Goal: Task Accomplishment & Management: Use online tool/utility

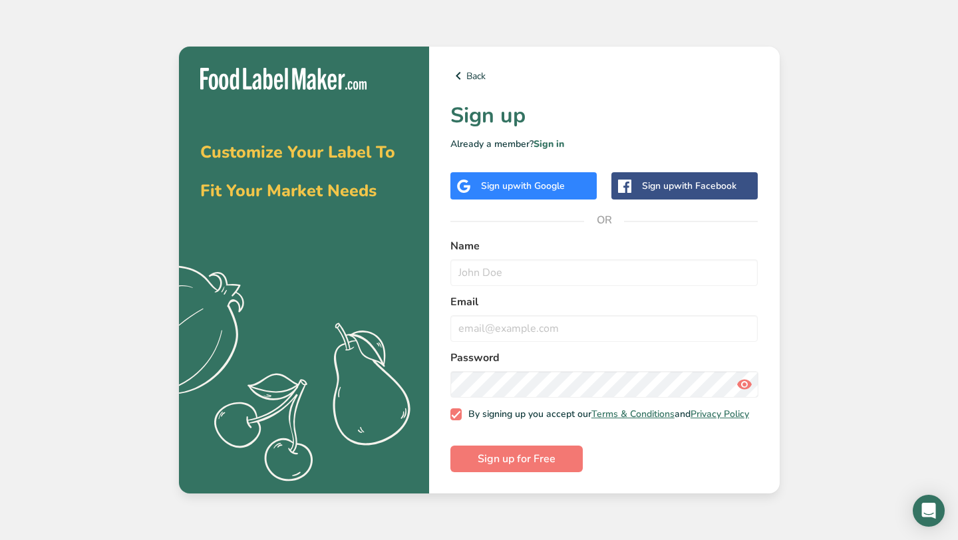
click at [559, 184] on span "with Google" at bounding box center [539, 186] width 52 height 13
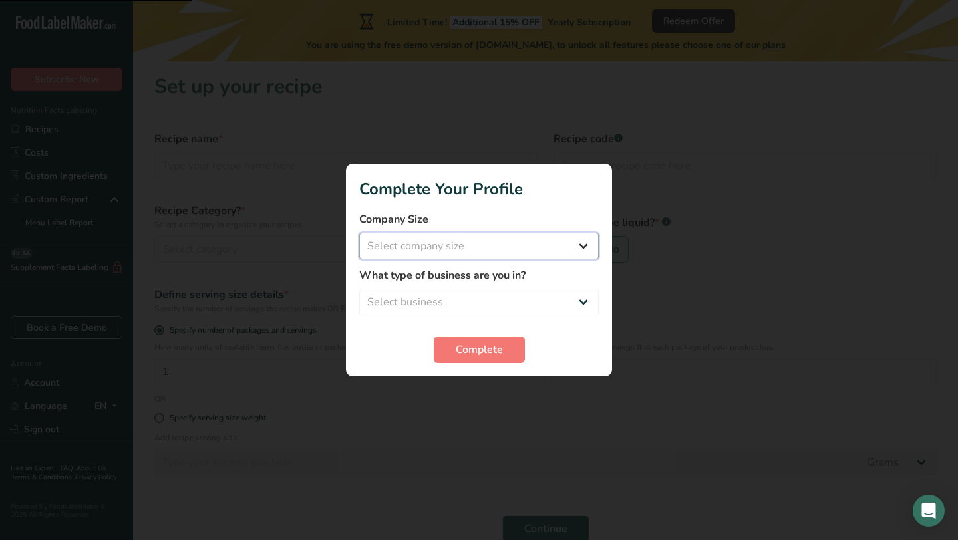
click at [452, 241] on select "Select company size Fewer than 10 Employees 10 to 50 Employees 51 to 500 Employ…" at bounding box center [478, 246] width 239 height 27
click at [440, 254] on select "Fewer than 10 Employees 10 to 50 Employees 51 to 500 Employees Over 500 Employe…" at bounding box center [478, 246] width 239 height 27
select select "1"
click at [440, 309] on select "Select business Packaged Food Manufacturer Restaurant & Cafe Bakery Meal Plans …" at bounding box center [478, 302] width 239 height 27
click at [428, 301] on select "Packaged Food Manufacturer Restaurant & Cafe Bakery Meal Plans & Catering Compa…" at bounding box center [478, 302] width 239 height 27
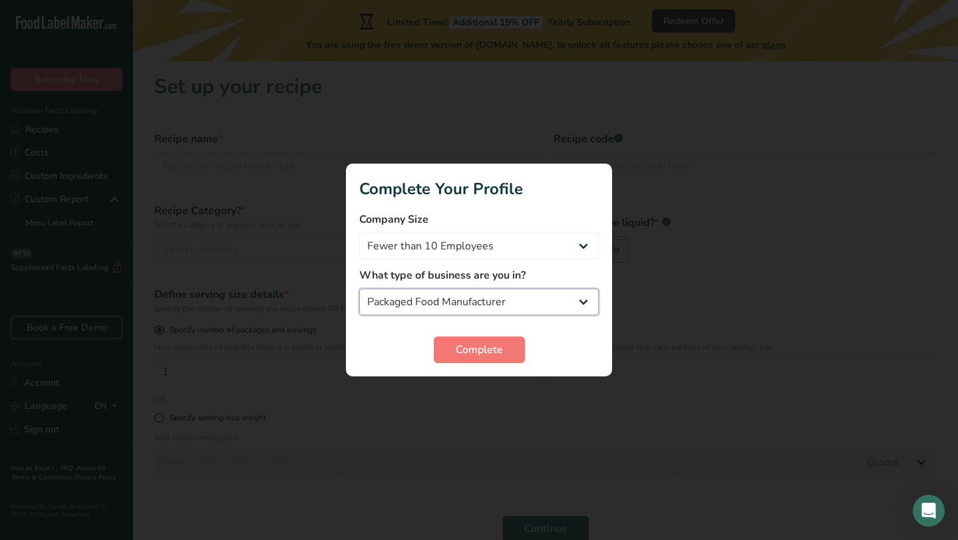
select select "8"
click at [506, 349] on button "Complete" at bounding box center [479, 350] width 91 height 27
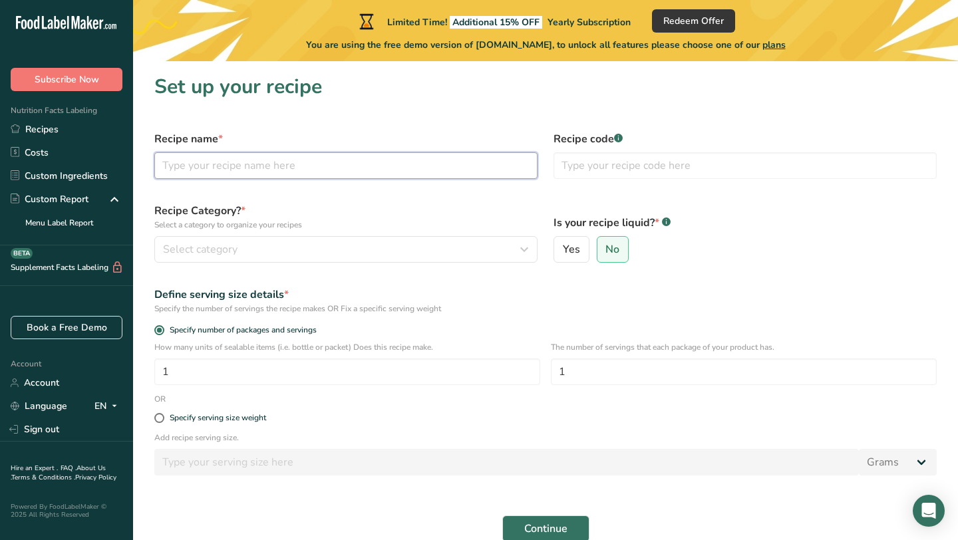
click at [282, 171] on input "text" at bounding box center [345, 165] width 383 height 27
type input "Original Kombucha"
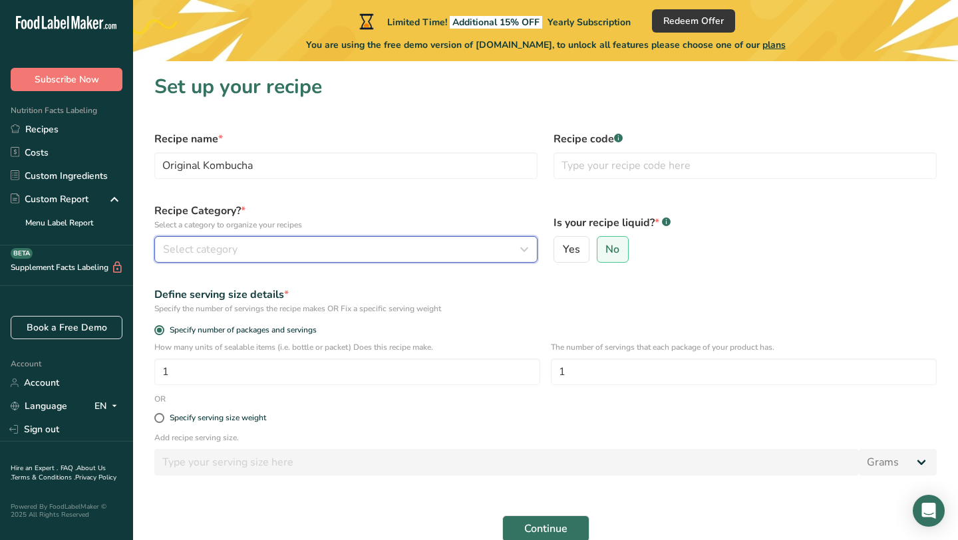
click at [281, 247] on div "Select category" at bounding box center [342, 249] width 358 height 16
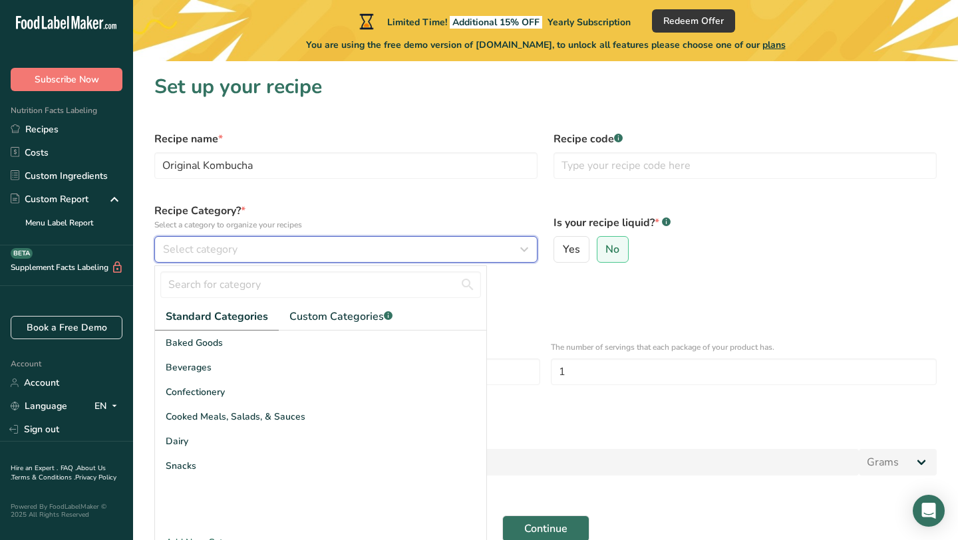
click at [270, 249] on div "Select category" at bounding box center [342, 249] width 358 height 16
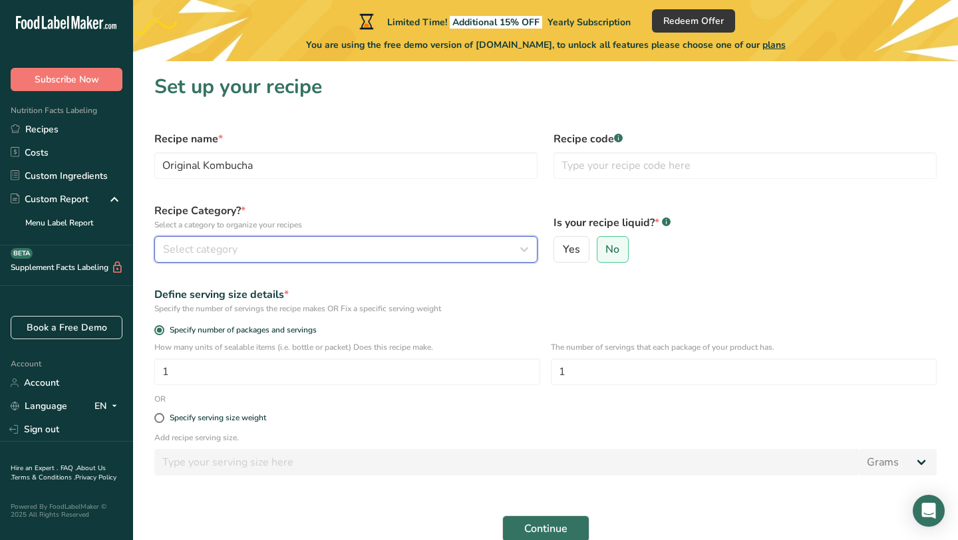
click at [270, 249] on div "Select category" at bounding box center [342, 249] width 358 height 16
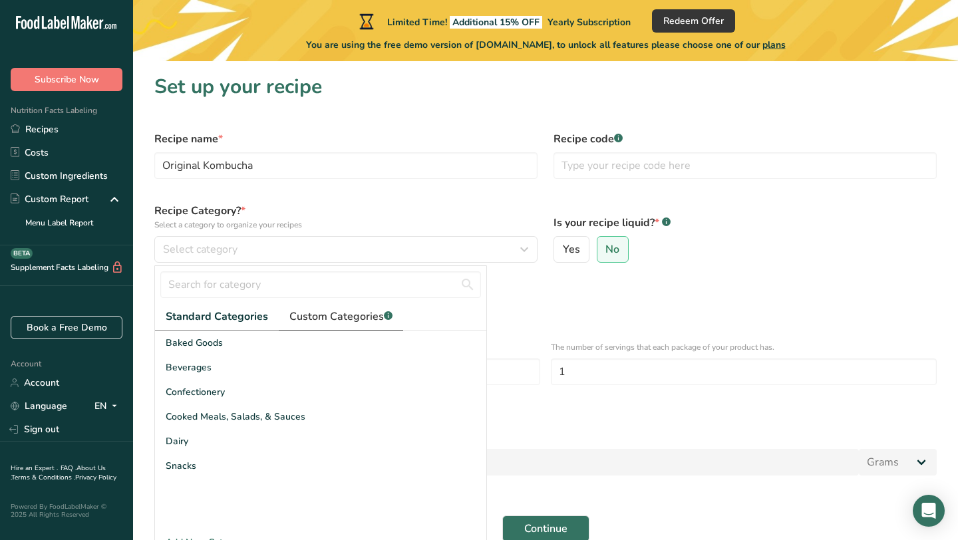
click at [339, 315] on span "Custom Categories .a-a{fill:#347362;}.b-a{fill:#fff;}" at bounding box center [340, 317] width 103 height 16
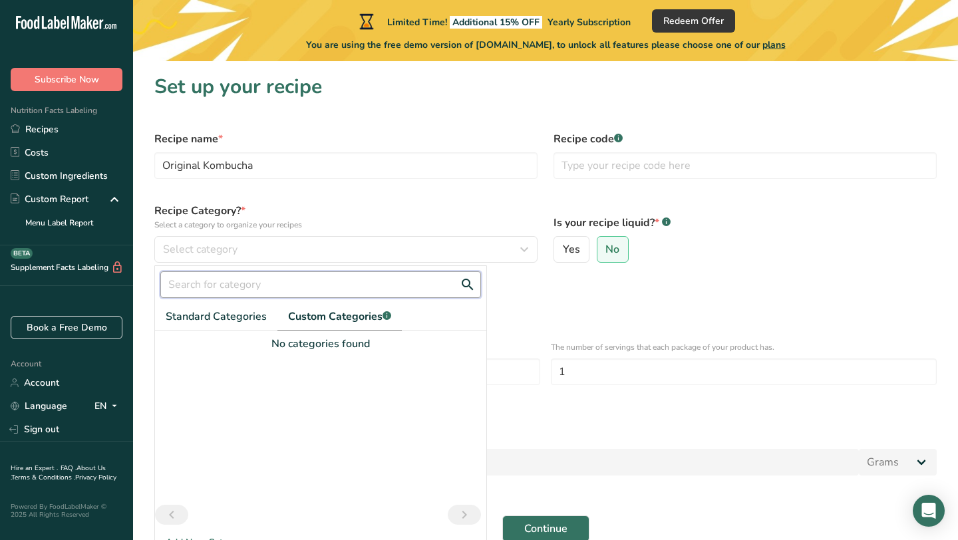
click at [260, 285] on input "text" at bounding box center [320, 284] width 321 height 27
click at [502, 516] on button "Continue" at bounding box center [545, 529] width 87 height 27
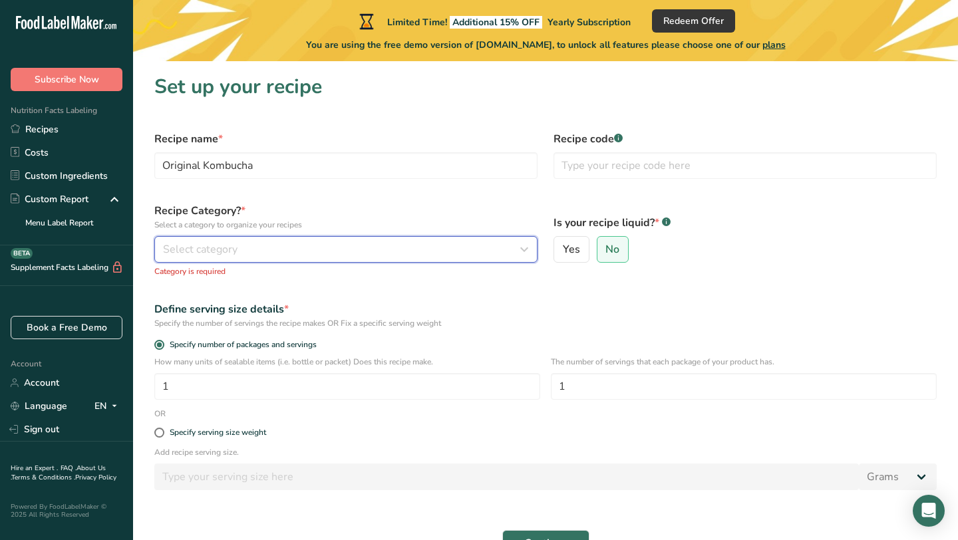
click at [385, 257] on button "Select category" at bounding box center [345, 249] width 383 height 27
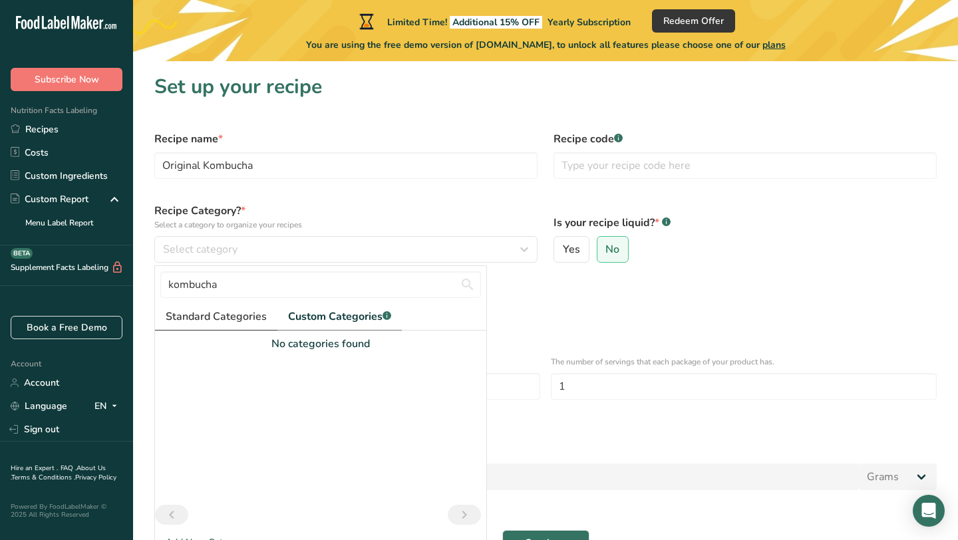
click at [214, 321] on span "Standard Categories" at bounding box center [216, 317] width 101 height 16
click at [202, 366] on div "No categories found" at bounding box center [320, 431] width 331 height 200
click at [206, 309] on span "Standard Categories" at bounding box center [217, 317] width 102 height 16
click at [344, 311] on span "Custom Categories .a-a{fill:#347362;}.b-a{fill:#fff;}" at bounding box center [340, 317] width 103 height 16
click at [241, 319] on span "Standard Categories" at bounding box center [216, 317] width 101 height 16
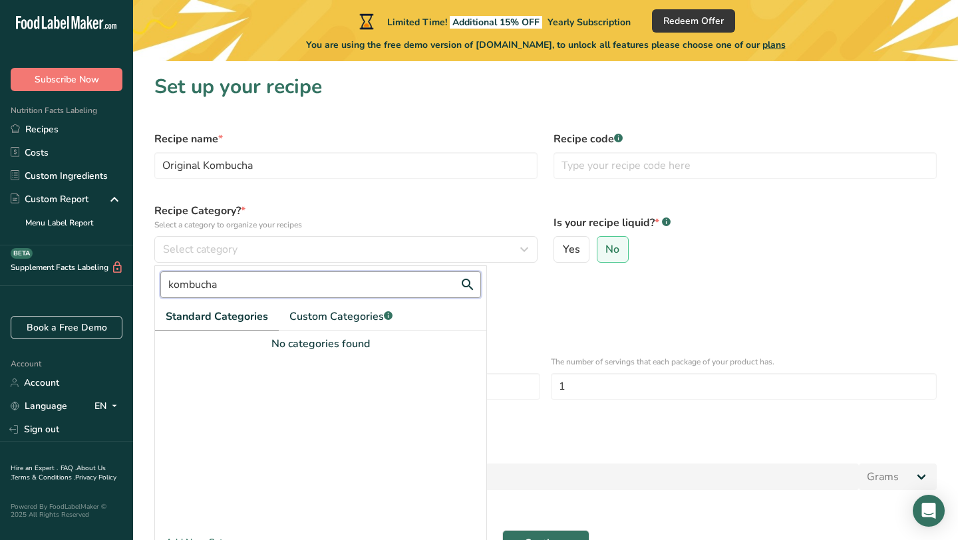
drag, startPoint x: 269, startPoint y: 285, endPoint x: 71, endPoint y: 284, distance: 198.2
click at [71, 284] on div ".a-20{fill:#fff;} Subscribe Now Nutrition Facts Labeling Recipes Costs Custom I…" at bounding box center [479, 318] width 958 height 637
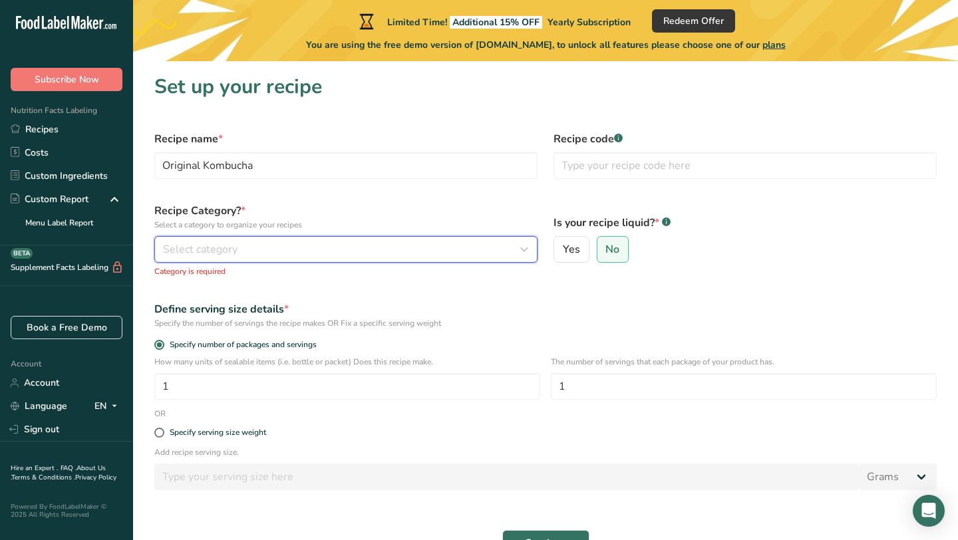
click at [386, 253] on div "Select category" at bounding box center [342, 249] width 358 height 16
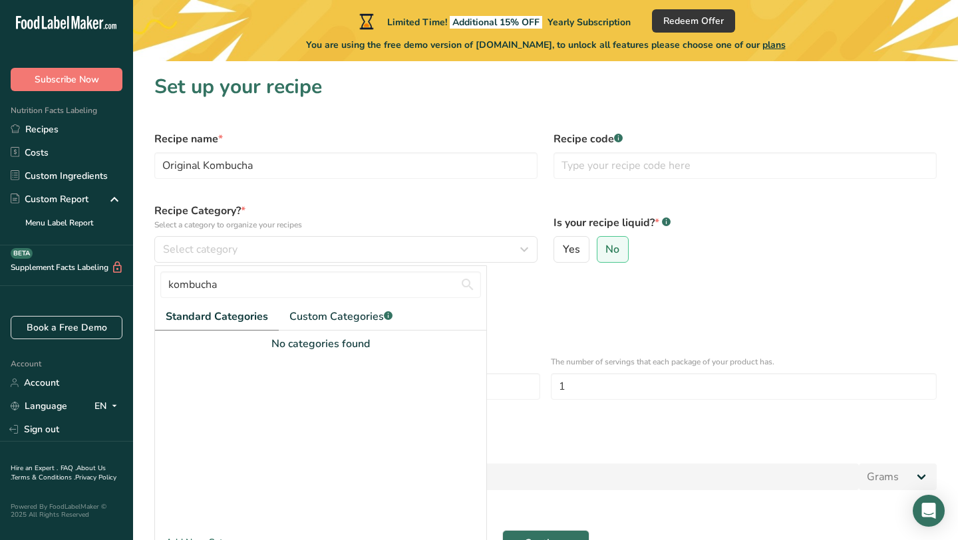
click at [232, 318] on span "Standard Categories" at bounding box center [217, 317] width 102 height 16
click at [388, 291] on input "kombucha" at bounding box center [320, 284] width 321 height 27
type input "k"
click at [333, 318] on span "Custom Categories .a-a{fill:#347362;}.b-a{fill:#fff;}" at bounding box center [340, 317] width 103 height 16
click at [225, 319] on span "Standard Categories" at bounding box center [216, 317] width 101 height 16
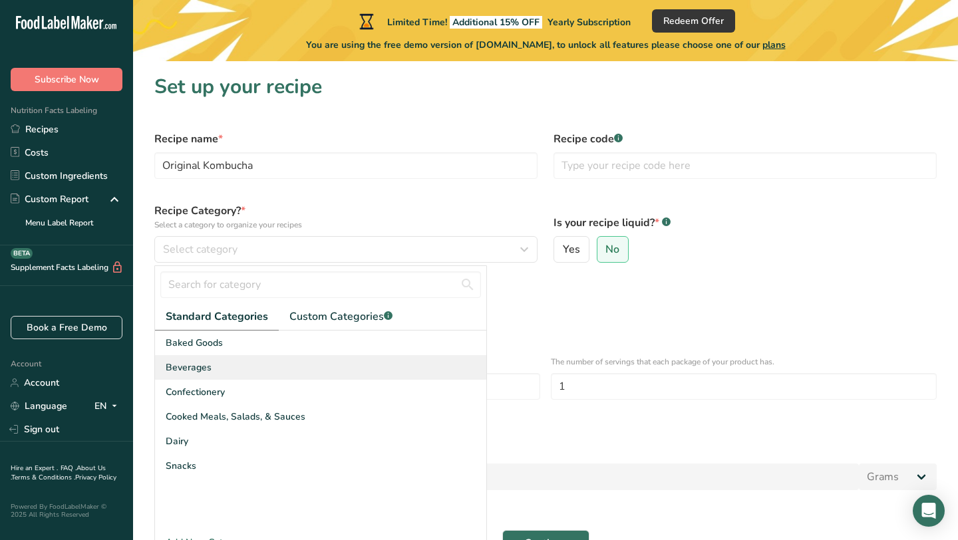
click at [210, 373] on div "Beverages" at bounding box center [320, 367] width 331 height 25
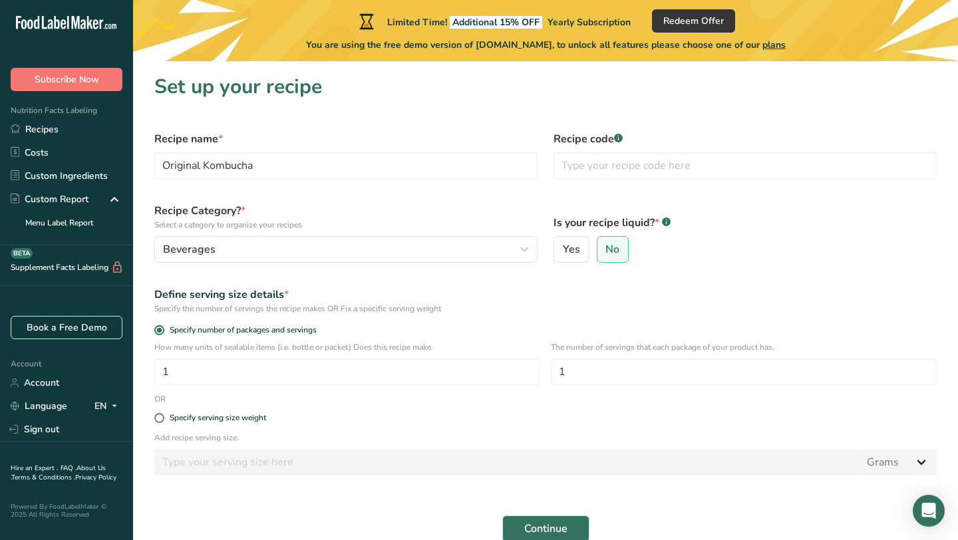
scroll to position [21, 0]
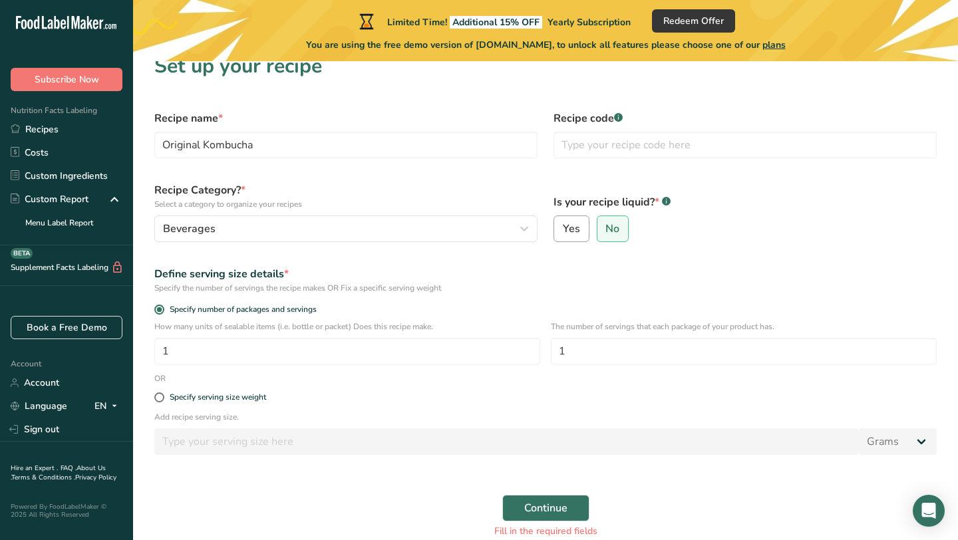
click at [579, 225] on label "Yes" at bounding box center [571, 229] width 36 height 27
click at [563, 225] on input "Yes" at bounding box center [558, 229] width 9 height 9
radio input "true"
radio input "false"
select select "22"
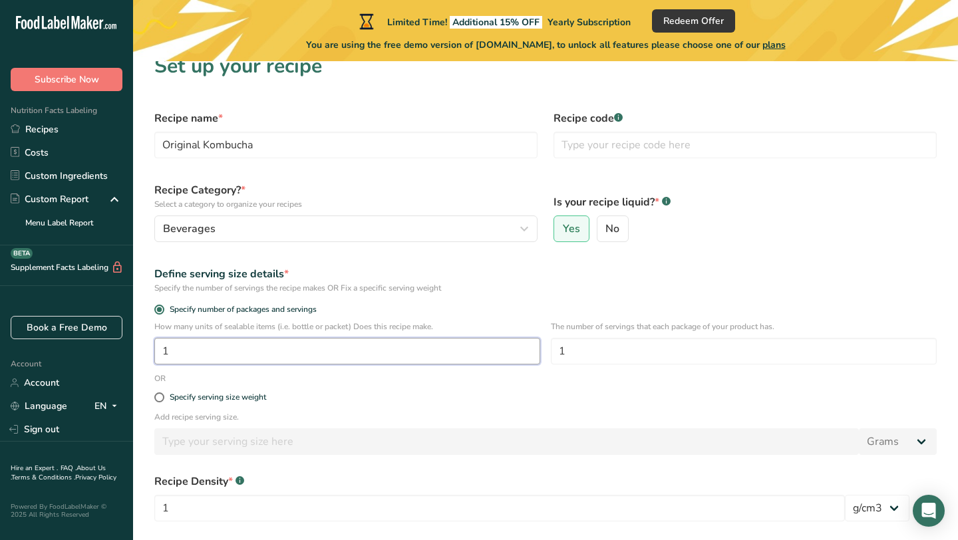
drag, startPoint x: 238, startPoint y: 347, endPoint x: 142, endPoint y: 353, distance: 95.9
click at [142, 353] on section "Set up your recipe Recipe name * Original Kombucha Recipe code .a-a{fill:#34736…" at bounding box center [545, 336] width 825 height 591
type input "1"
drag, startPoint x: 577, startPoint y: 348, endPoint x: 532, endPoint y: 348, distance: 45.2
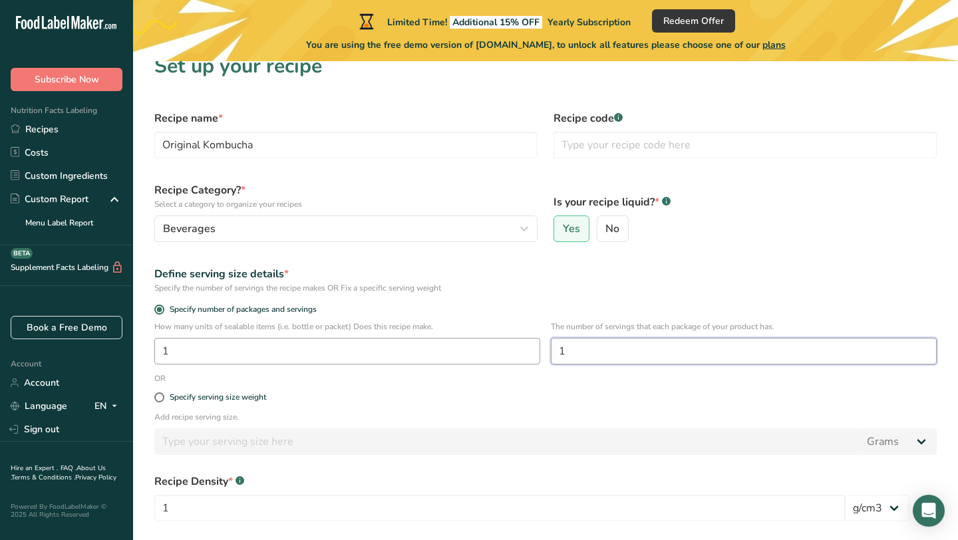
click at [532, 348] on div "How many units of sealable items (i.e. bottle or packet) Does this recipe make.…" at bounding box center [545, 347] width 798 height 52
type input "3"
click at [521, 388] on div "Specify serving size weight" at bounding box center [545, 397] width 798 height 27
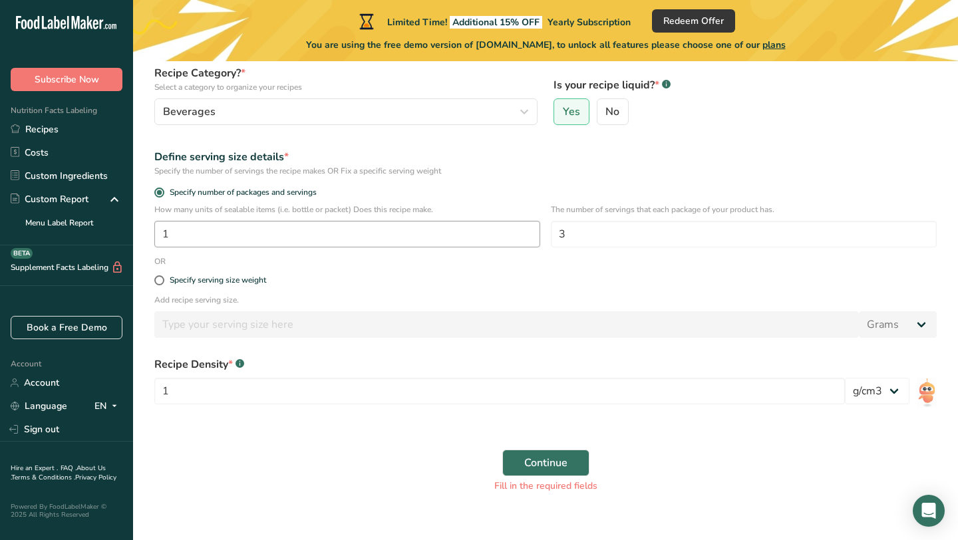
scroll to position [148, 0]
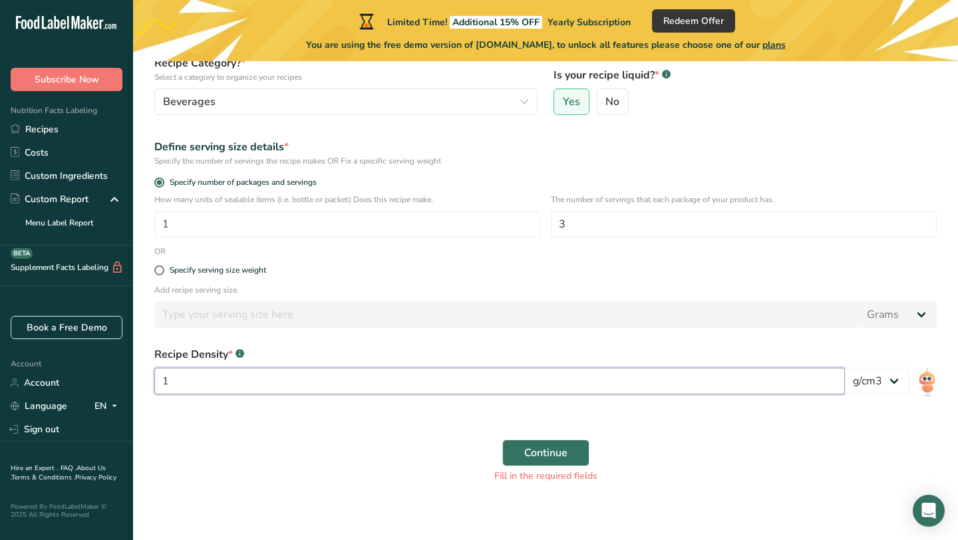
click at [559, 383] on input "1" at bounding box center [499, 381] width 690 height 27
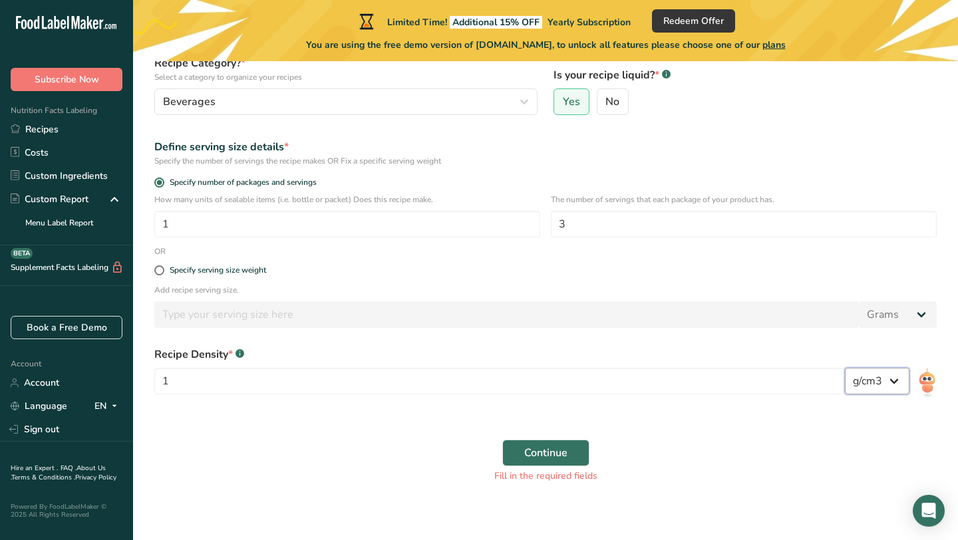
click at [870, 380] on select "lb/ft3 g/cm3" at bounding box center [877, 381] width 65 height 27
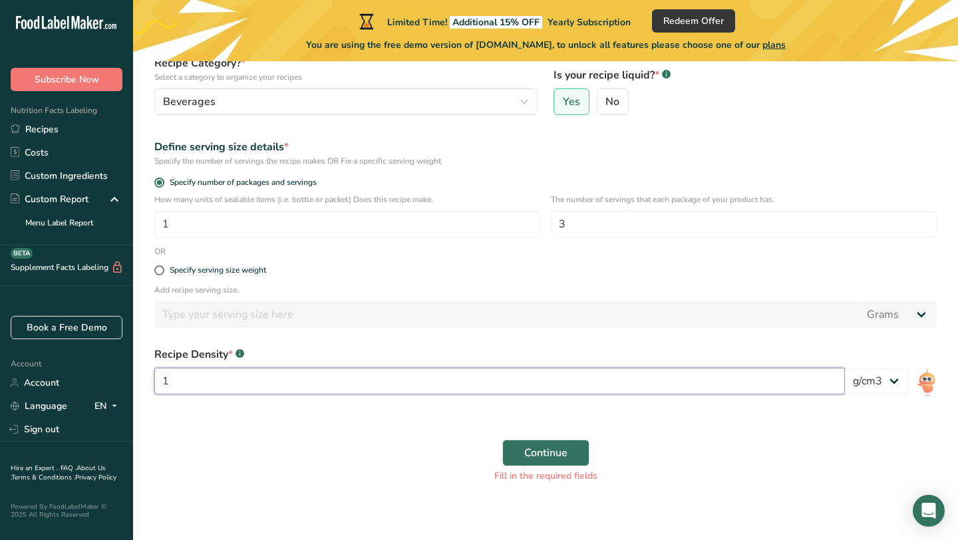
click at [806, 378] on input "1" at bounding box center [499, 381] width 690 height 27
type input "300"
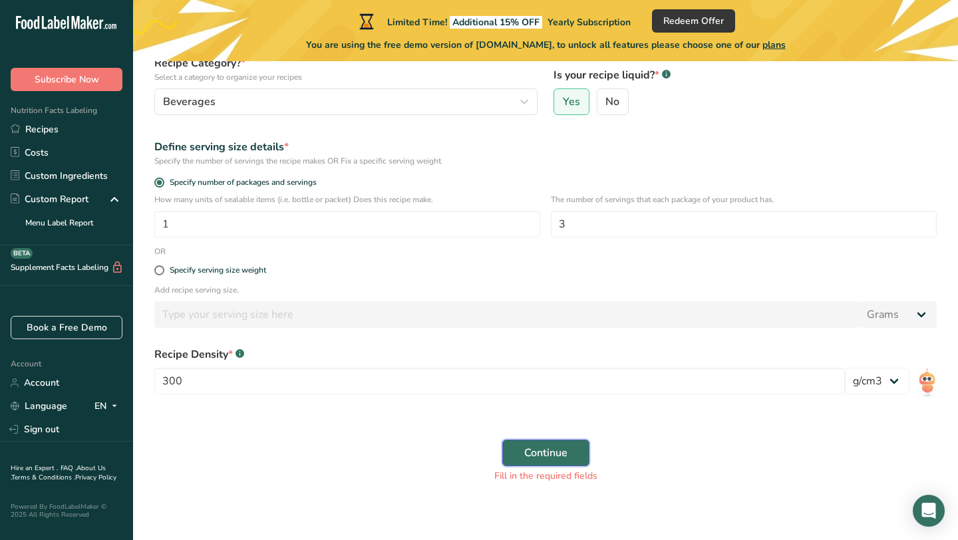
click at [568, 446] on button "Continue" at bounding box center [545, 453] width 87 height 27
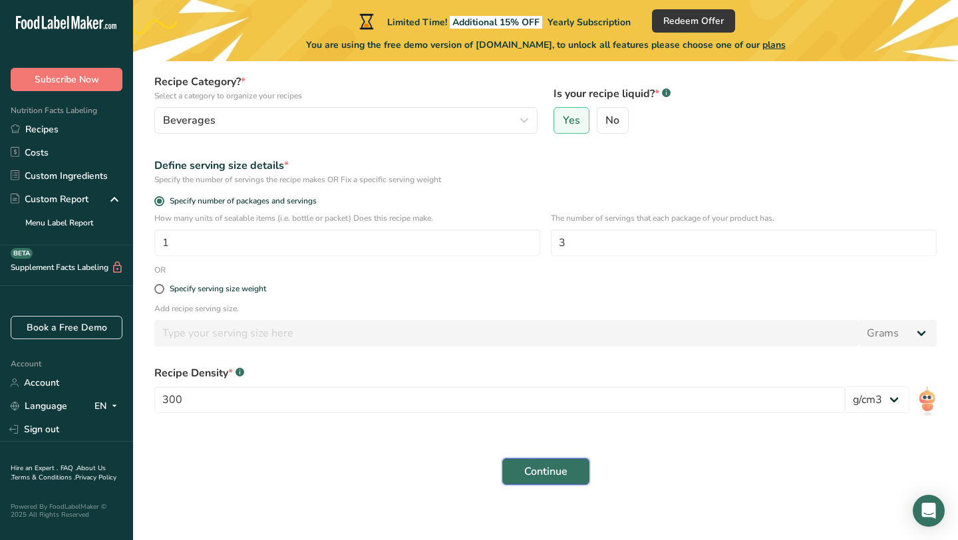
scroll to position [138, 0]
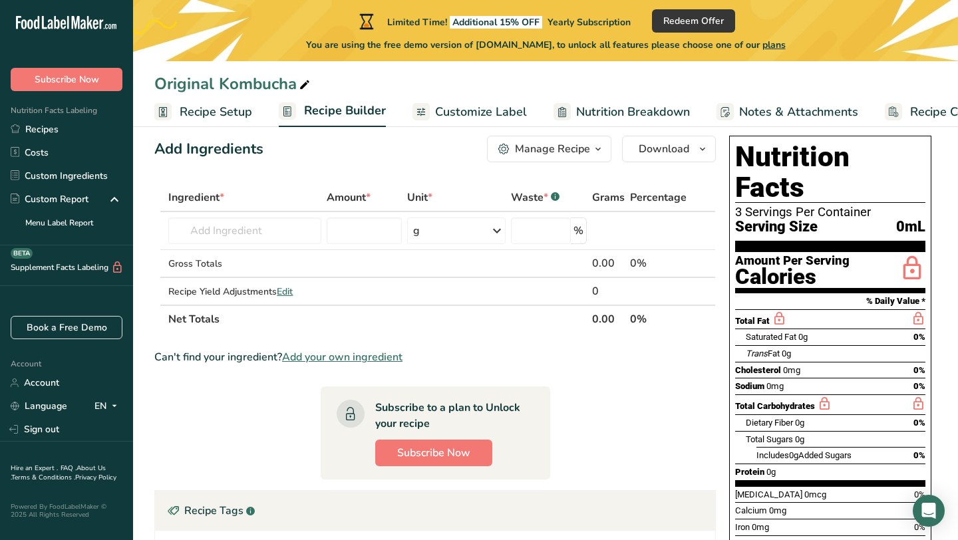
scroll to position [27, 0]
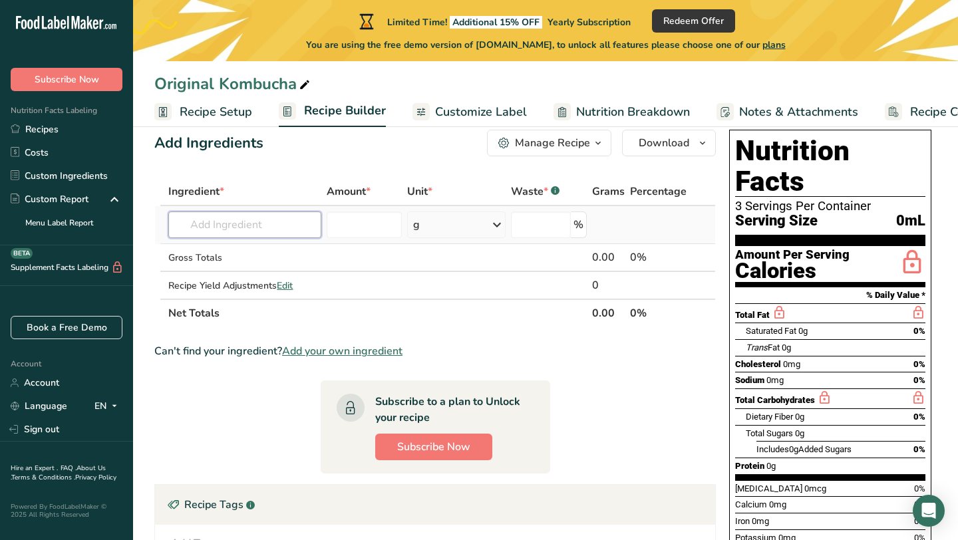
click at [273, 229] on input "text" at bounding box center [244, 225] width 153 height 27
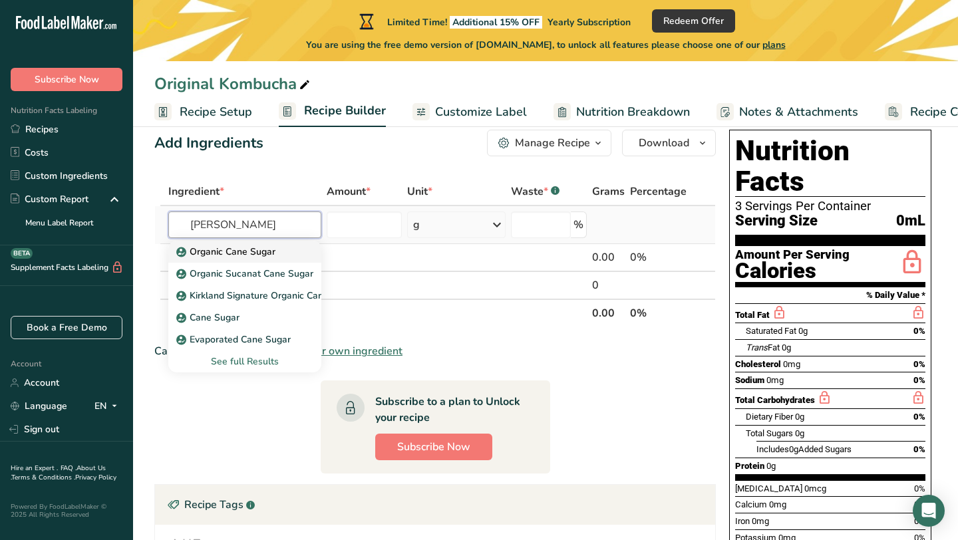
type input "[PERSON_NAME]"
click at [272, 247] on p "Organic Cane Sugar" at bounding box center [227, 252] width 96 height 14
type input "Organic Cane Sugar"
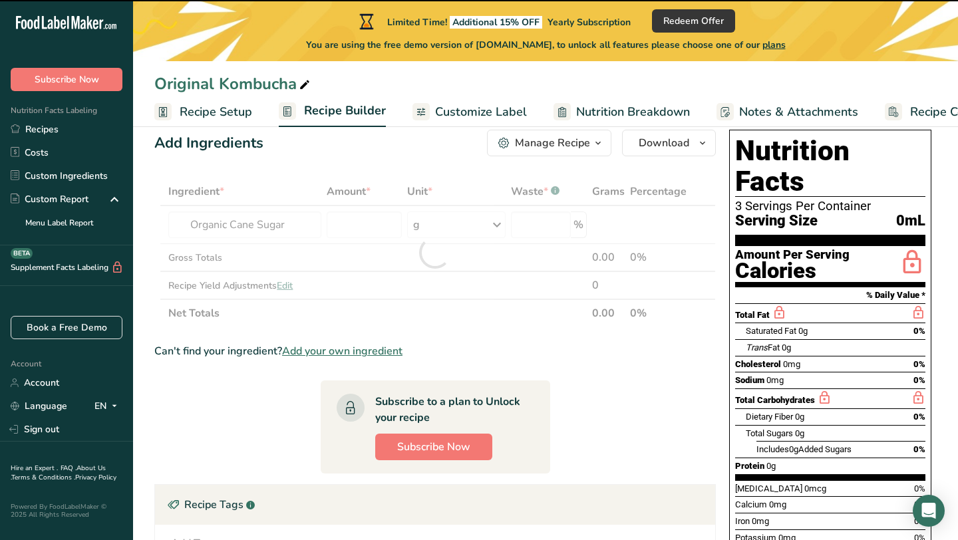
type input "0"
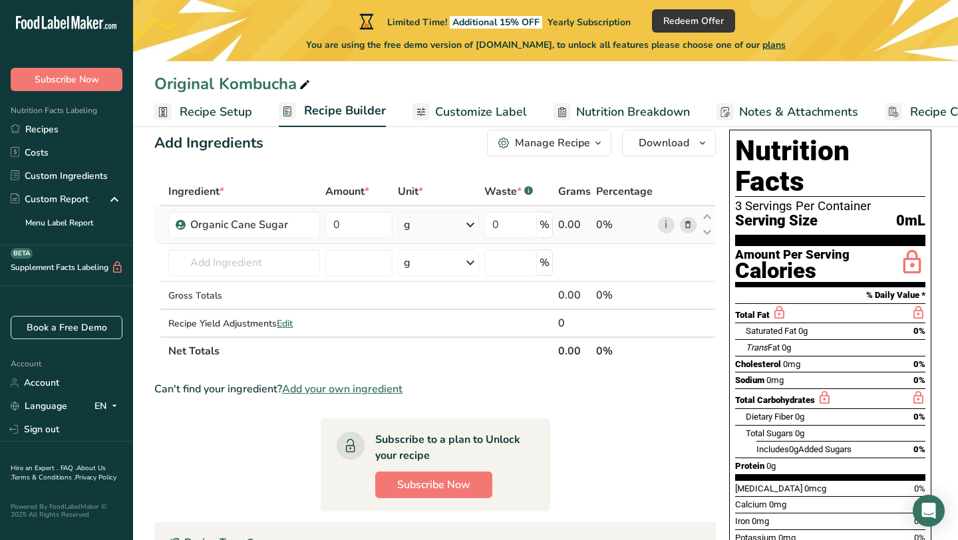
click at [428, 228] on div "g" at bounding box center [438, 225] width 81 height 27
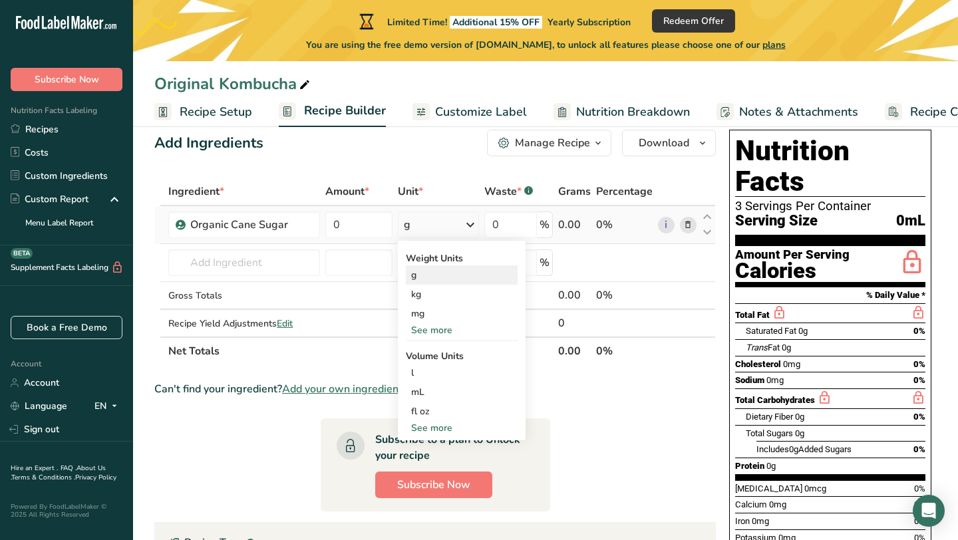
click at [428, 281] on div "g" at bounding box center [462, 274] width 112 height 19
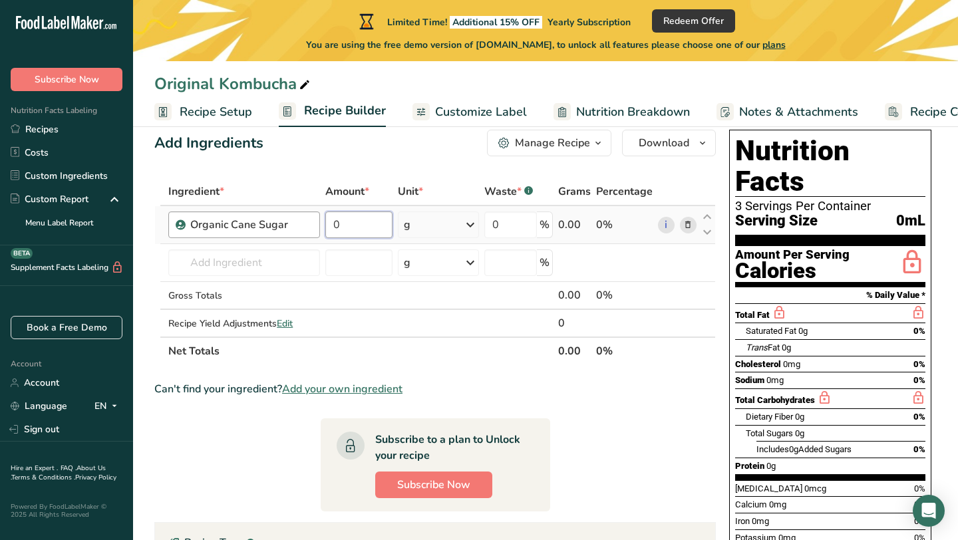
drag, startPoint x: 361, startPoint y: 222, endPoint x: 313, endPoint y: 222, distance: 47.9
click at [313, 222] on tr "Organic Cane Sugar 0 g Weight Units g kg mg See more Volume Units l Volume unit…" at bounding box center [435, 225] width 560 height 38
type input "5"
type input "5.85"
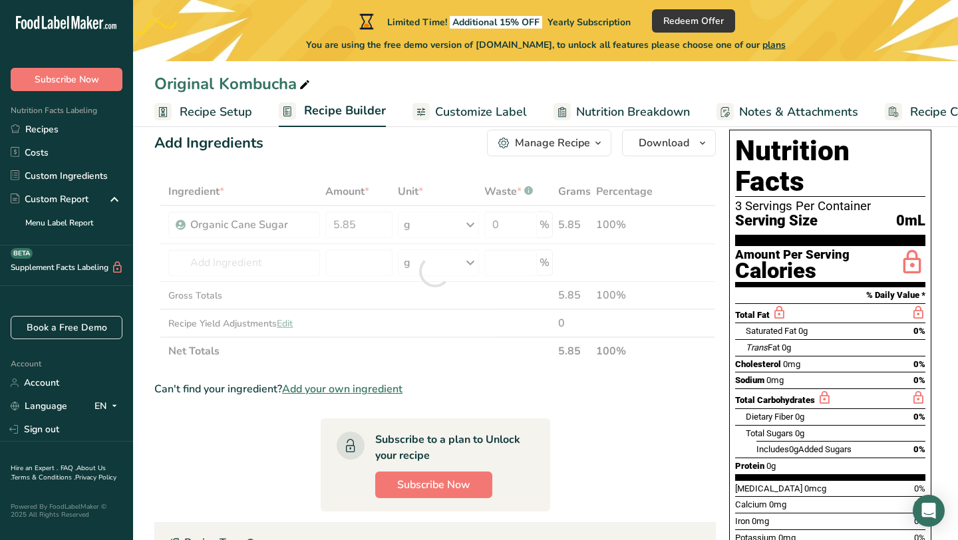
click at [570, 150] on div "Manage Recipe" at bounding box center [552, 143] width 75 height 16
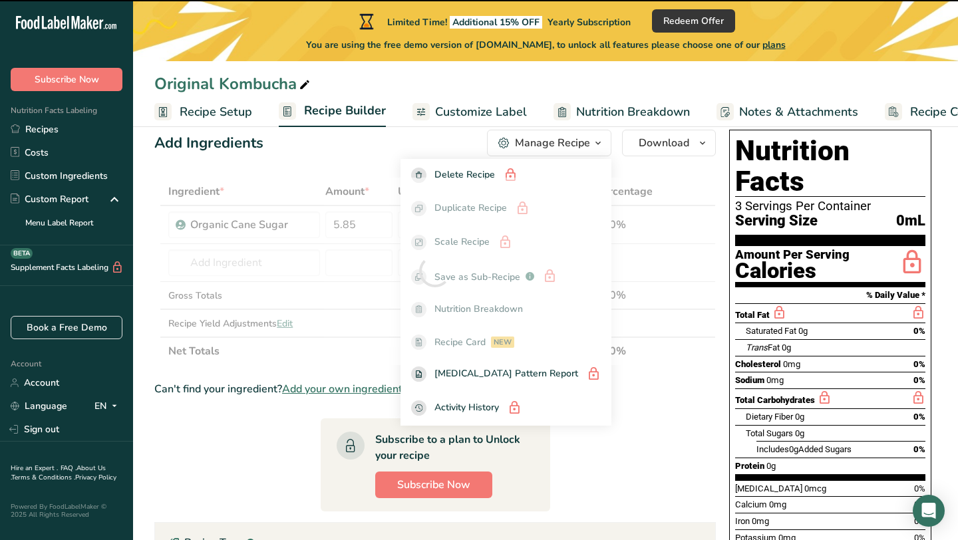
click at [686, 184] on div at bounding box center [434, 272] width 561 height 188
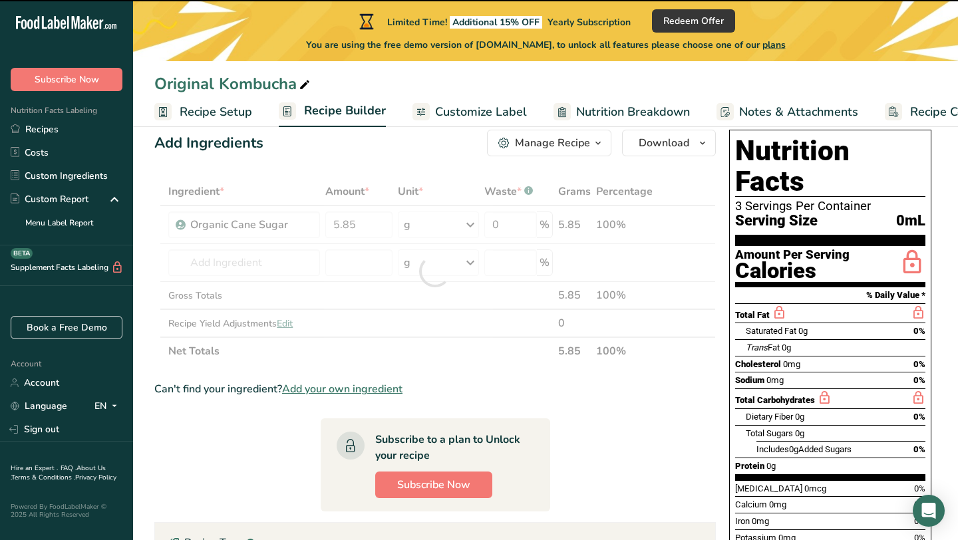
click at [816, 211] on section "Nutrition Facts 3 Servings Per Container Serving Size 0mL" at bounding box center [830, 191] width 190 height 110
click at [803, 209] on section "Nutrition Facts 3 Servings Per Container Serving Size 0mL" at bounding box center [830, 191] width 190 height 110
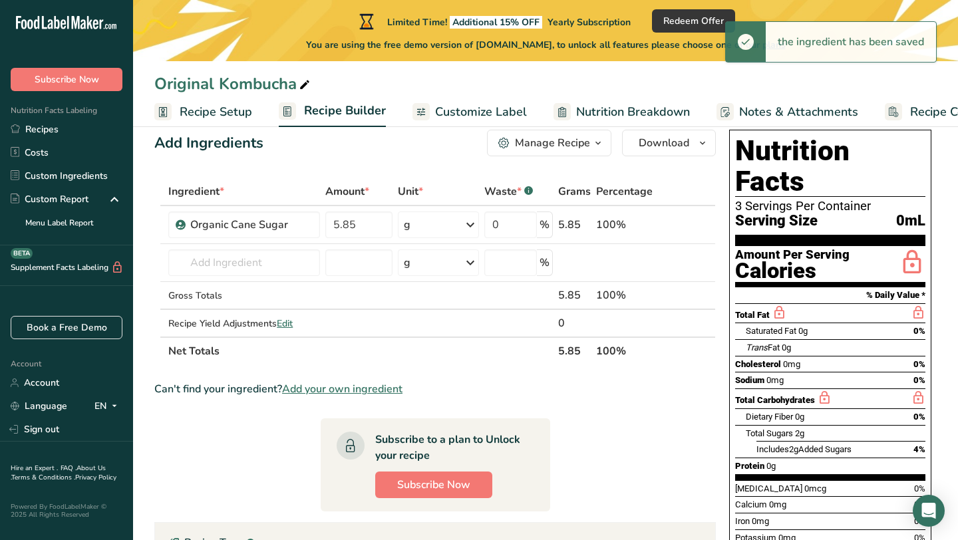
click at [203, 114] on span "Recipe Setup" at bounding box center [216, 112] width 73 height 18
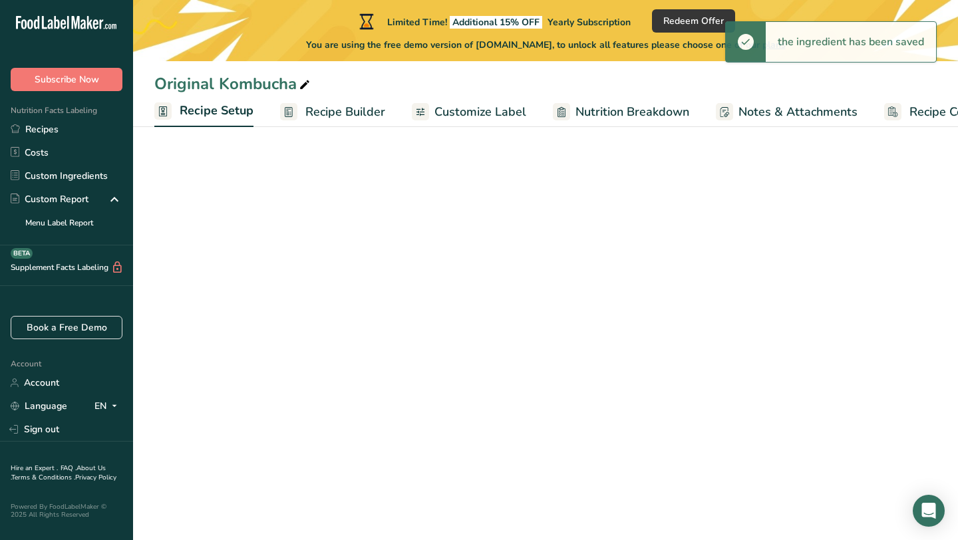
scroll to position [0, 5]
select select "22"
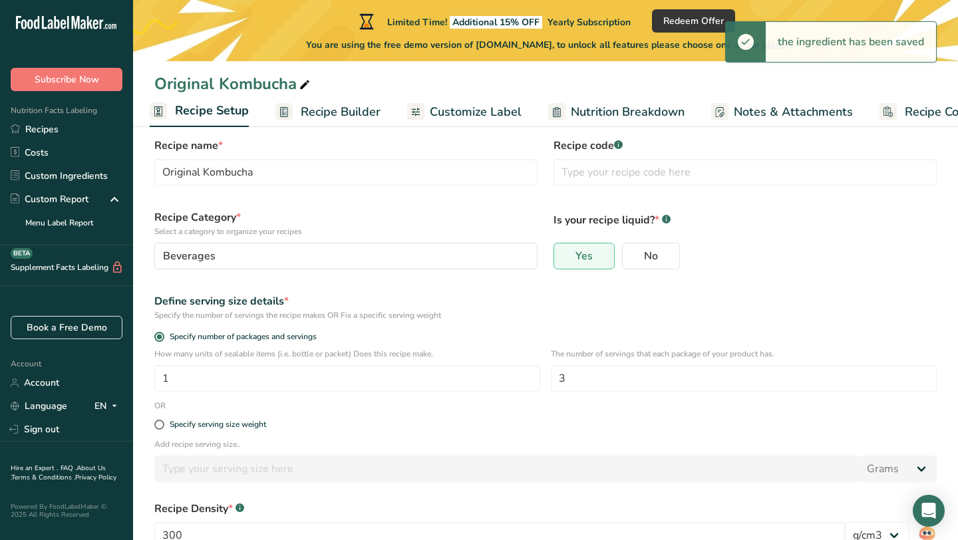
scroll to position [118, 0]
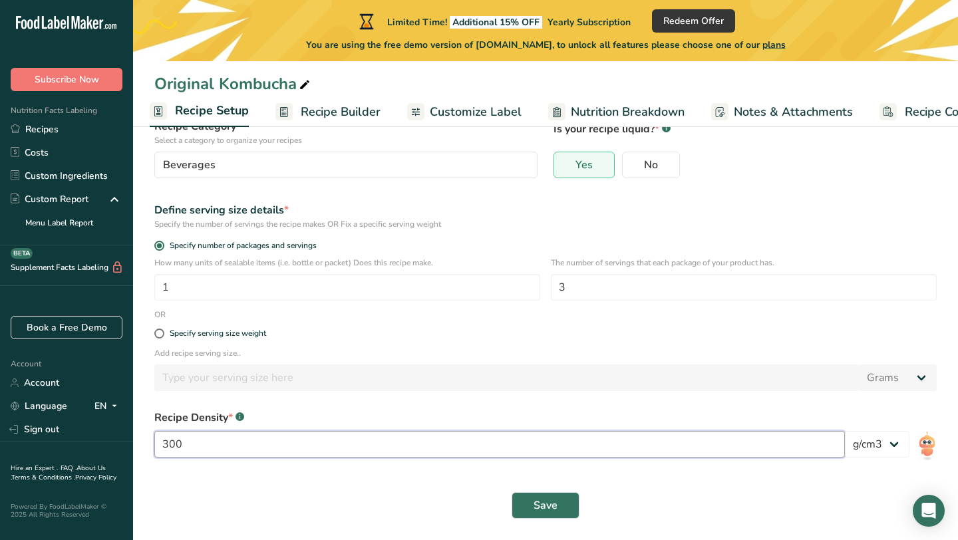
drag, startPoint x: 197, startPoint y: 447, endPoint x: 122, endPoint y: 446, distance: 74.5
click at [122, 446] on div ".a-20{fill:#fff;} Subscribe Now Nutrition Facts Labeling Recipes Costs Custom I…" at bounding box center [479, 211] width 958 height 659
click at [161, 333] on span at bounding box center [159, 334] width 10 height 10
click at [161, 333] on input "Specify serving size weight" at bounding box center [158, 333] width 9 height 9
radio input "true"
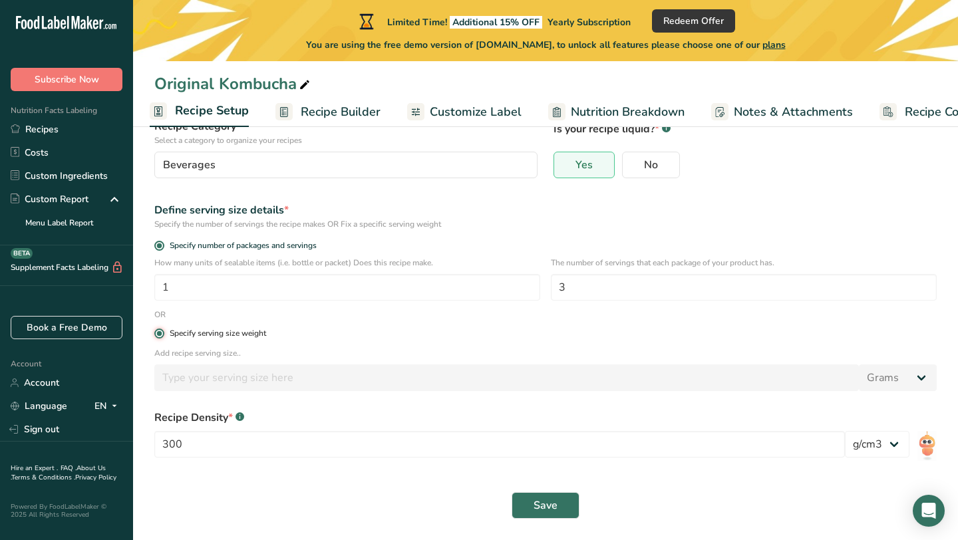
radio input "false"
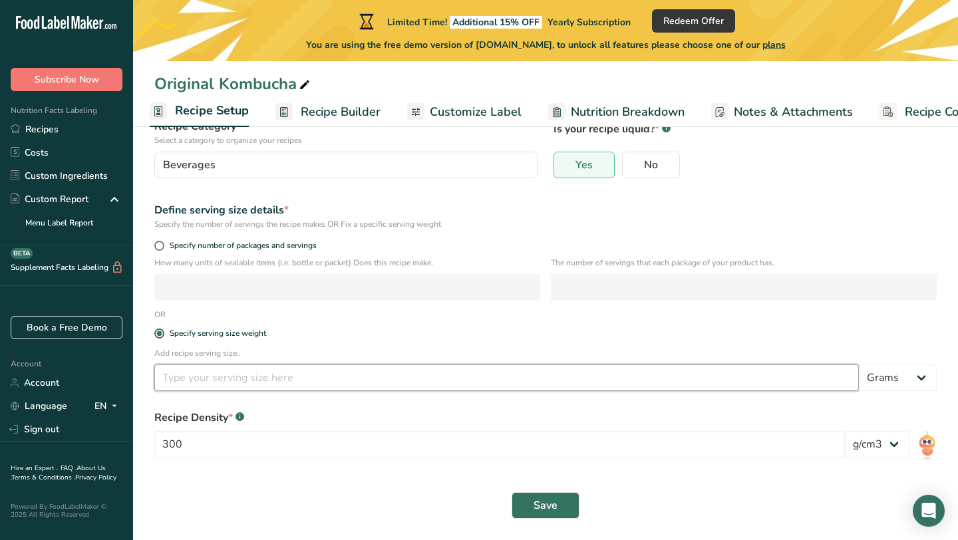
click at [200, 381] on input "number" at bounding box center [506, 378] width 704 height 27
type input "100"
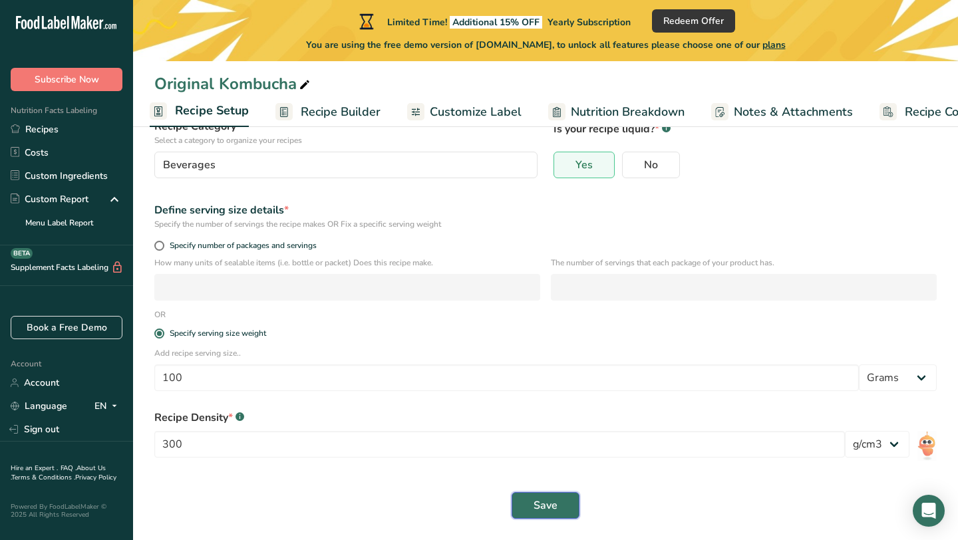
click at [536, 506] on span "Save" at bounding box center [545, 506] width 24 height 16
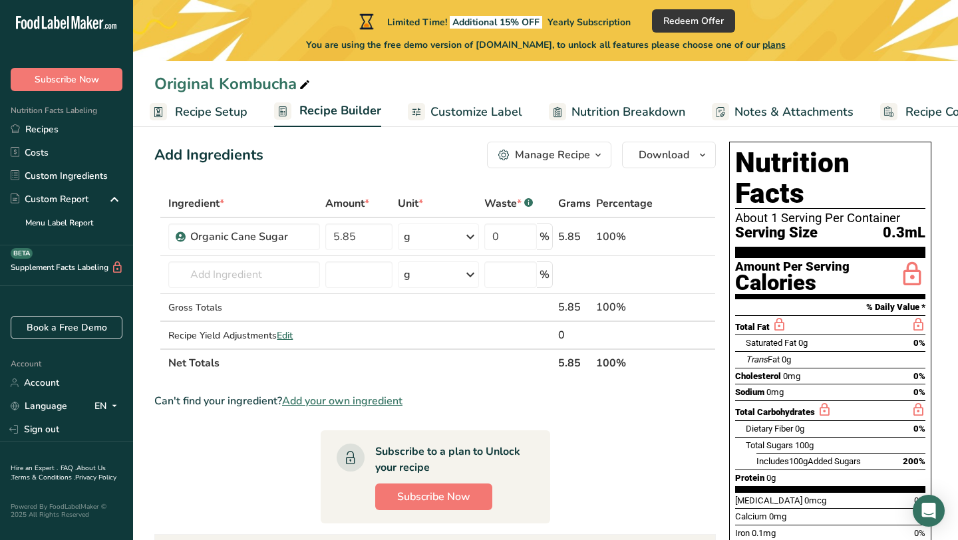
scroll to position [16, 0]
click at [201, 110] on span "Recipe Setup" at bounding box center [211, 112] width 73 height 18
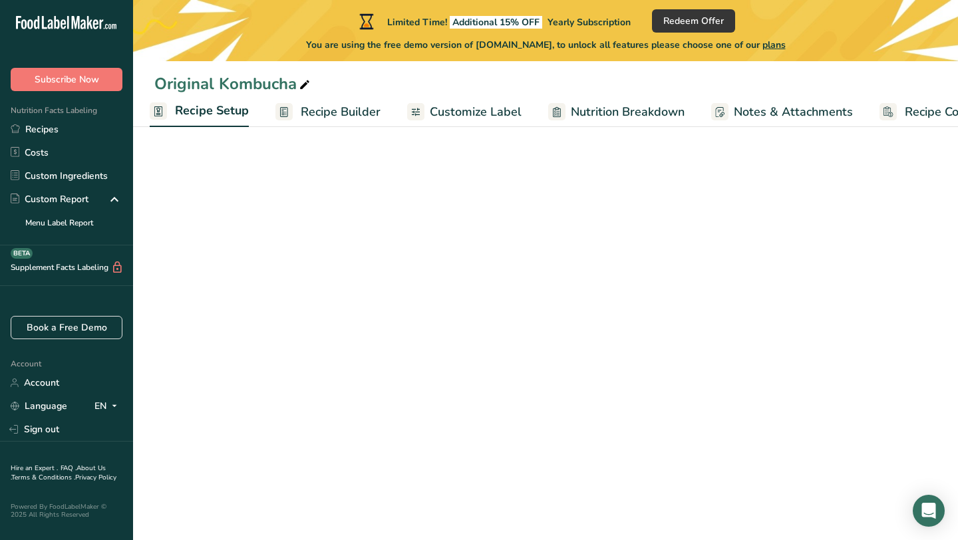
select select "22"
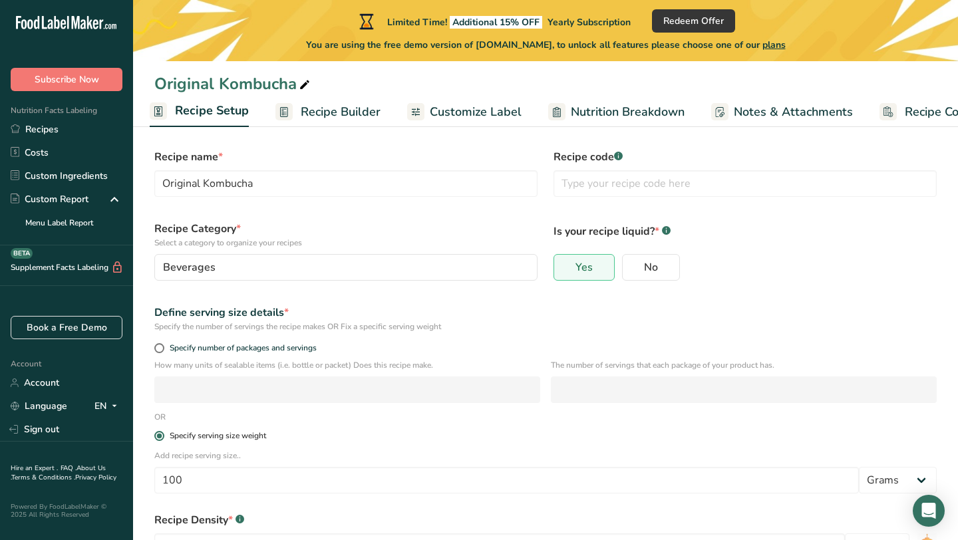
scroll to position [118, 0]
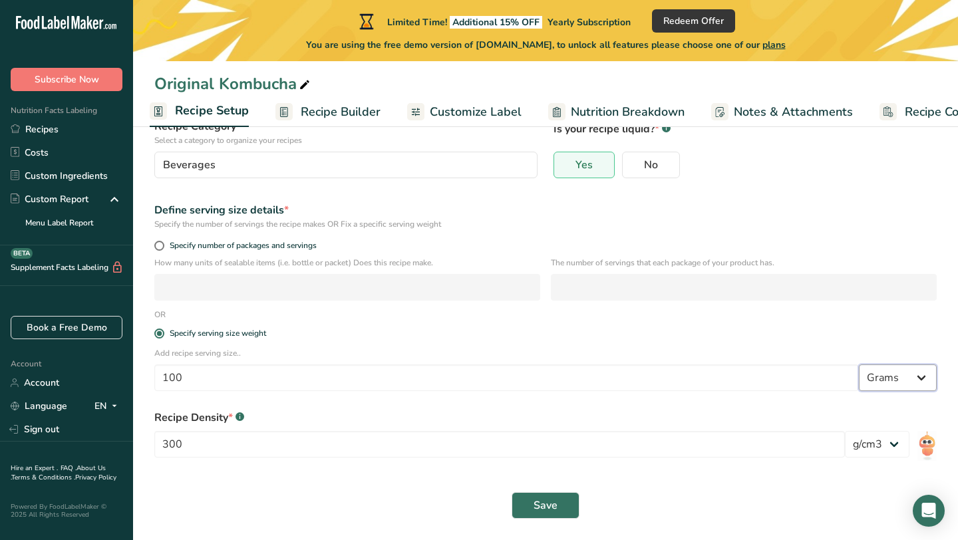
click at [896, 386] on select "Grams kg mg mcg lb oz l mL fl oz tbsp tsp cup qt gallon" at bounding box center [898, 378] width 78 height 27
select select "17"
click at [877, 442] on select "lb/ft3 g/cm3" at bounding box center [877, 444] width 65 height 27
click at [218, 444] on input "300" at bounding box center [499, 444] width 690 height 27
type input "3000"
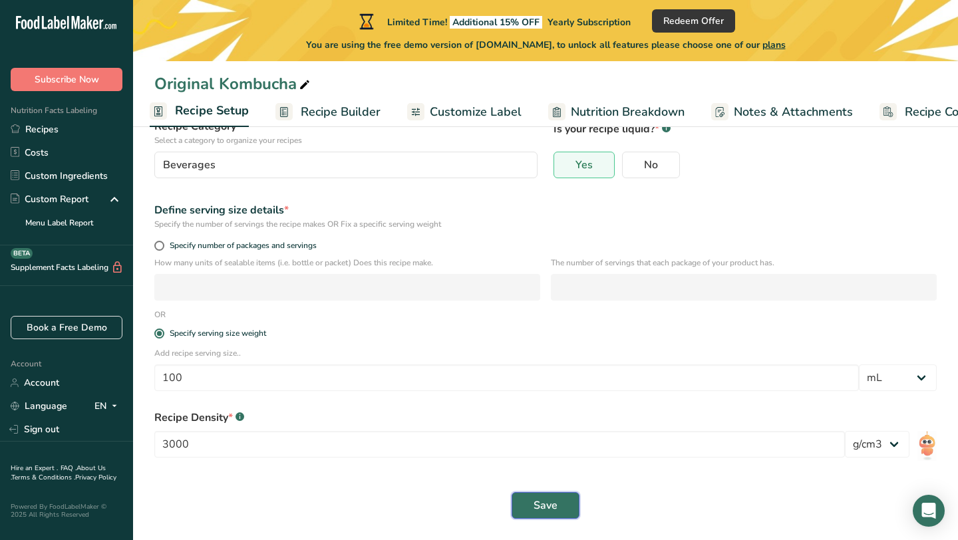
click at [559, 496] on button "Save" at bounding box center [546, 505] width 68 height 27
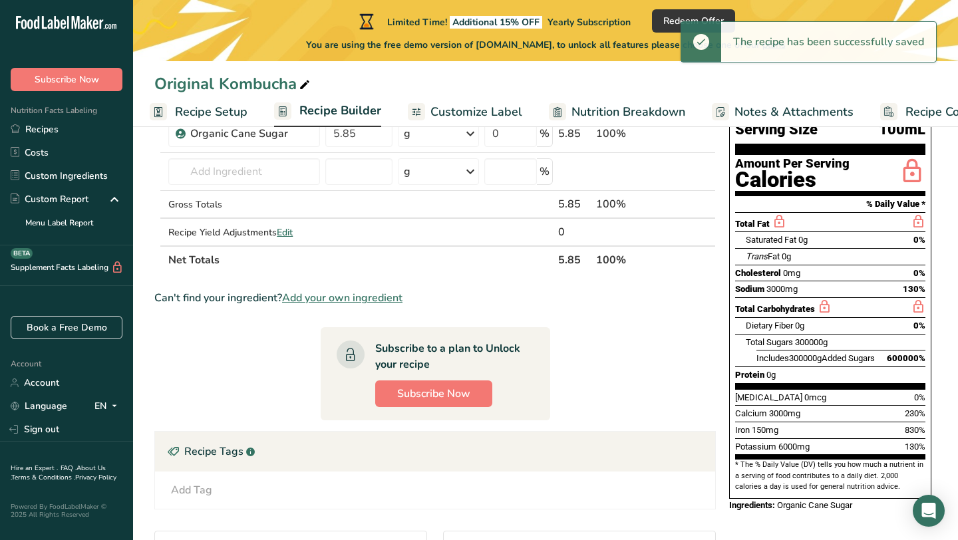
click at [321, 112] on span "Recipe Builder" at bounding box center [340, 111] width 82 height 18
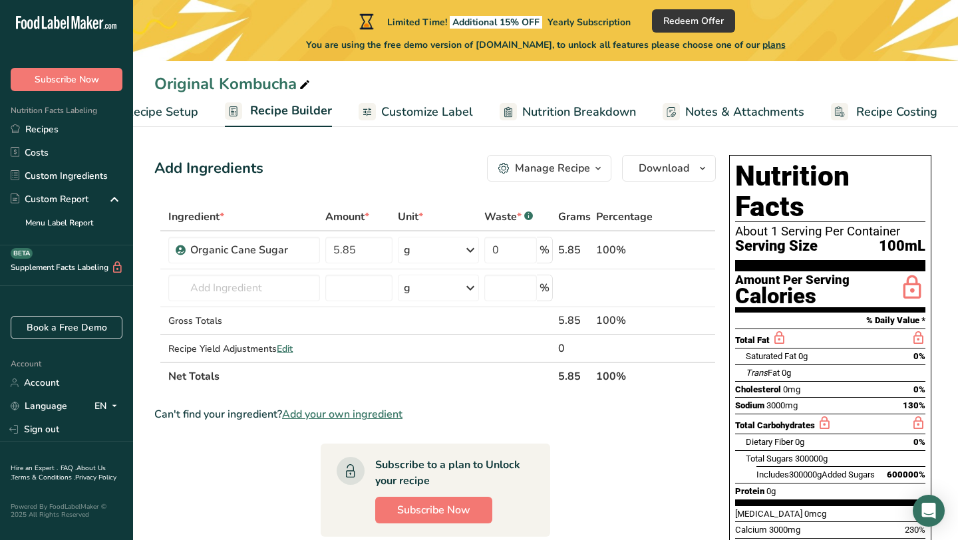
scroll to position [4, 0]
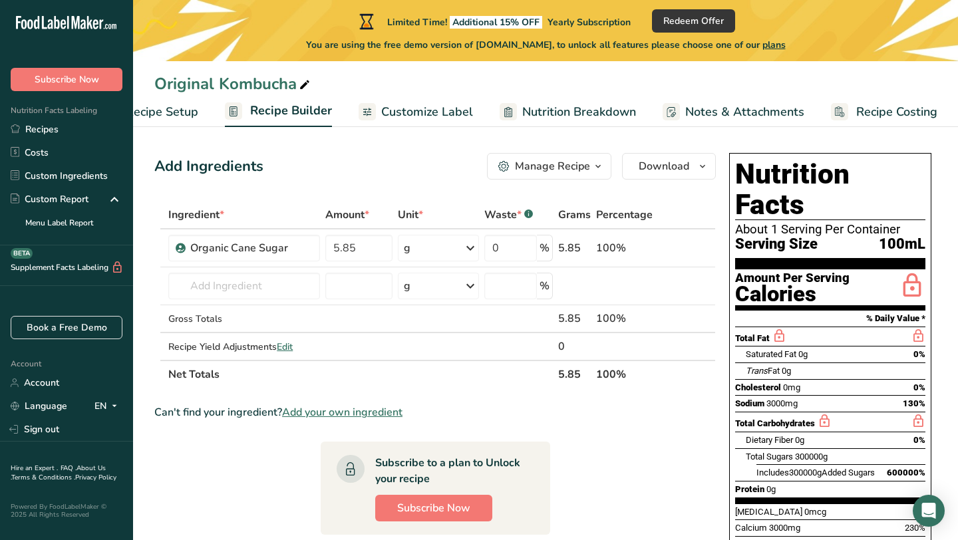
click at [179, 105] on span "Recipe Setup" at bounding box center [162, 112] width 73 height 18
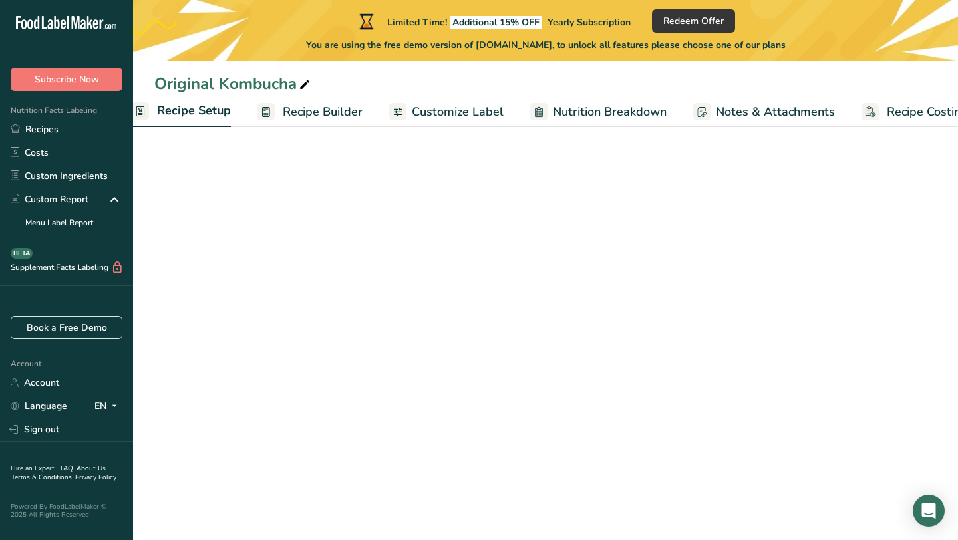
scroll to position [0, 5]
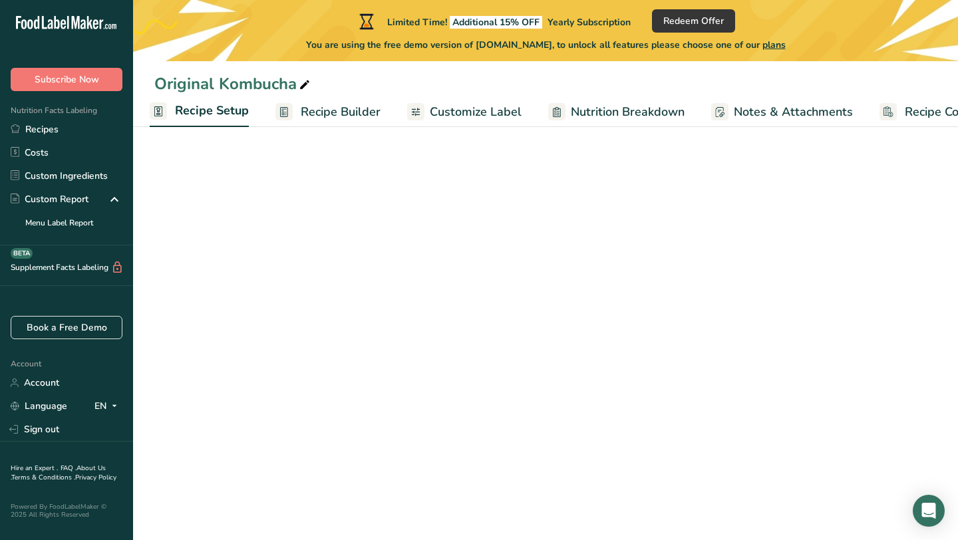
select select "17"
select select "22"
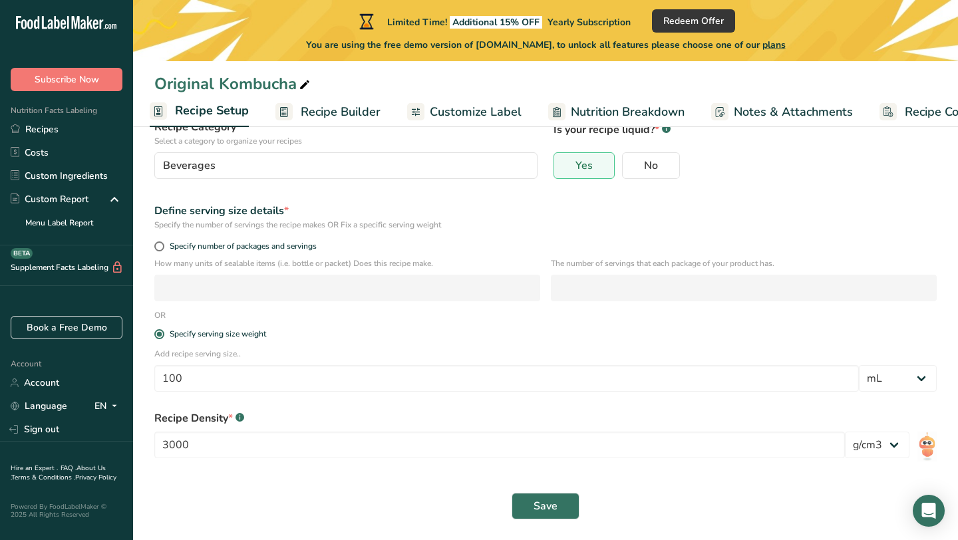
scroll to position [118, 0]
drag, startPoint x: 218, startPoint y: 376, endPoint x: 140, endPoint y: 373, distance: 77.2
click at [140, 373] on section "Recipe name * Original Kombucha Recipe code .a-a{fill:#347362;}.b-a{fill:#fff;}…" at bounding box center [545, 276] width 825 height 528
click at [328, 344] on div "Specify serving size weight" at bounding box center [545, 334] width 798 height 27
click at [160, 243] on span at bounding box center [159, 246] width 10 height 10
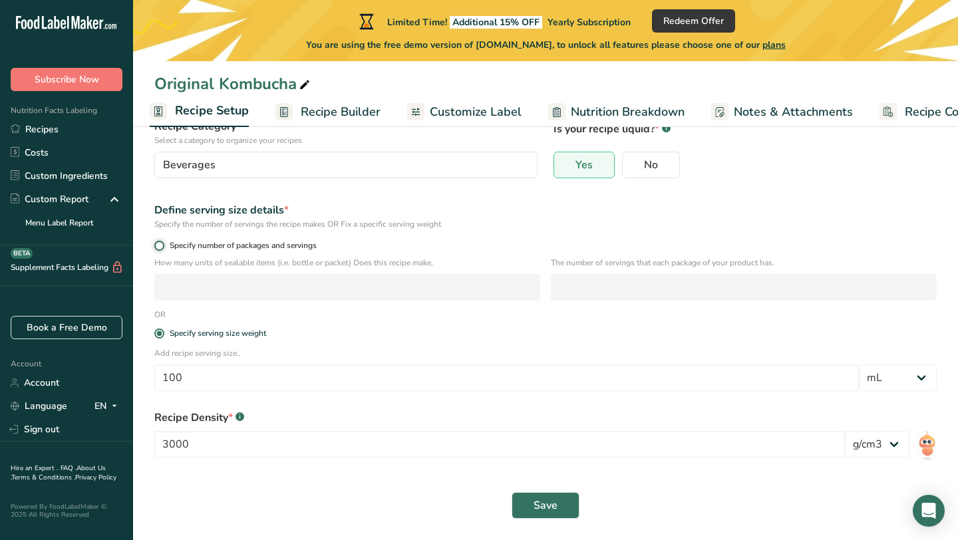
click at [160, 243] on input "Specify number of packages and servings" at bounding box center [158, 245] width 9 height 9
radio input "true"
radio input "false"
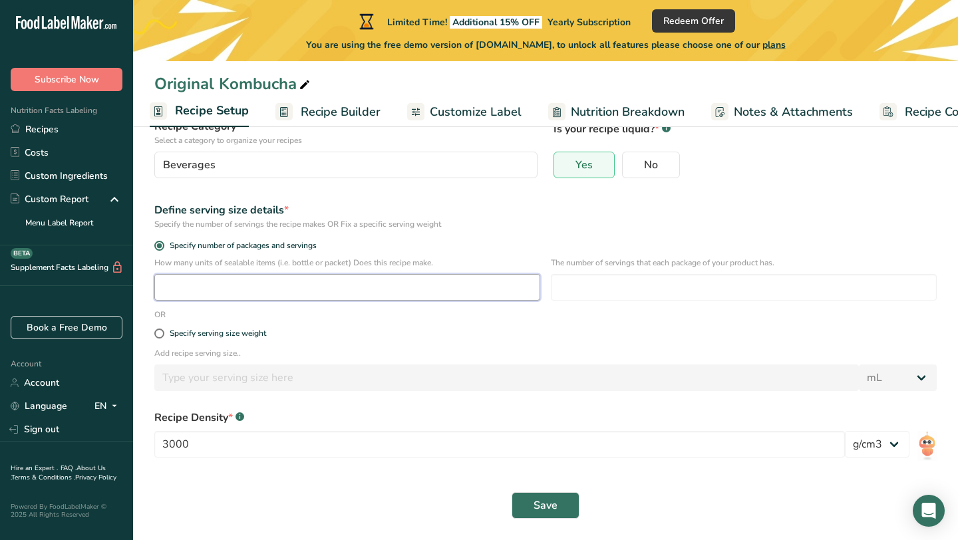
click at [483, 293] on input "number" at bounding box center [347, 287] width 386 height 27
type input "1"
click at [629, 291] on input "number" at bounding box center [744, 287] width 386 height 27
type input "3"
click at [555, 498] on span "Save" at bounding box center [545, 506] width 24 height 16
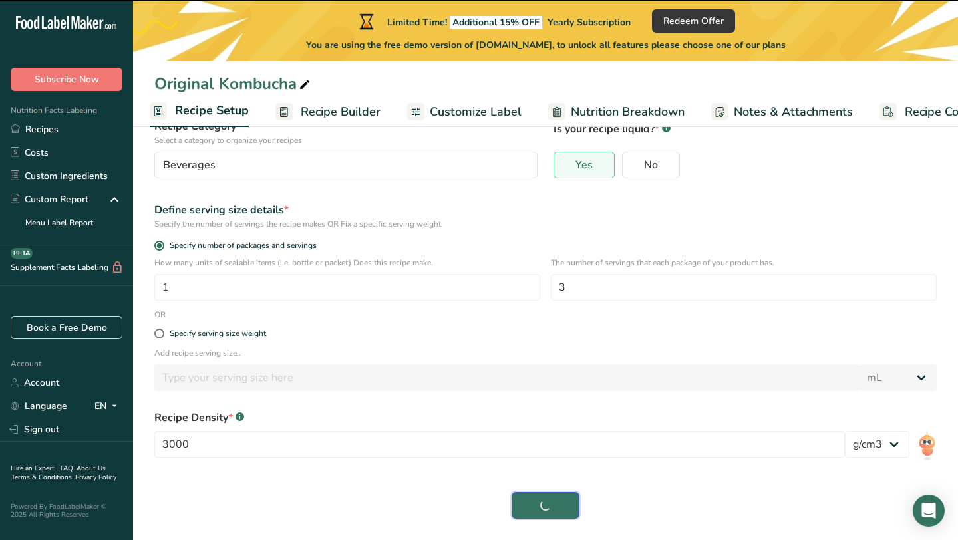
select select "0"
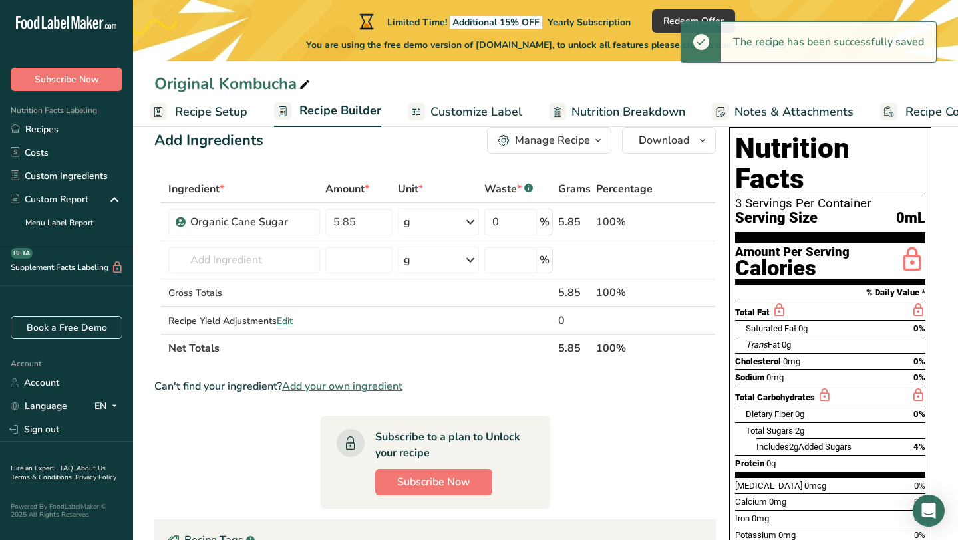
scroll to position [26, 0]
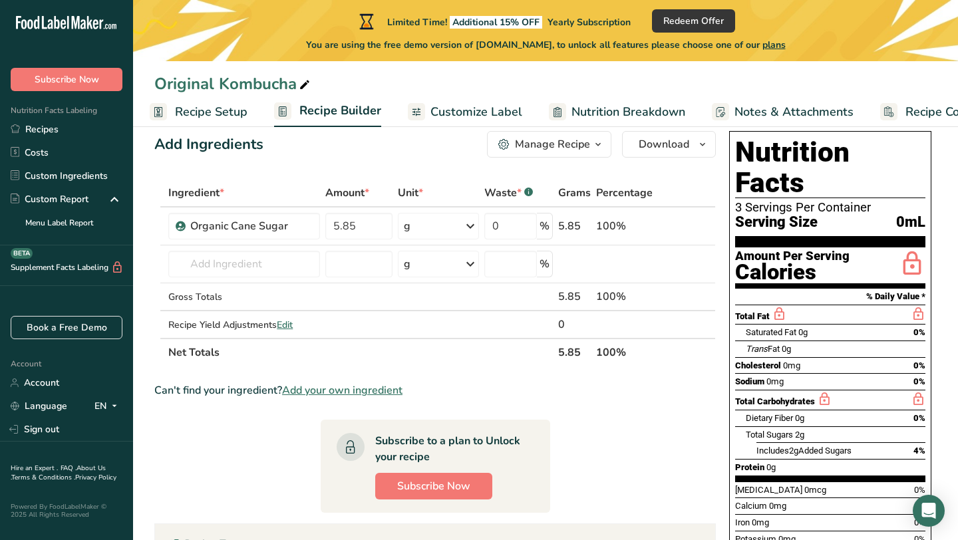
click at [219, 113] on span "Recipe Setup" at bounding box center [211, 112] width 73 height 18
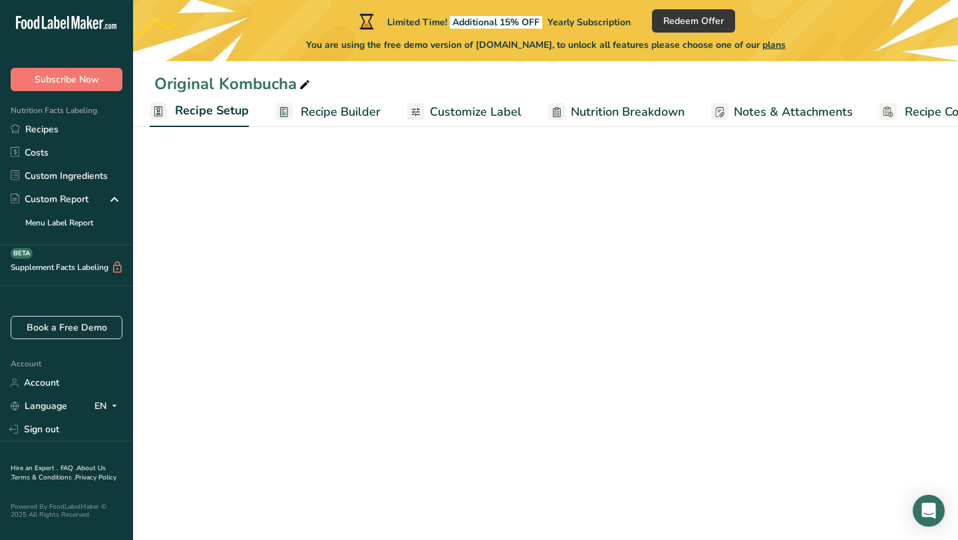
select select "22"
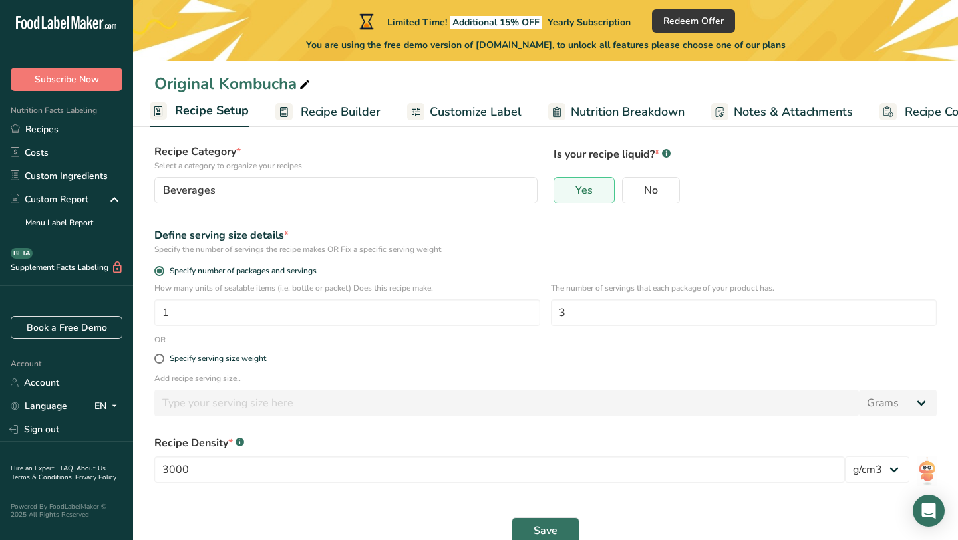
scroll to position [95, 0]
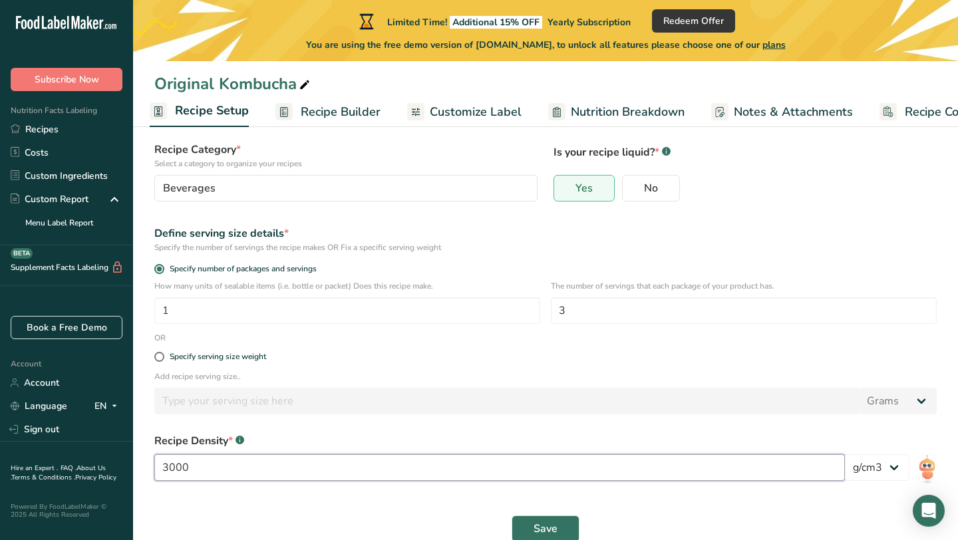
click at [202, 467] on input "3000" at bounding box center [499, 467] width 690 height 27
type input "3"
type input "1000"
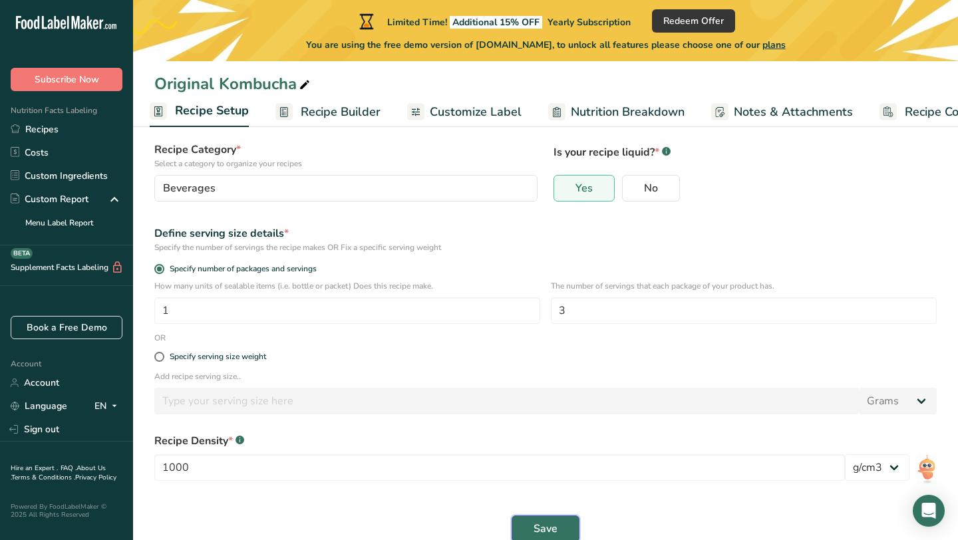
click at [546, 523] on span "Save" at bounding box center [545, 529] width 24 height 16
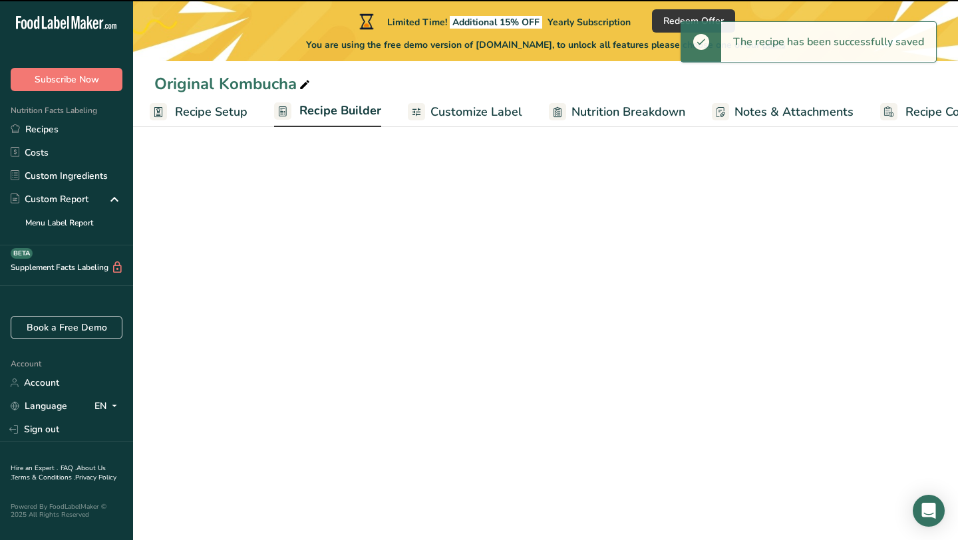
click at [330, 113] on span "Recipe Builder" at bounding box center [340, 111] width 82 height 18
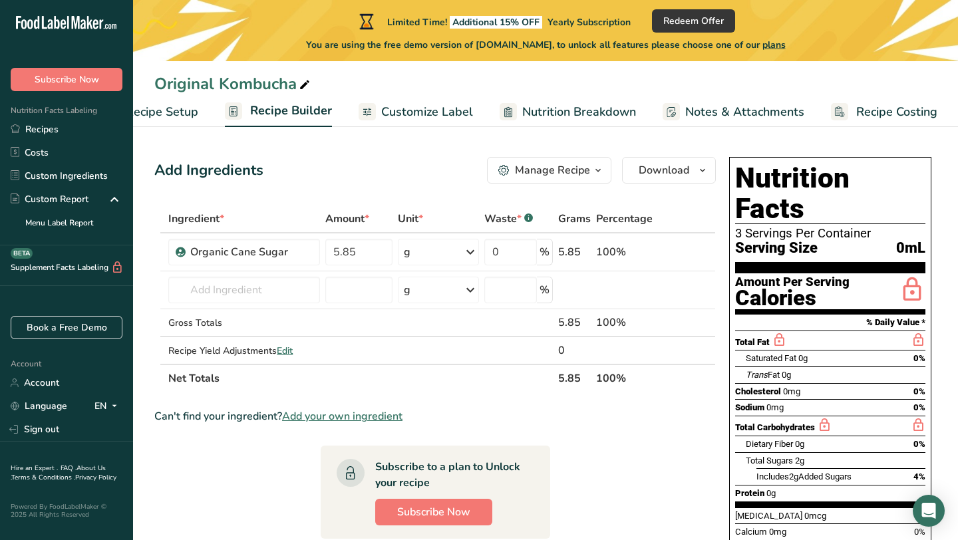
click at [179, 116] on span "Recipe Setup" at bounding box center [162, 112] width 73 height 18
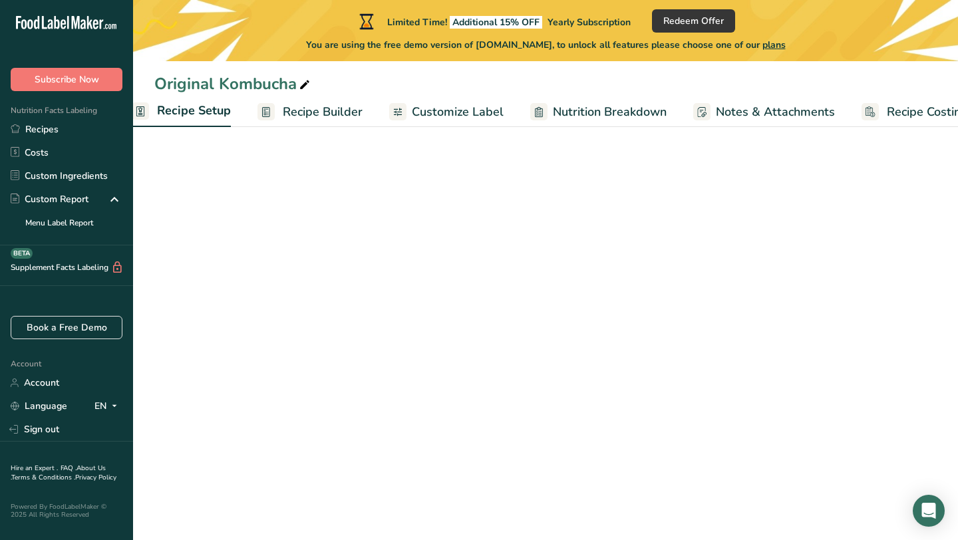
scroll to position [0, 5]
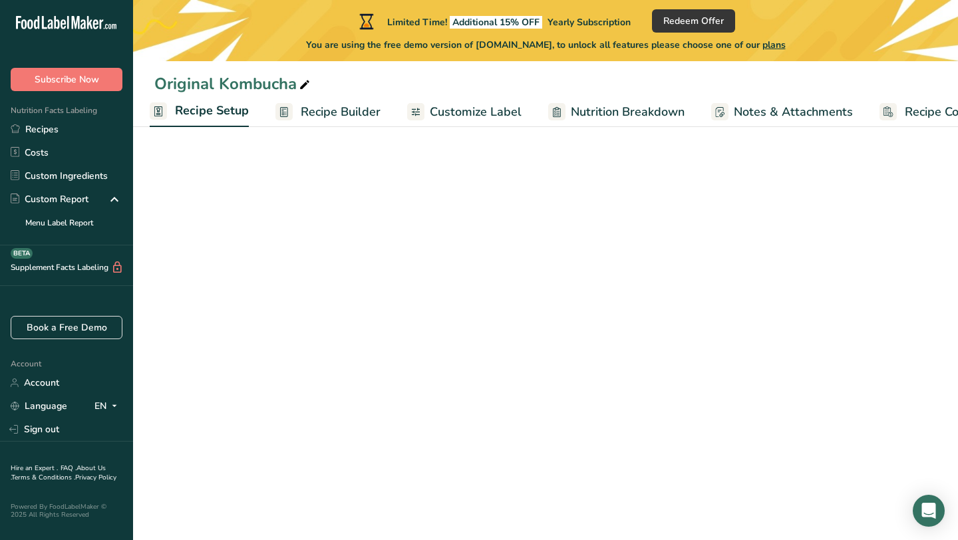
select select "22"
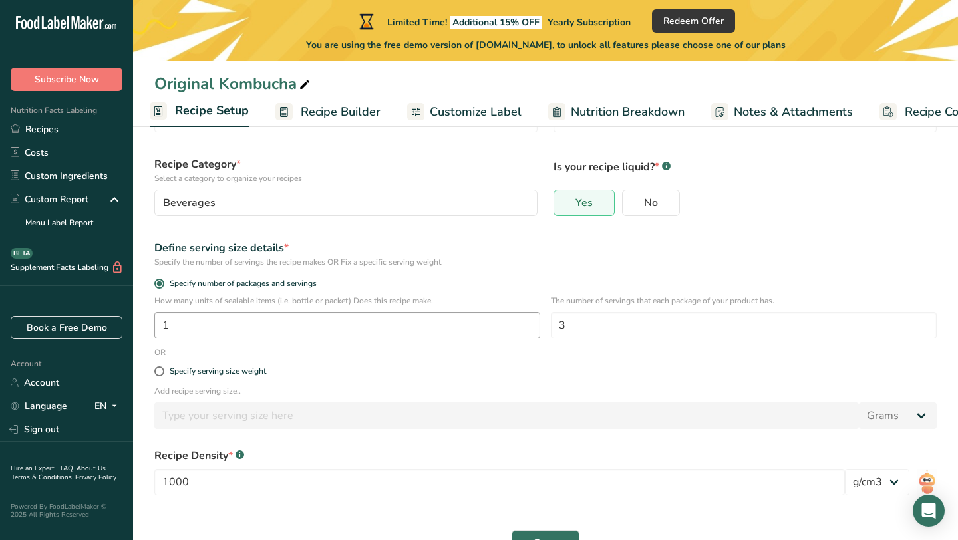
scroll to position [118, 0]
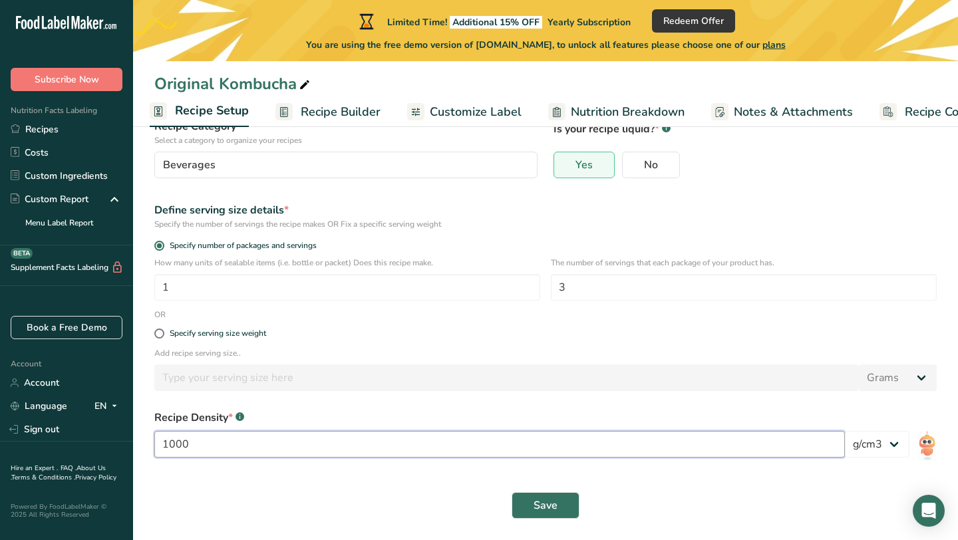
drag, startPoint x: 209, startPoint y: 445, endPoint x: 84, endPoint y: 444, distance: 124.4
click at [84, 444] on div ".a-20{fill:#fff;} Subscribe Now Nutrition Facts Labeling Recipes Costs Custom I…" at bounding box center [479, 211] width 958 height 659
type input "3000"
click at [543, 509] on span "Save" at bounding box center [545, 506] width 24 height 16
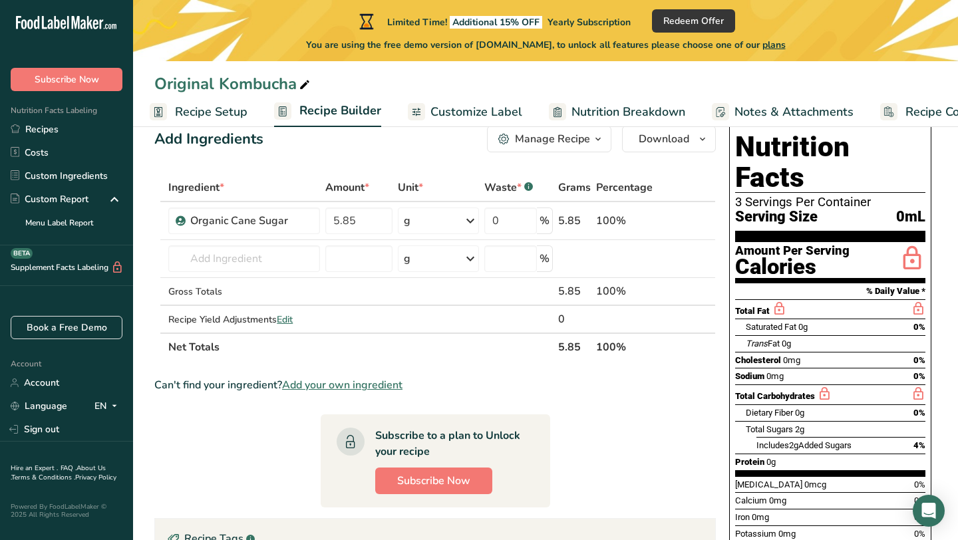
scroll to position [32, 0]
click at [199, 108] on span "Recipe Setup" at bounding box center [211, 112] width 73 height 18
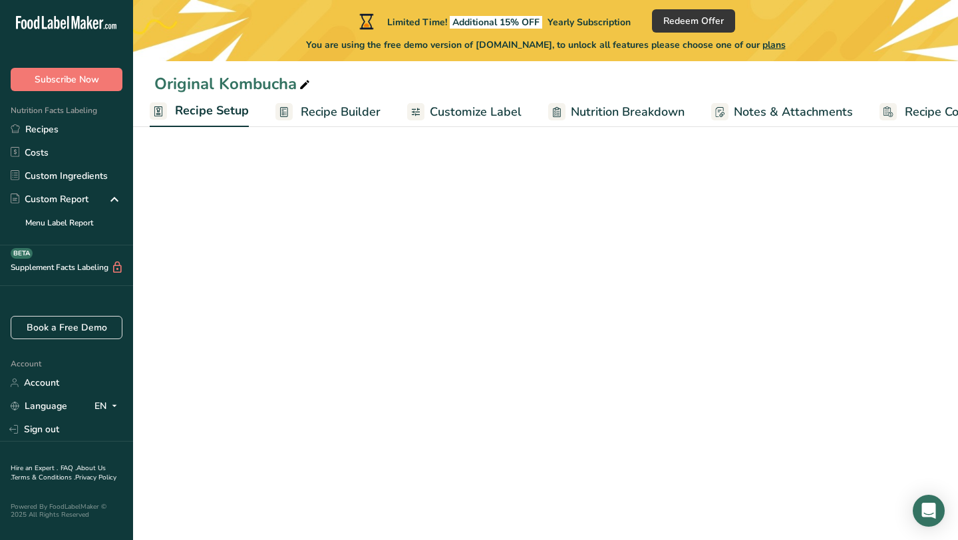
select select "22"
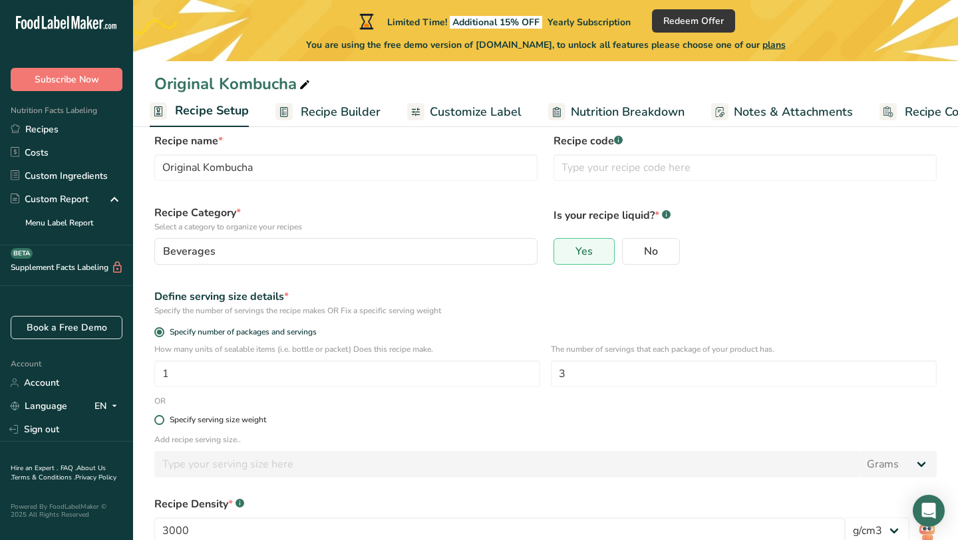
click at [161, 420] on span at bounding box center [159, 420] width 10 height 10
click at [161, 420] on input "Specify serving size weight" at bounding box center [158, 420] width 9 height 9
radio input "true"
radio input "false"
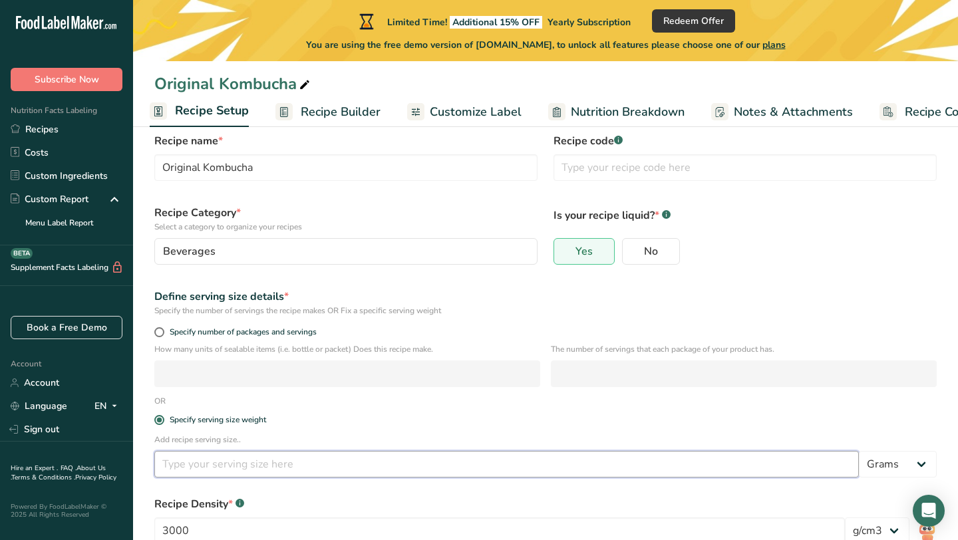
click at [233, 465] on input "number" at bounding box center [506, 464] width 704 height 27
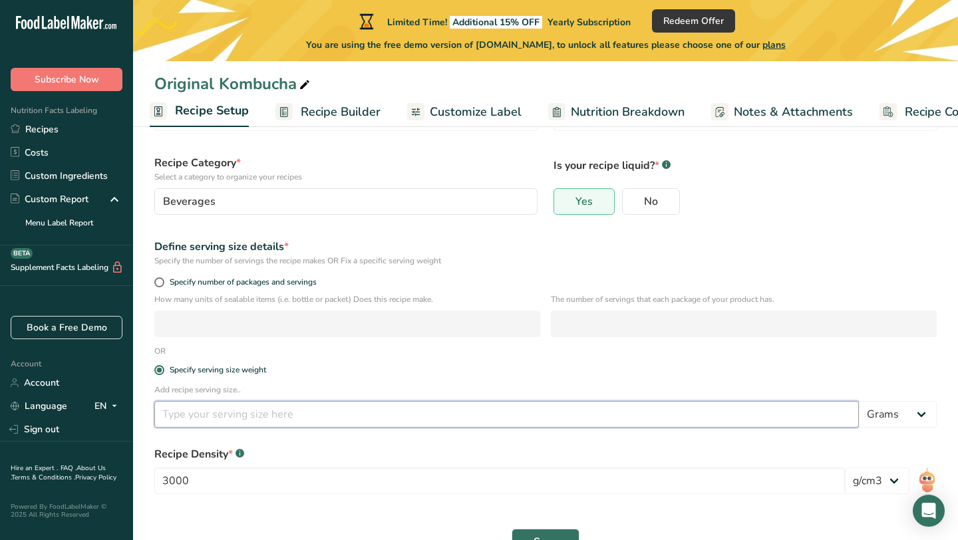
scroll to position [100, 0]
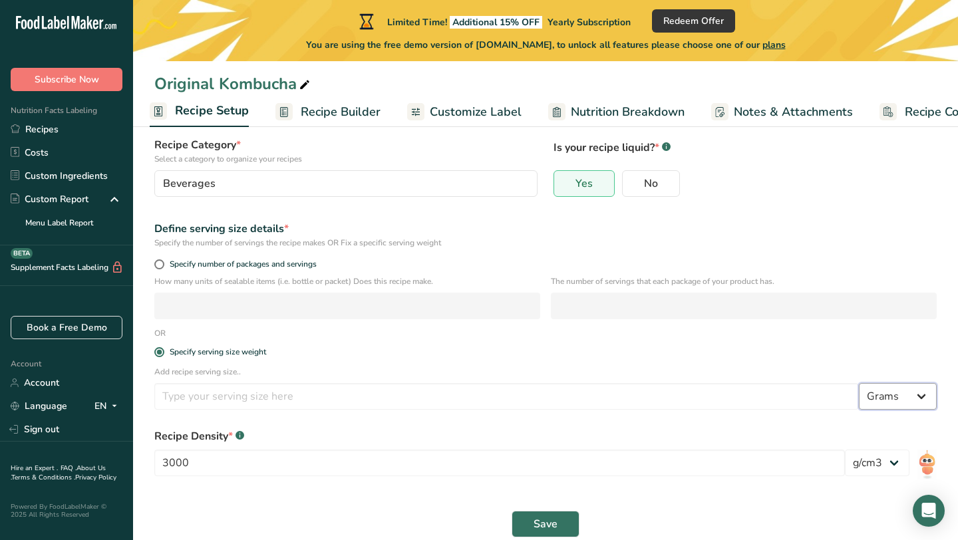
click at [910, 394] on select "Grams kg mg mcg lb oz l mL fl oz tbsp tsp cup qt gallon" at bounding box center [898, 396] width 78 height 27
select select "17"
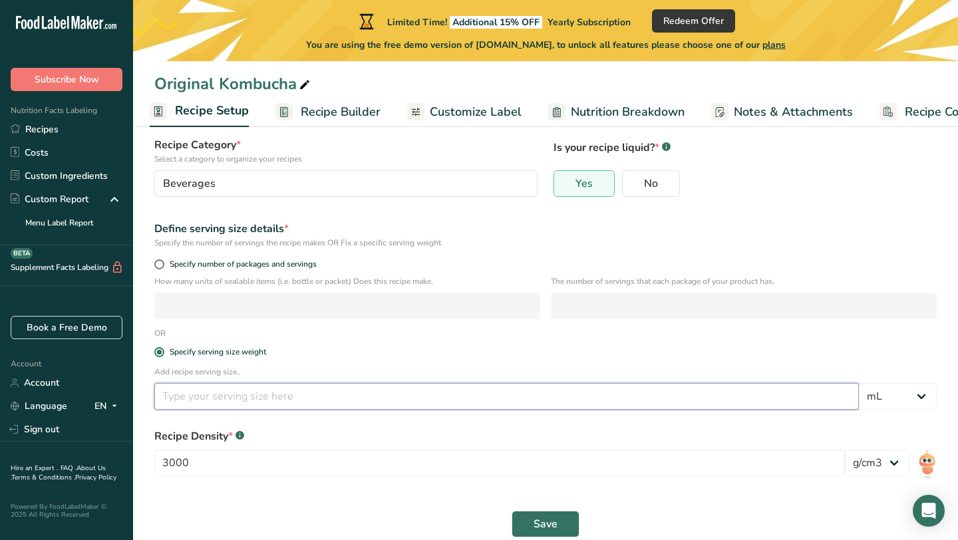
click at [261, 396] on input "number" at bounding box center [506, 396] width 704 height 27
type input "100"
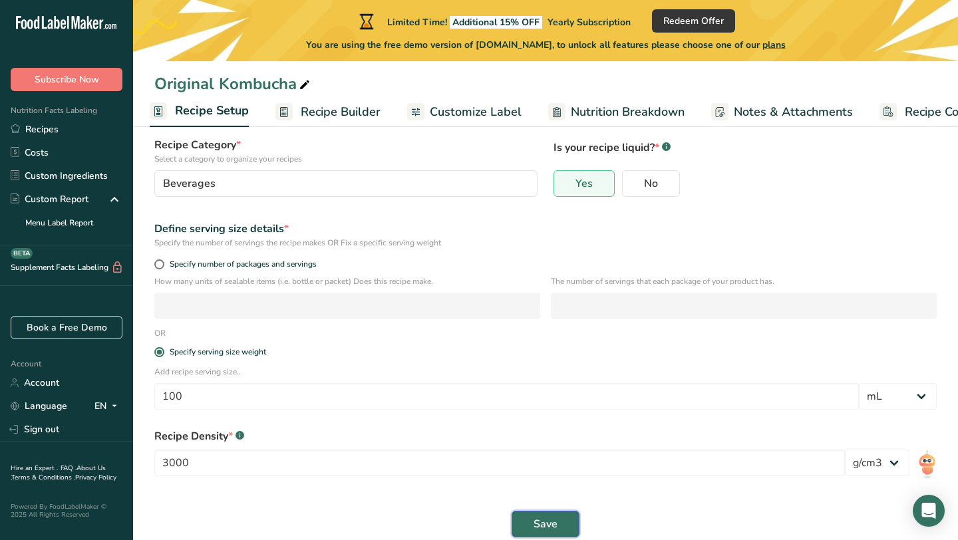
click at [547, 528] on span "Save" at bounding box center [545, 524] width 24 height 16
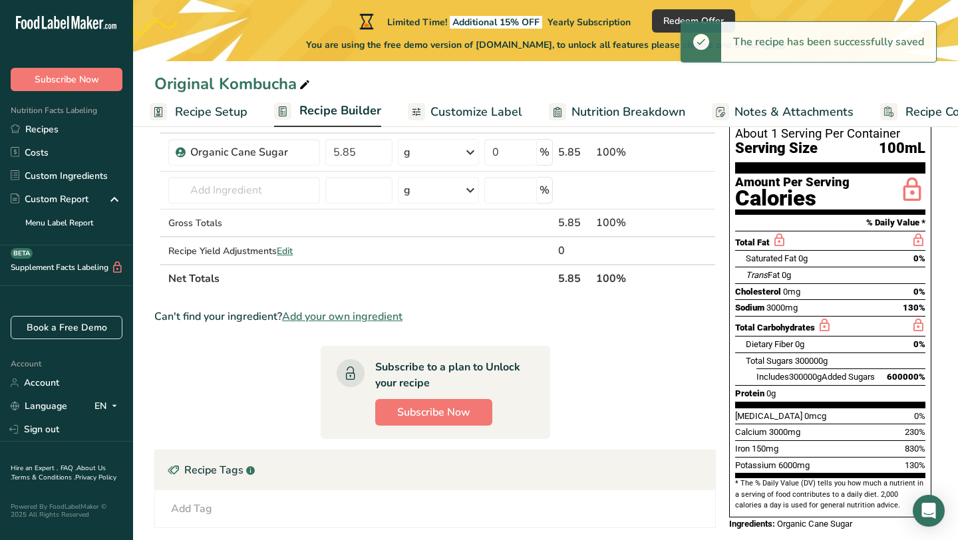
click at [330, 112] on span "Recipe Builder" at bounding box center [340, 111] width 82 height 18
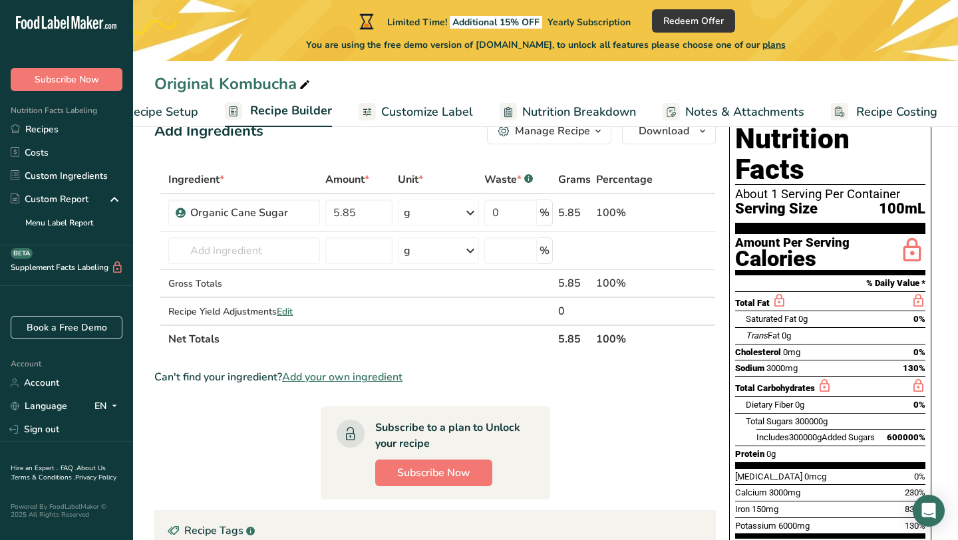
scroll to position [35, 0]
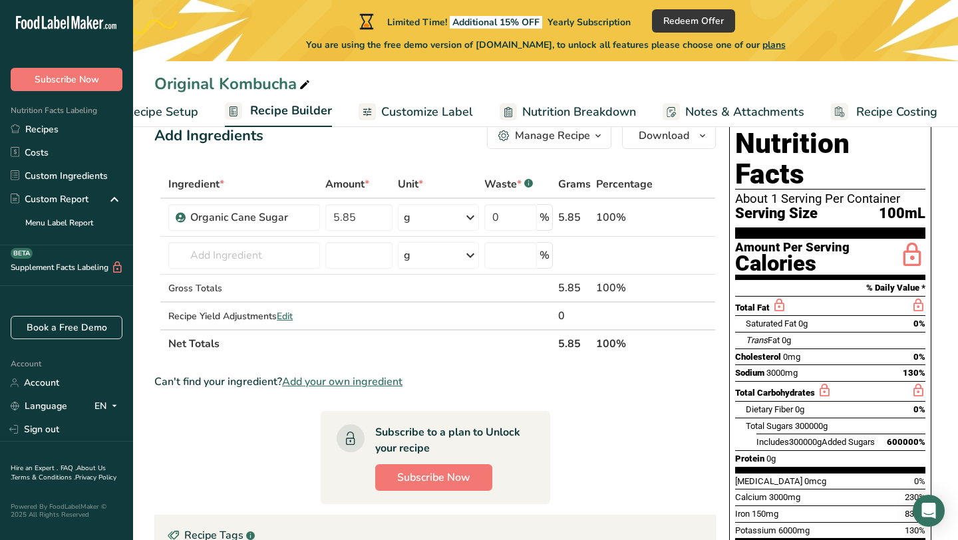
click at [168, 106] on span "Recipe Setup" at bounding box center [162, 112] width 73 height 18
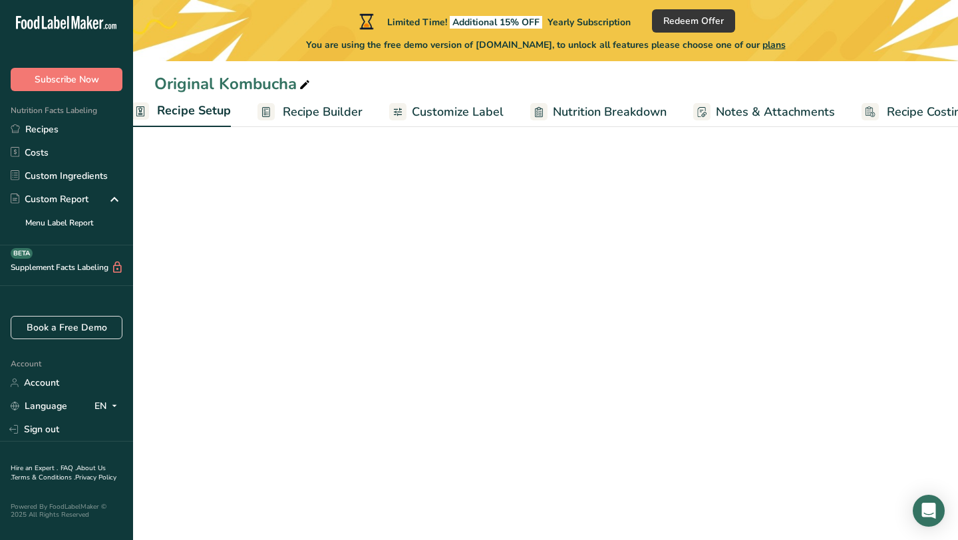
scroll to position [0, 5]
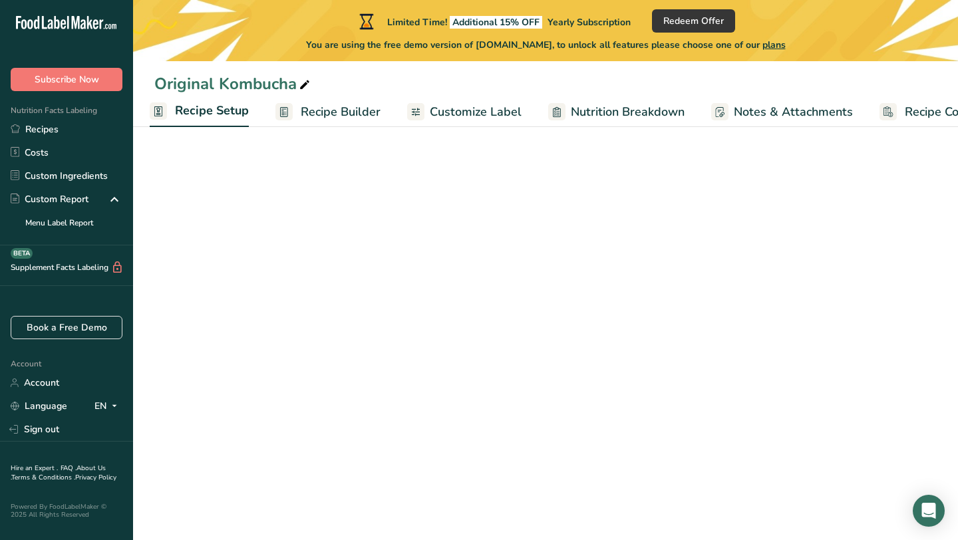
select select "17"
select select "22"
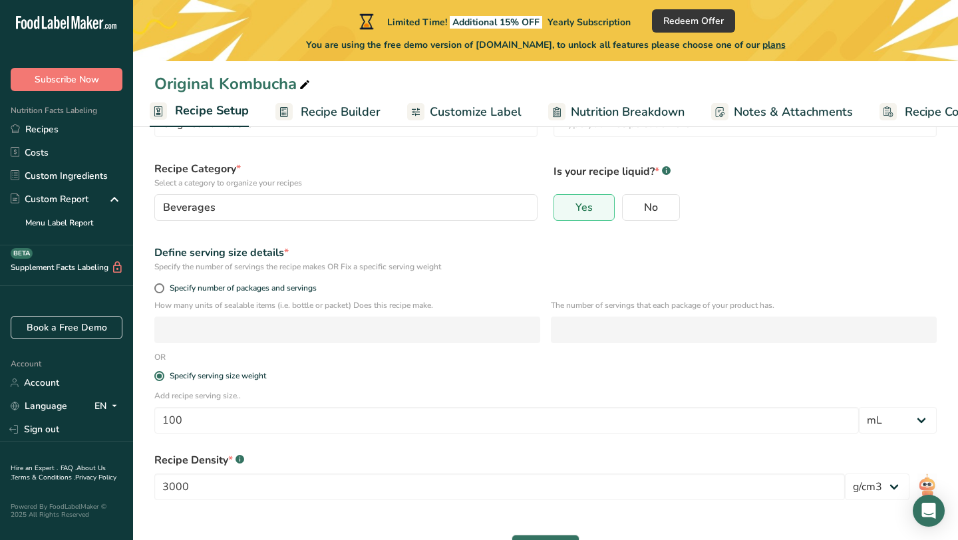
scroll to position [79, 0]
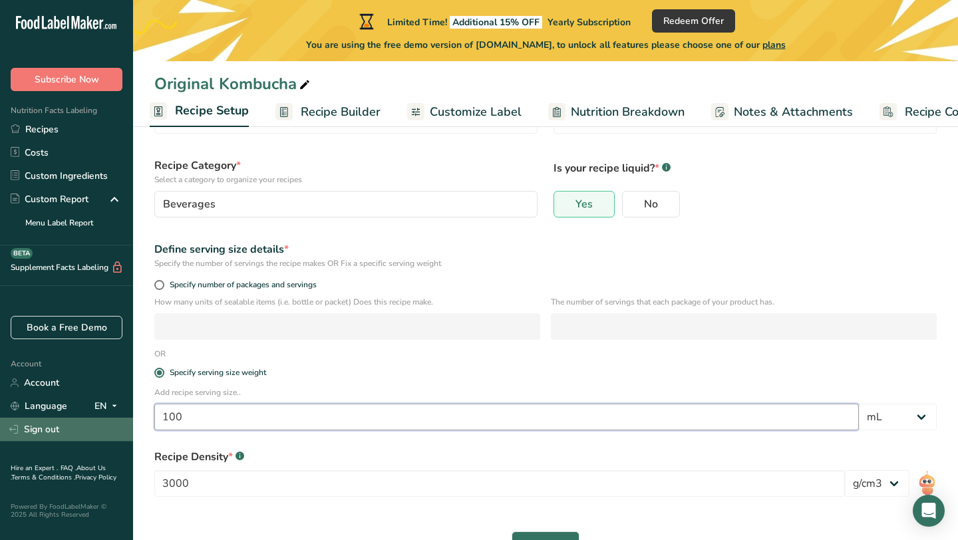
drag, startPoint x: 196, startPoint y: 419, endPoint x: 94, endPoint y: 419, distance: 102.4
click at [94, 419] on div ".a-20{fill:#fff;} Subscribe Now Nutrition Facts Labeling Recipes Costs Custom I…" at bounding box center [479, 250] width 958 height 659
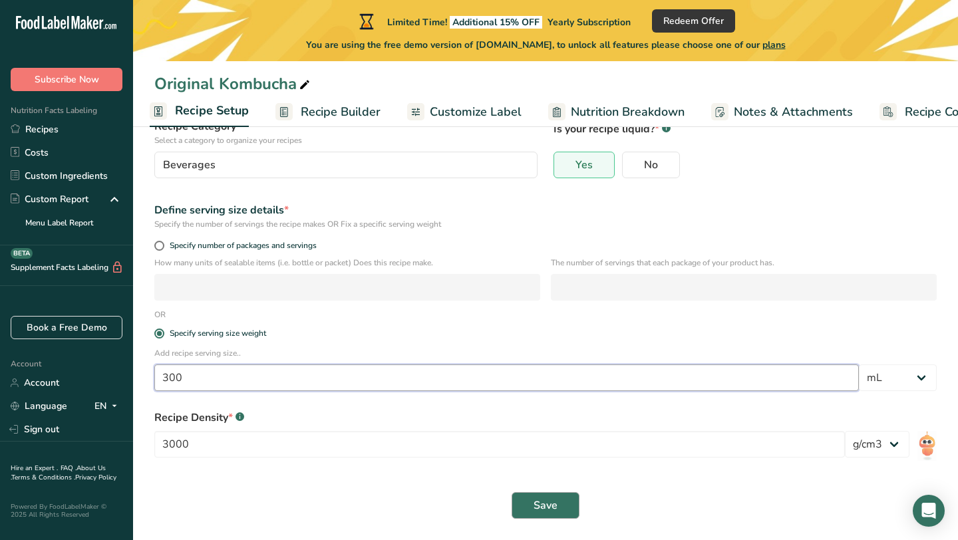
type input "300"
click at [548, 510] on span "Save" at bounding box center [545, 506] width 24 height 16
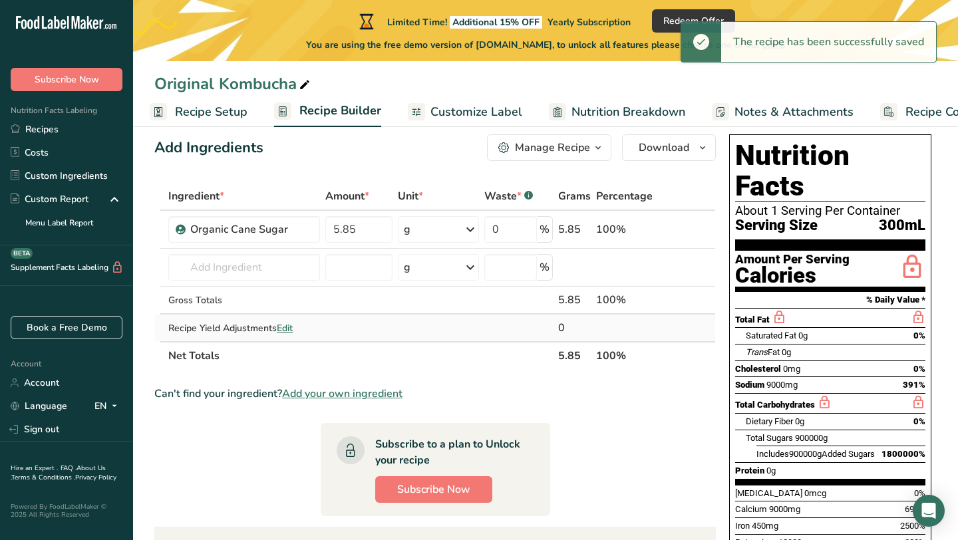
scroll to position [19, 0]
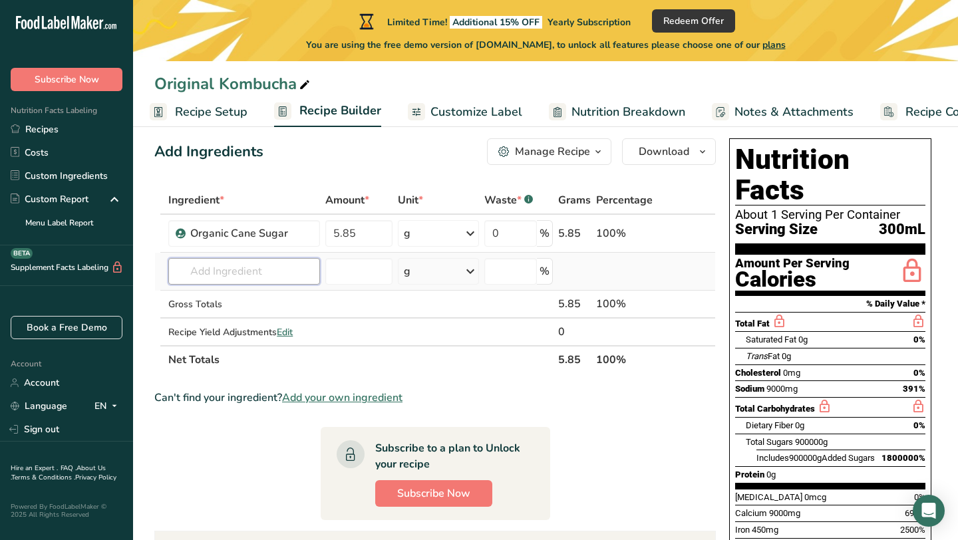
click at [276, 277] on input "text" at bounding box center [243, 271] width 151 height 27
click at [368, 223] on input "5.85" at bounding box center [358, 233] width 67 height 27
click at [390, 231] on input "5.85" at bounding box center [358, 233] width 67 height 27
type input "5"
type input "5.89"
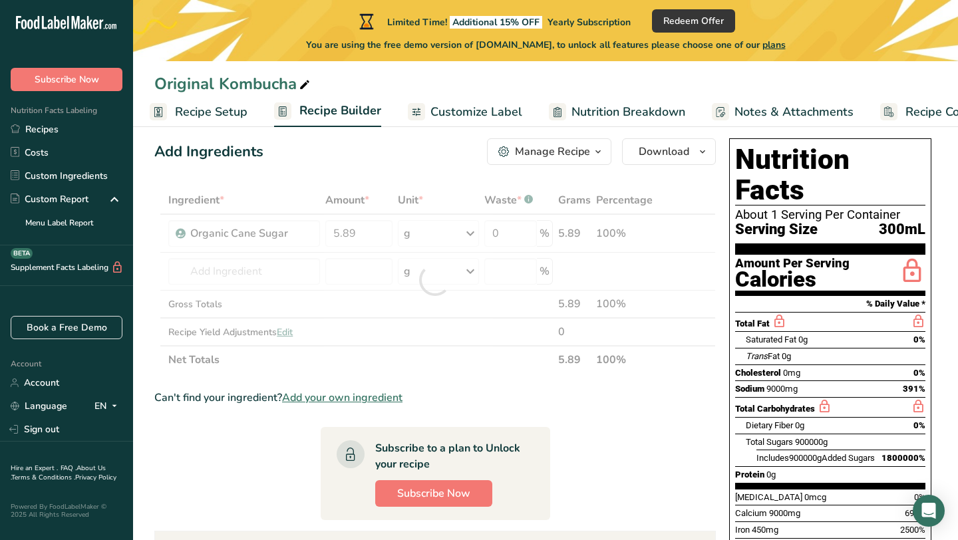
click at [639, 454] on section "Ingredient * Amount * Unit * Waste * .a-a{fill:#347362;}.b-a{fill:#fff;} Grams …" at bounding box center [434, 512] width 561 height 653
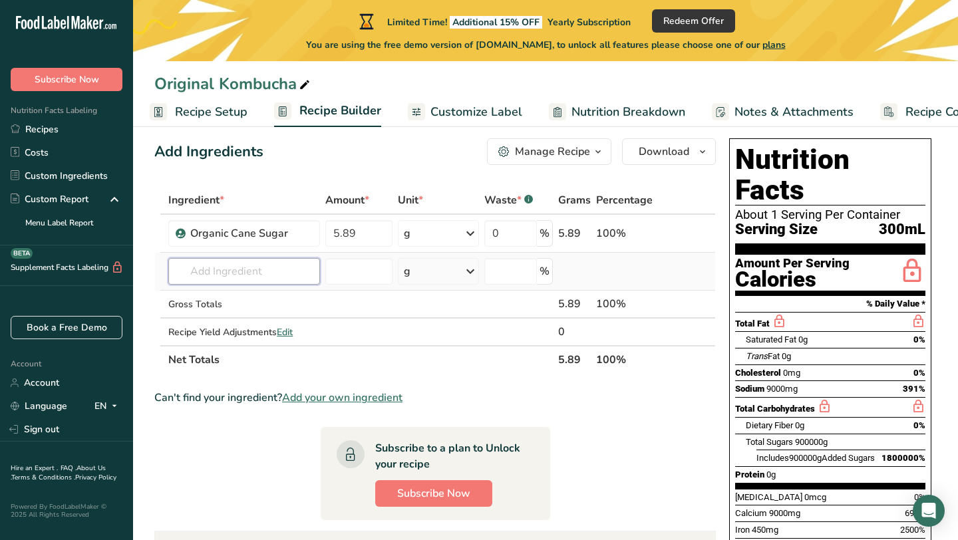
click at [270, 272] on input "text" at bounding box center [243, 271] width 151 height 27
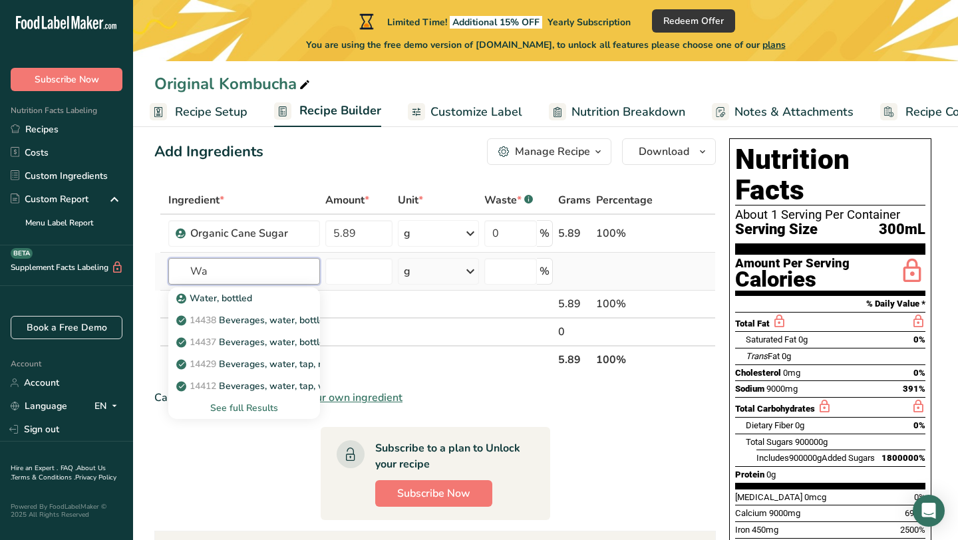
type input "W"
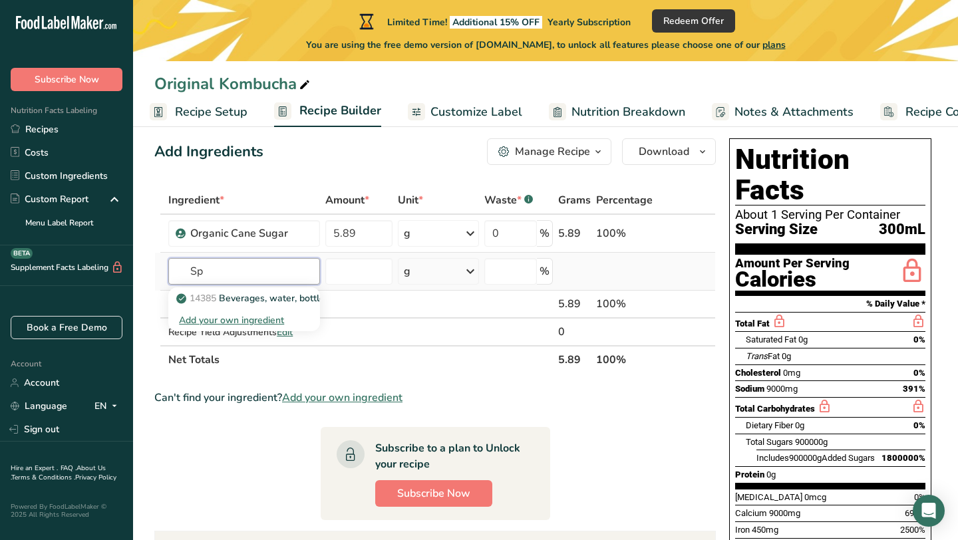
type input "S"
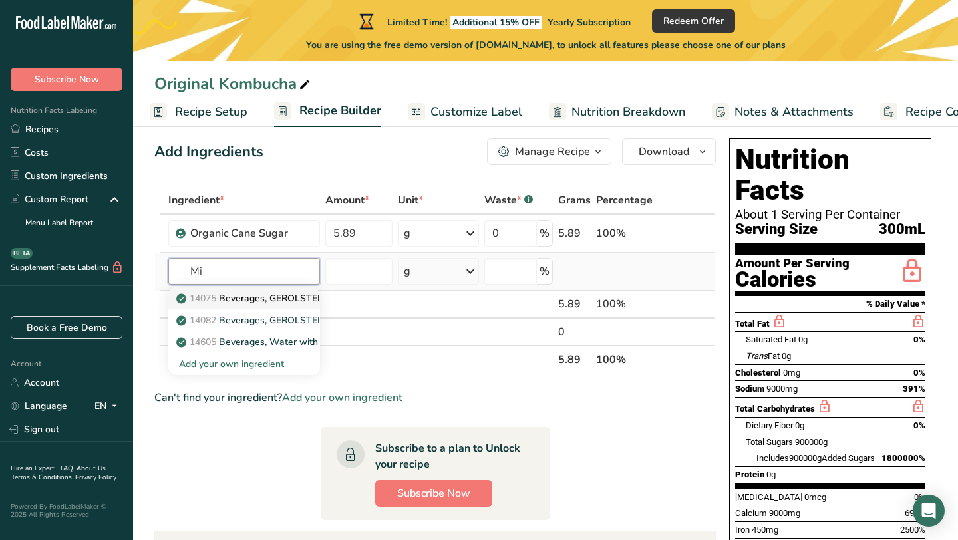
type input "M"
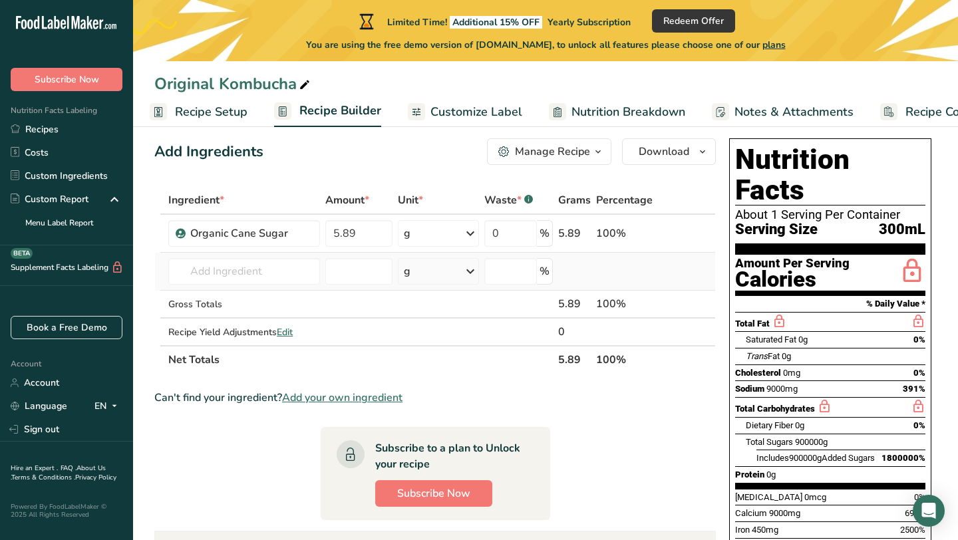
click at [297, 297] on div "Gross Totals" at bounding box center [243, 304] width 151 height 14
click at [270, 271] on input "text" at bounding box center [243, 271] width 151 height 27
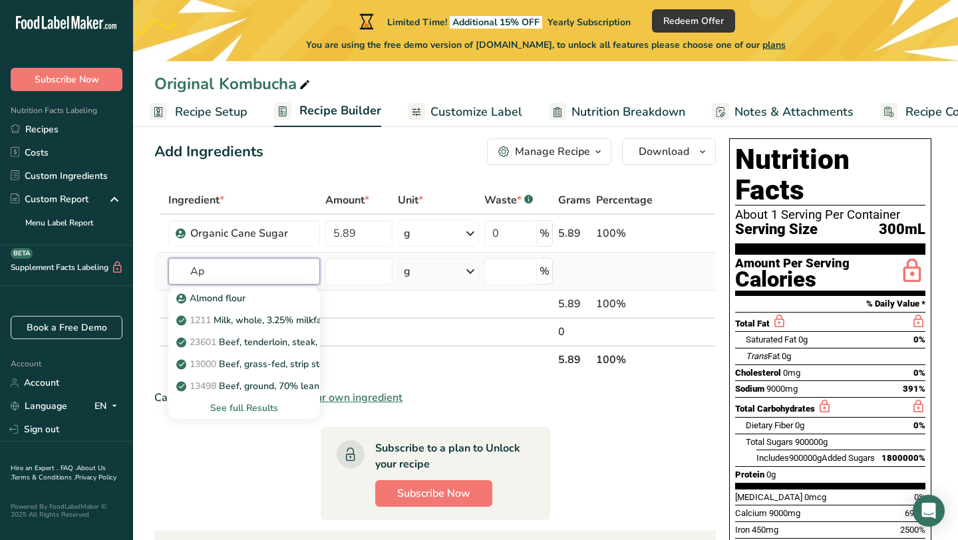
type input "A"
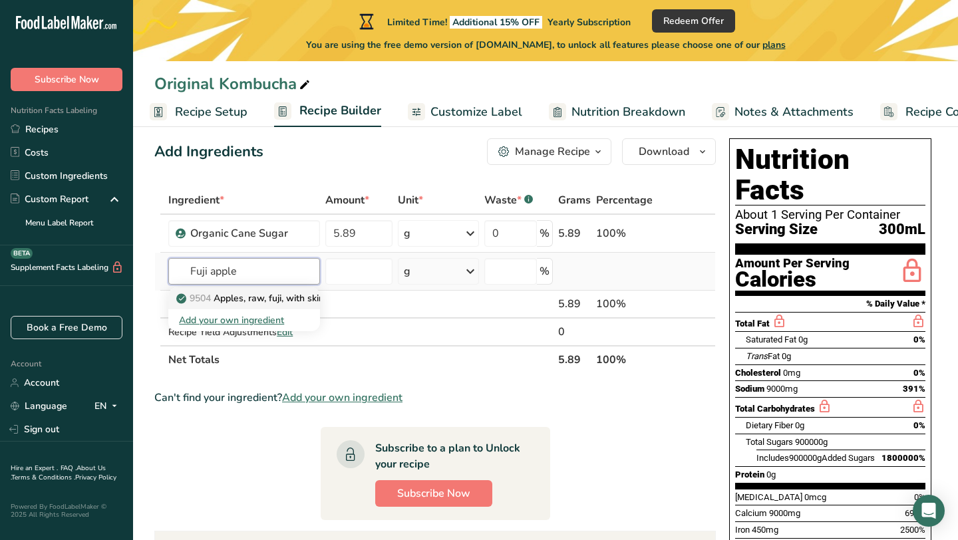
type input "Fuji apple"
click at [282, 304] on p "9504 Apples, raw, fuji, with skin (Includes foods for USDA's Food Distribution …" at bounding box center [370, 298] width 382 height 14
type input "Apples, raw, fuji, with skin (Includes foods for USDA's Food Distribution Progr…"
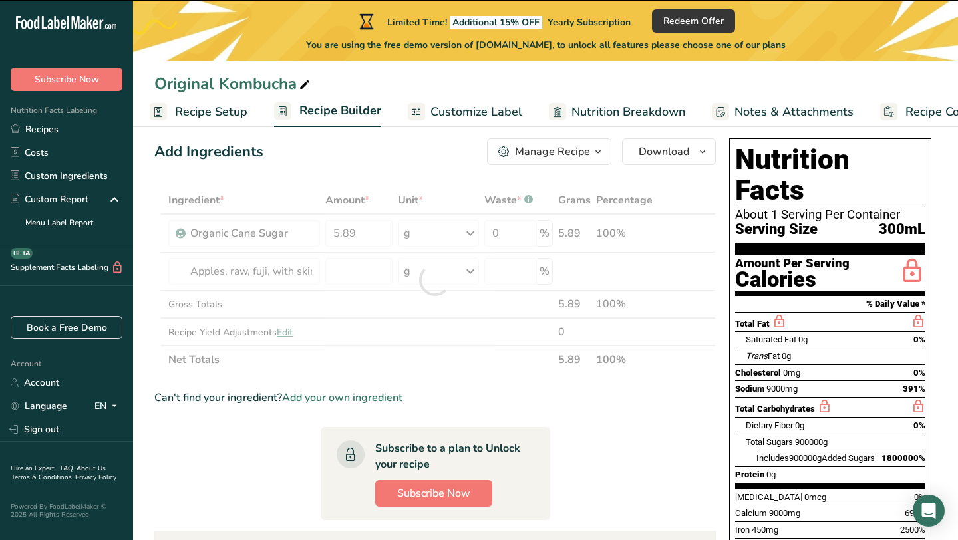
type input "0"
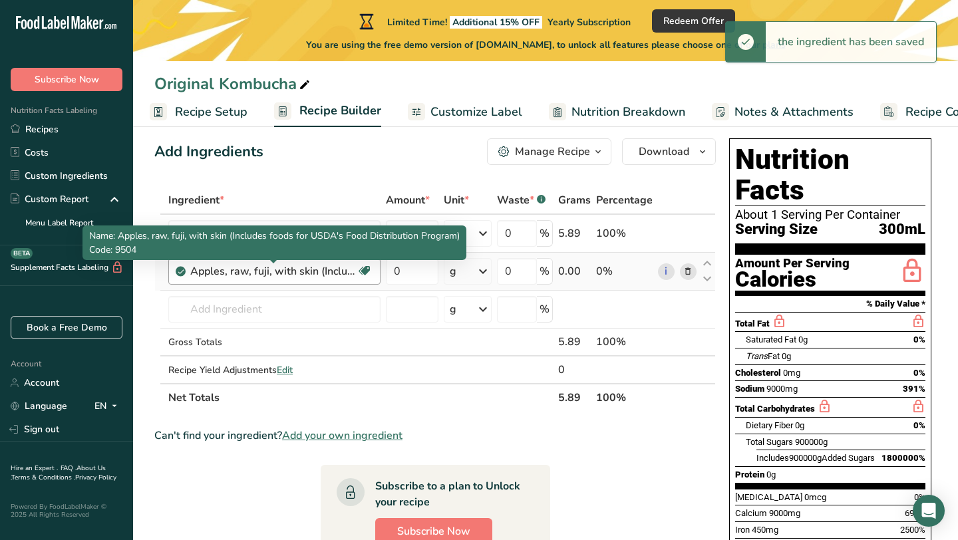
click at [340, 274] on div "Apples, raw, fuji, with skin (Includes foods for USDA's Food Distribution Progr…" at bounding box center [273, 271] width 166 height 16
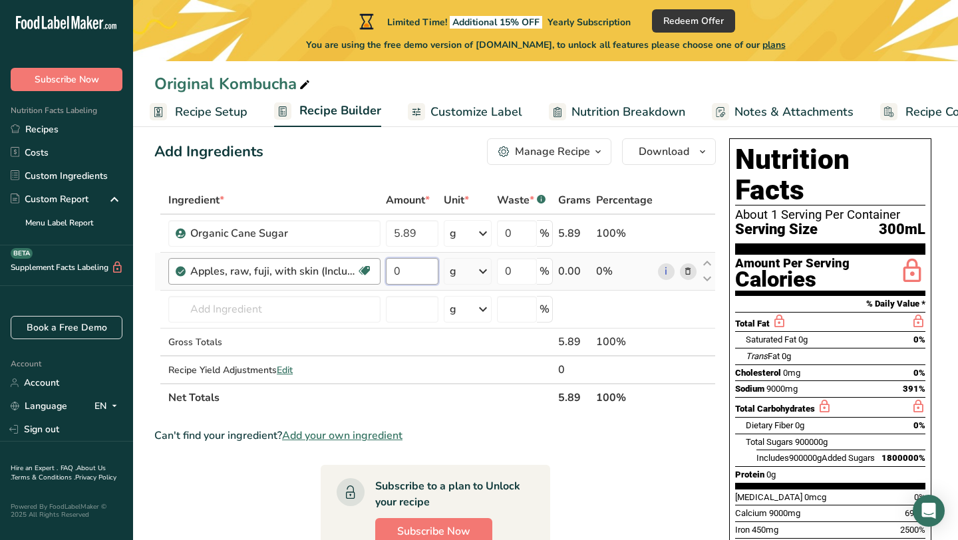
drag, startPoint x: 410, startPoint y: 273, endPoint x: 365, endPoint y: 273, distance: 45.2
click at [365, 273] on tr "Apples, raw, fuji, with skin (Includes foods for USDA's Food Distribution Progr…" at bounding box center [435, 272] width 560 height 38
type input "45"
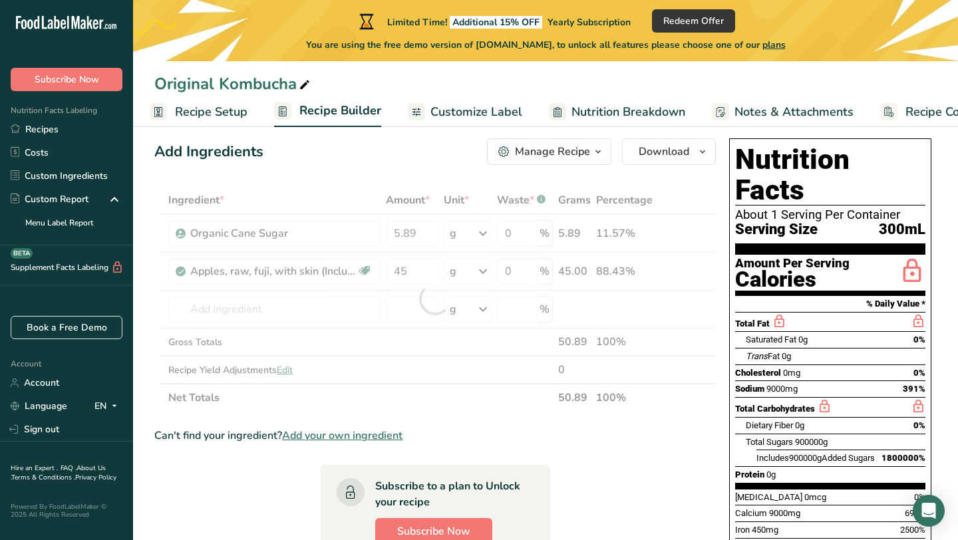
click at [493, 422] on section "Ingredient * Amount * Unit * Waste * .a-a{fill:#347362;}.b-a{fill:#fff;} Grams …" at bounding box center [434, 531] width 561 height 691
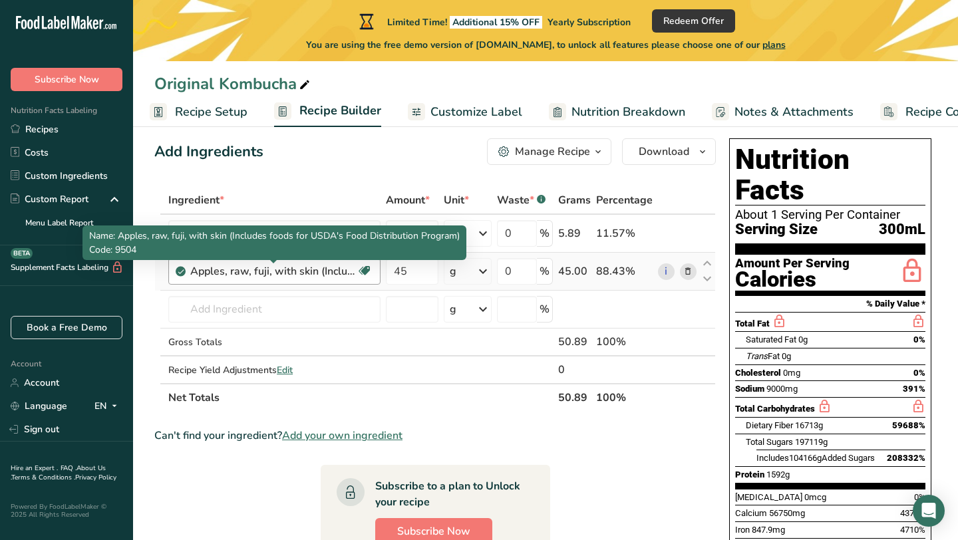
click at [311, 275] on div "Apples, raw, fuji, with skin (Includes foods for USDA's Food Distribution Progr…" at bounding box center [273, 271] width 166 height 16
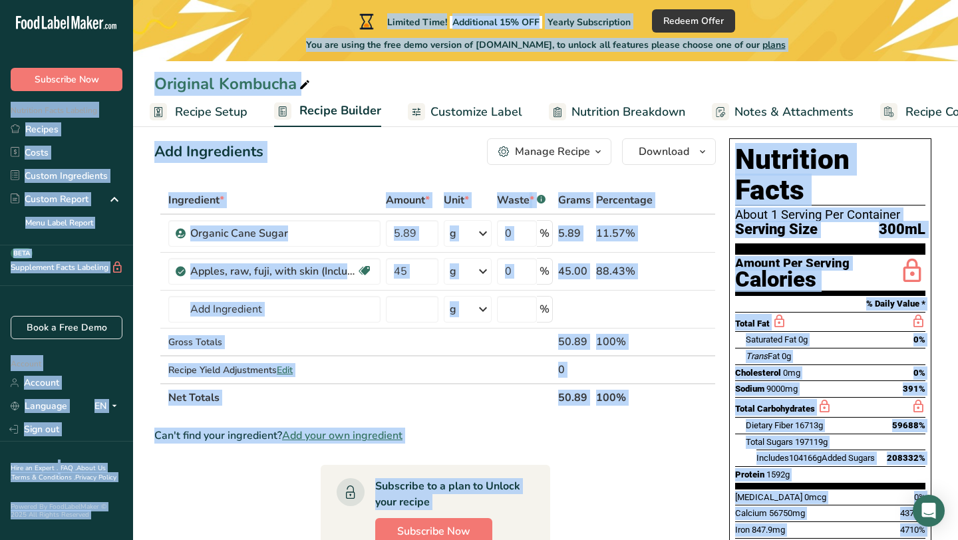
click at [150, 288] on section "Add Ingredients Manage Recipe Delete Recipe Duplicate Recipe Scale Recipe Save …" at bounding box center [545, 544] width 825 height 864
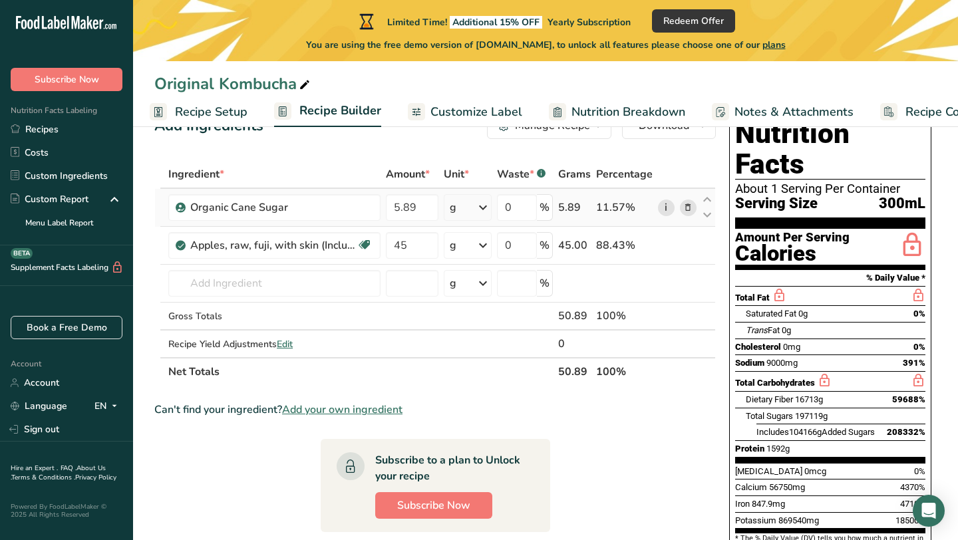
scroll to position [71, 0]
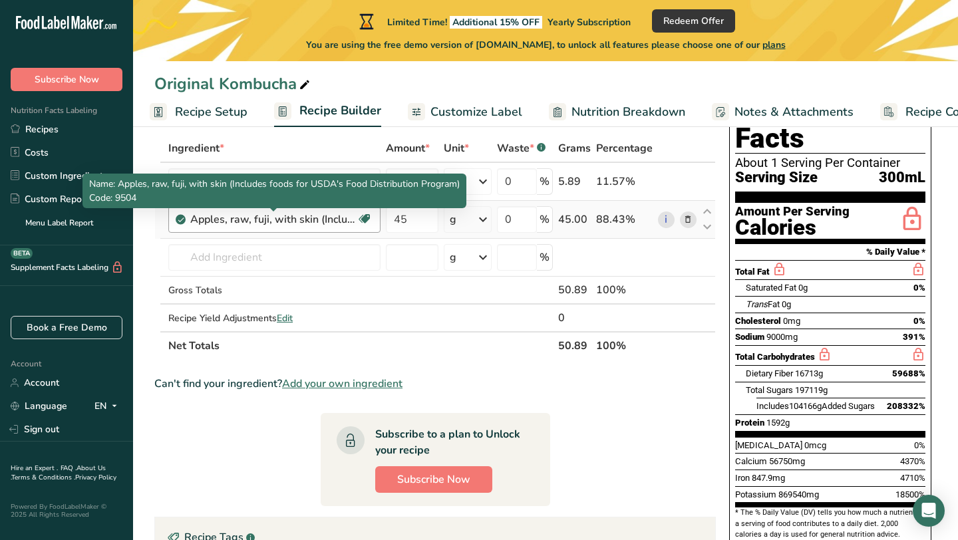
click at [333, 220] on div "Apples, raw, fuji, with skin (Includes foods for USDA's Food Distribution Progr…" at bounding box center [273, 220] width 166 height 16
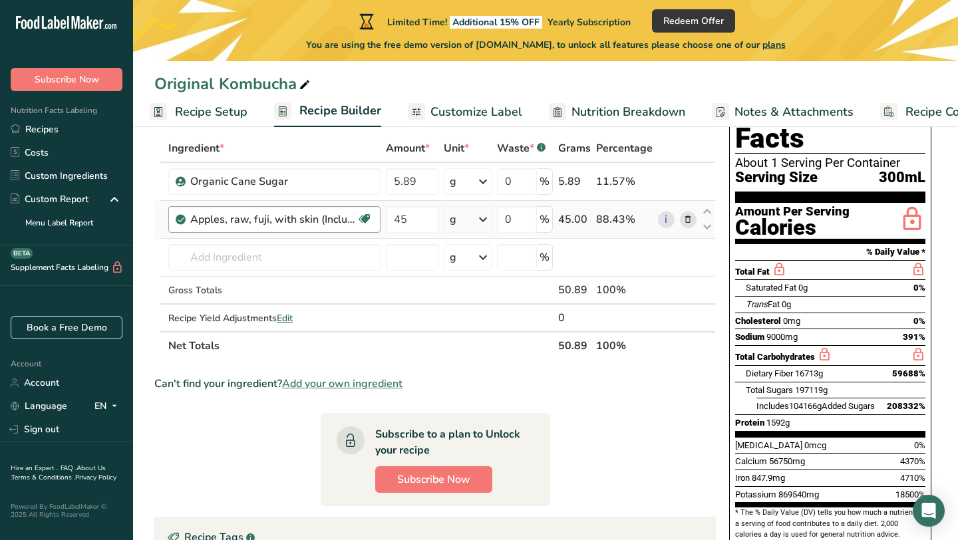
click at [321, 223] on div "Apples, raw, fuji, with skin (Includes foods for USDA's Food Distribution Progr…" at bounding box center [273, 220] width 166 height 16
click at [687, 218] on icon at bounding box center [687, 220] width 9 height 14
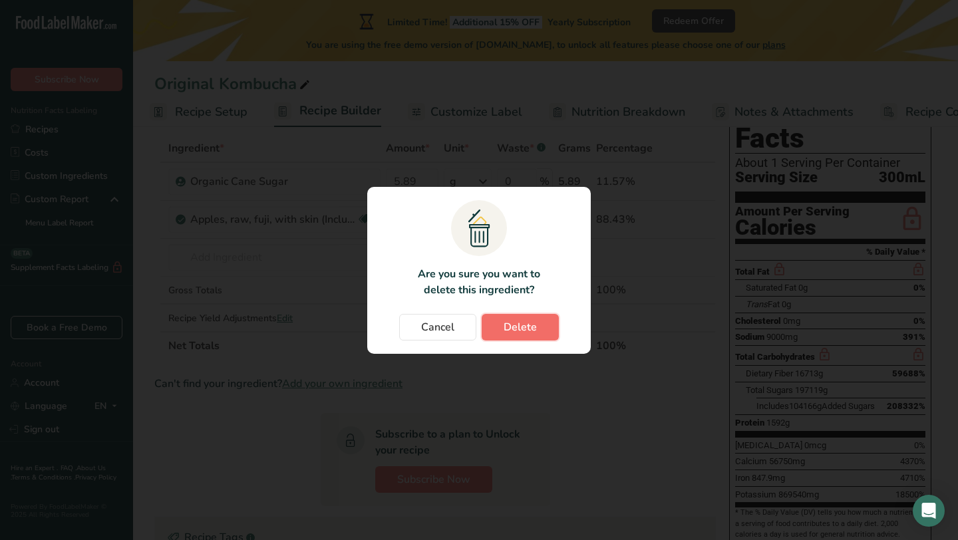
click at [517, 327] on span "Delete" at bounding box center [520, 327] width 33 height 16
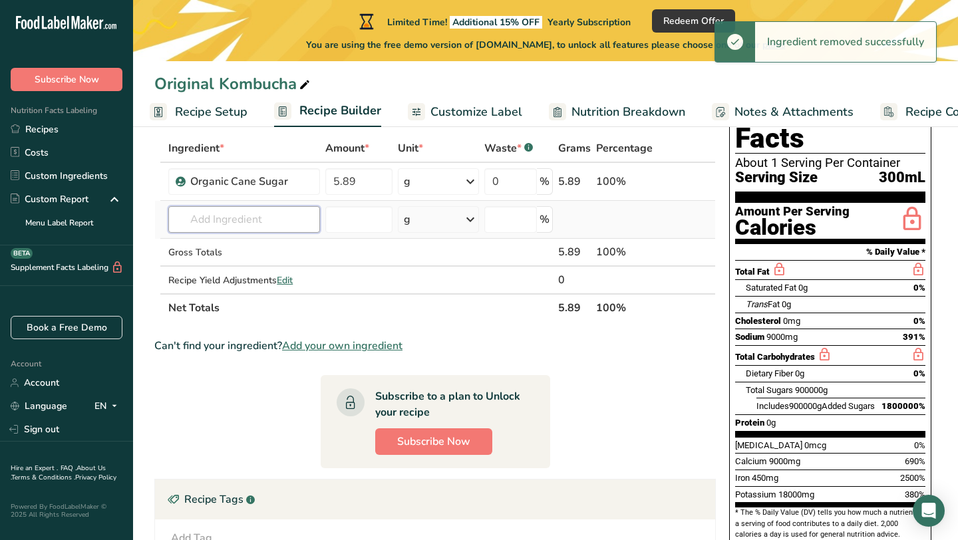
click at [236, 226] on input "text" at bounding box center [243, 219] width 151 height 27
type input "j"
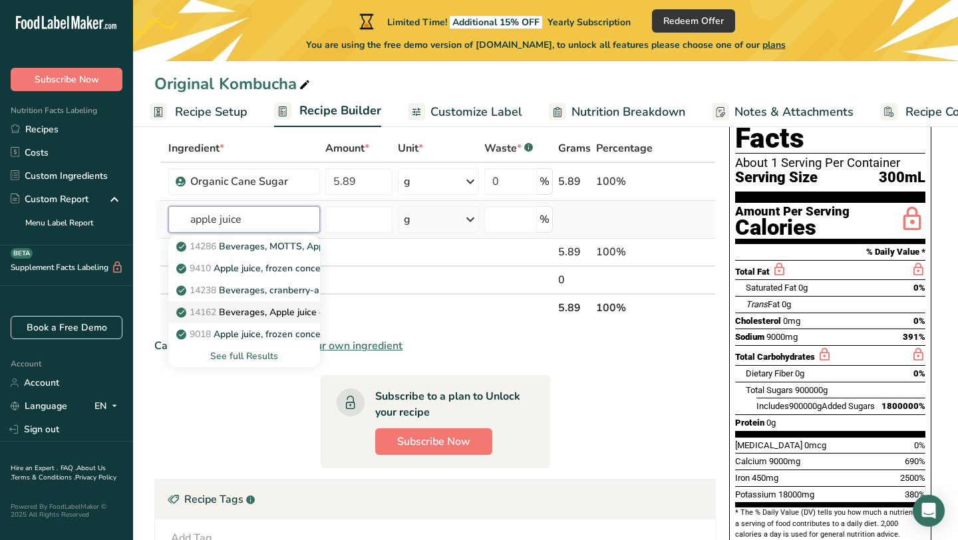
type input "apple juice"
click at [270, 307] on p "14162 Beverages, Apple juice drink, light, fortified with vitamin C" at bounding box center [321, 312] width 285 height 14
type input "Beverages, Apple juice drink, light, fortified with vitamin C"
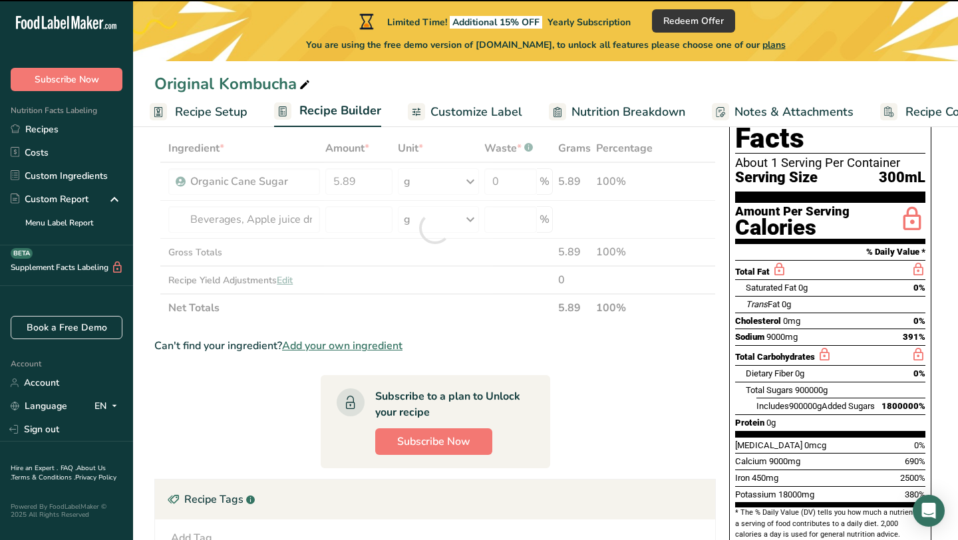
type input "0"
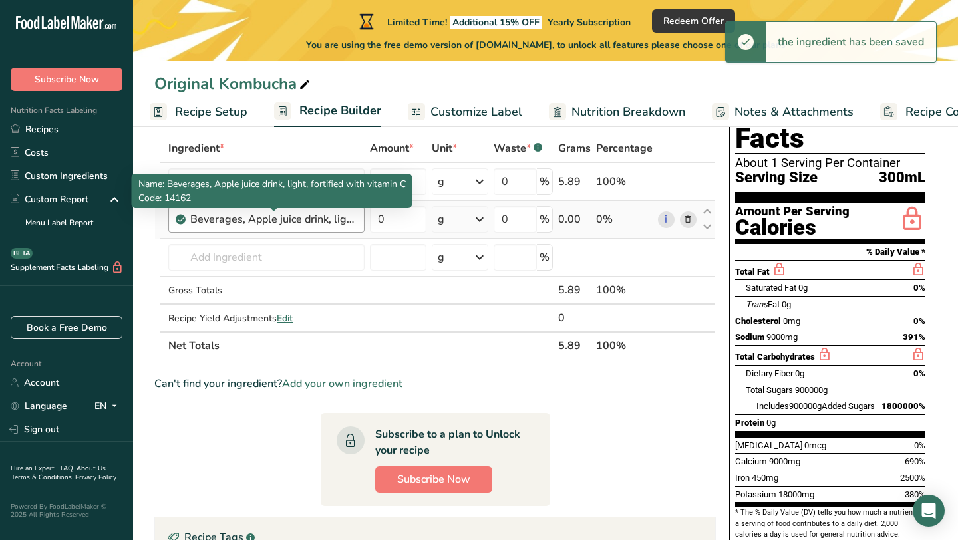
click at [337, 220] on div "Beverages, Apple juice drink, light, fortified with vitamin C" at bounding box center [273, 220] width 166 height 16
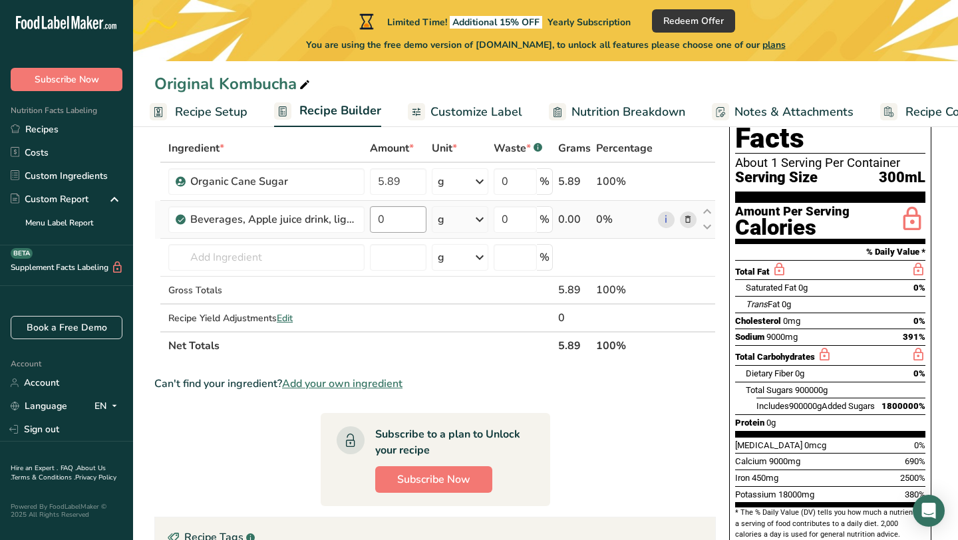
drag, startPoint x: 324, startPoint y: 218, endPoint x: 380, endPoint y: 225, distance: 56.3
click at [380, 225] on tr "Beverages, Apple juice drink, light, fortified with vitamin C 0 g Portions 8 fl…" at bounding box center [435, 220] width 560 height 38
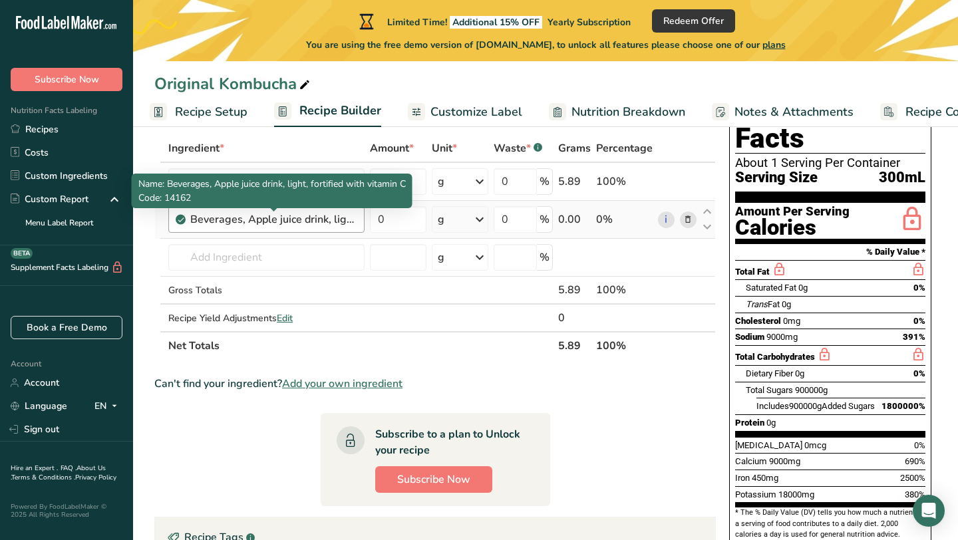
click at [347, 218] on div "Beverages, Apple juice drink, light, fortified with vitamin C" at bounding box center [273, 220] width 166 height 16
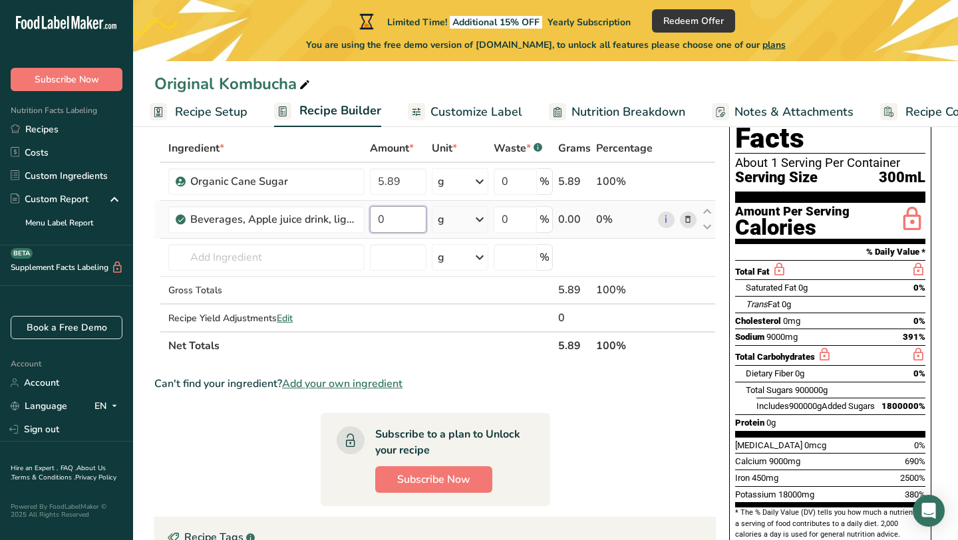
click at [407, 231] on input "0" at bounding box center [398, 219] width 57 height 27
type input "45"
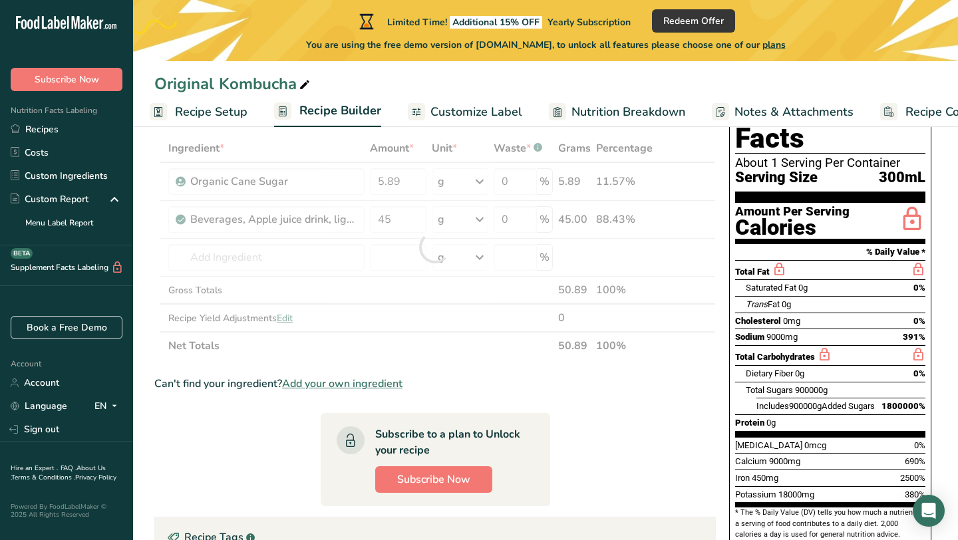
click at [193, 442] on section "Ingredient * Amount * Unit * Waste * .a-a{fill:#347362;}.b-a{fill:#fff;} Grams …" at bounding box center [434, 479] width 561 height 691
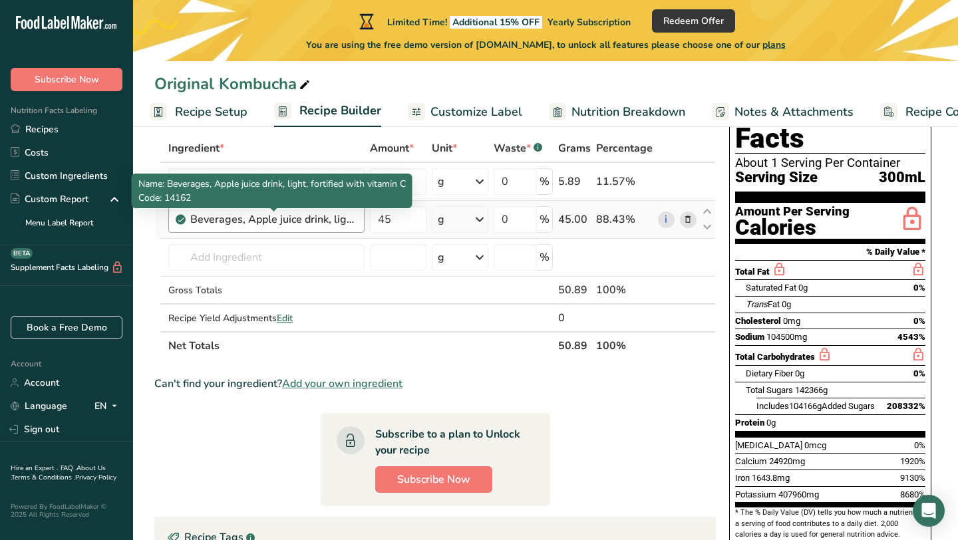
click at [328, 223] on div "Beverages, Apple juice drink, light, fortified with vitamin C" at bounding box center [273, 220] width 166 height 16
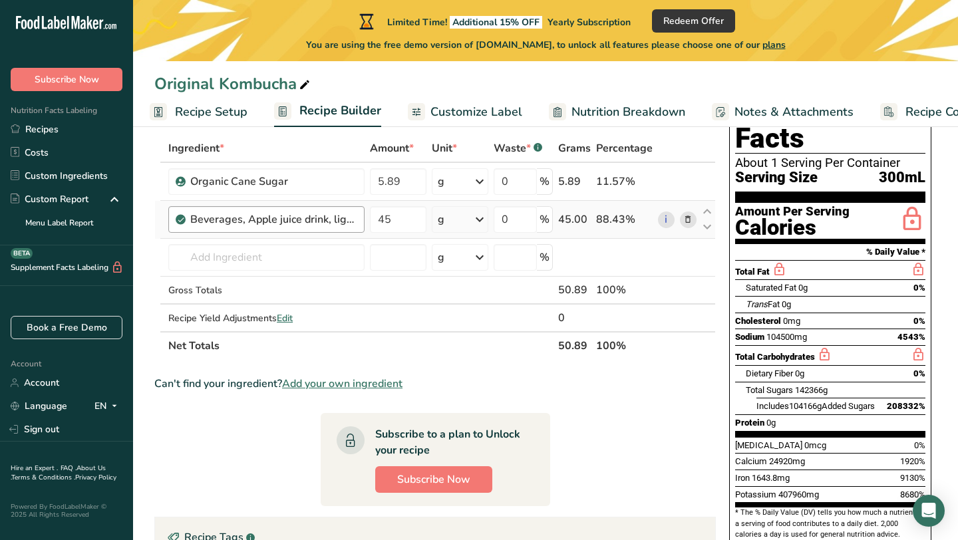
click at [347, 224] on div "Beverages, Apple juice drink, light, fortified with vitamin C" at bounding box center [273, 220] width 166 height 16
click at [398, 380] on span "Add your own ingredient" at bounding box center [342, 384] width 120 height 16
click at [333, 264] on input "text" at bounding box center [266, 257] width 196 height 27
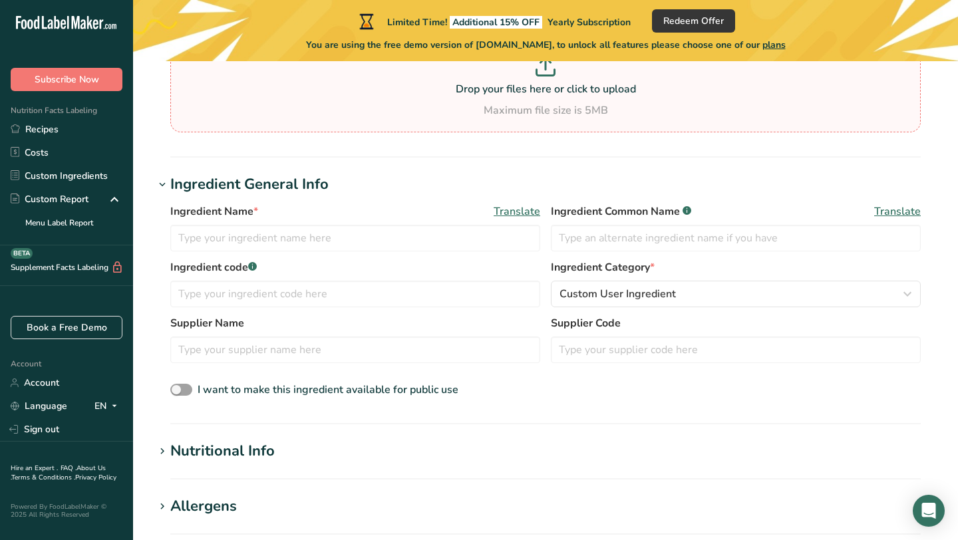
scroll to position [148, 0]
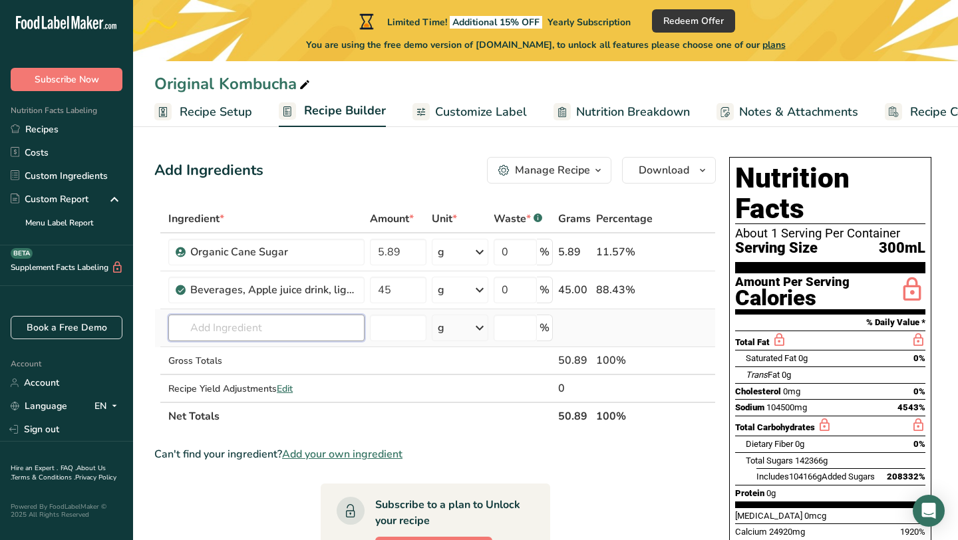
click at [263, 330] on input "text" at bounding box center [266, 328] width 196 height 27
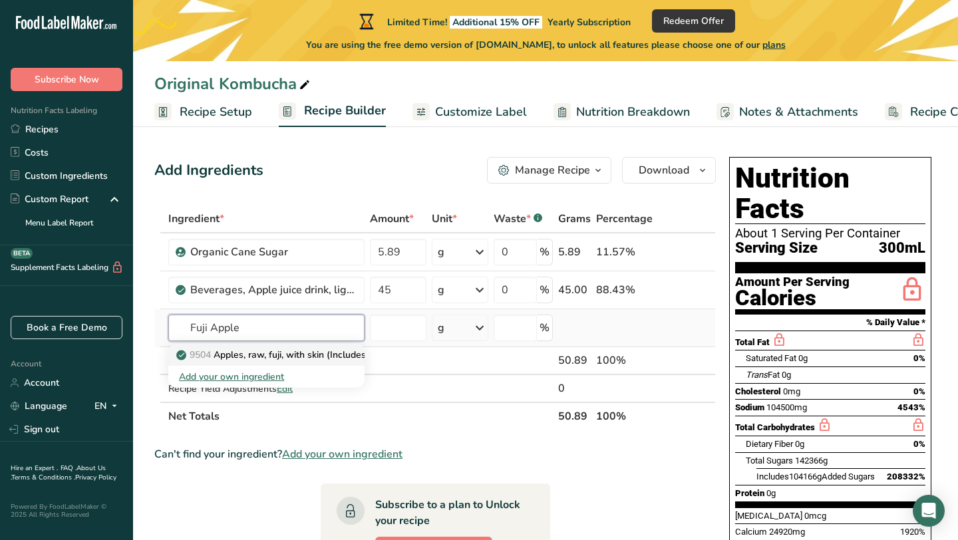
type input "Fuji Apple"
click at [276, 357] on p "9504 Apples, raw, fuji, with skin (Includes foods for USDA's Food Distribution …" at bounding box center [370, 355] width 382 height 14
type input "Apples, raw, fuji, with skin (Includes foods for USDA's Food Distribution Progr…"
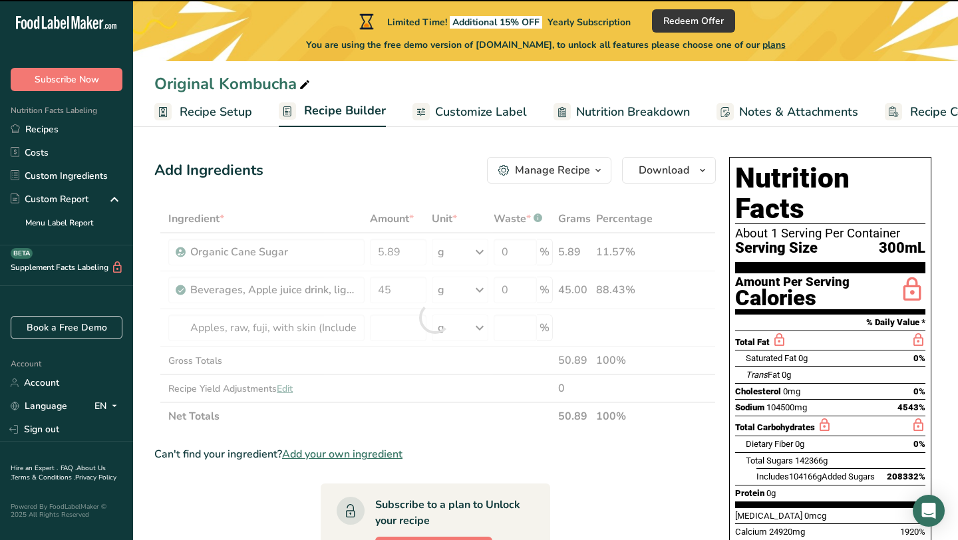
type input "0"
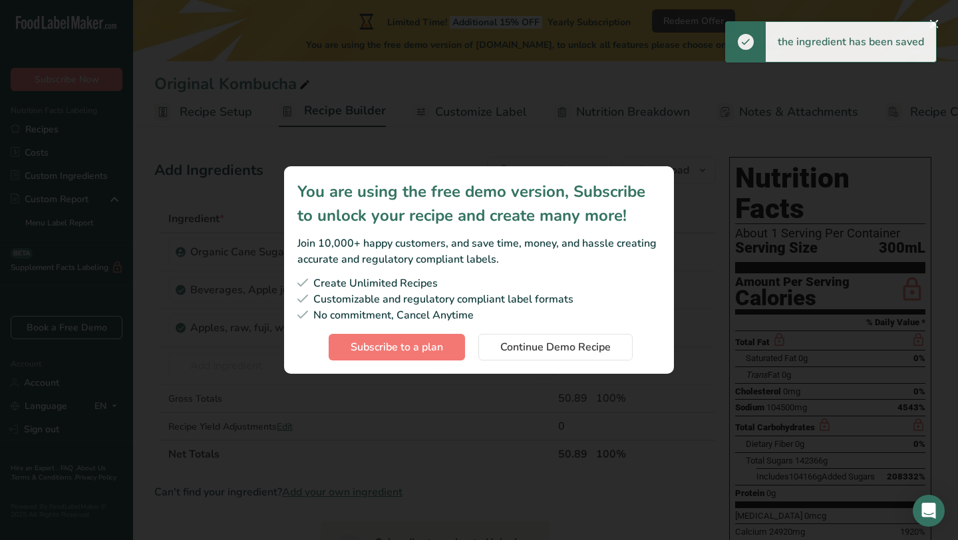
click at [482, 396] on div "Subscription modal" at bounding box center [479, 270] width 958 height 540
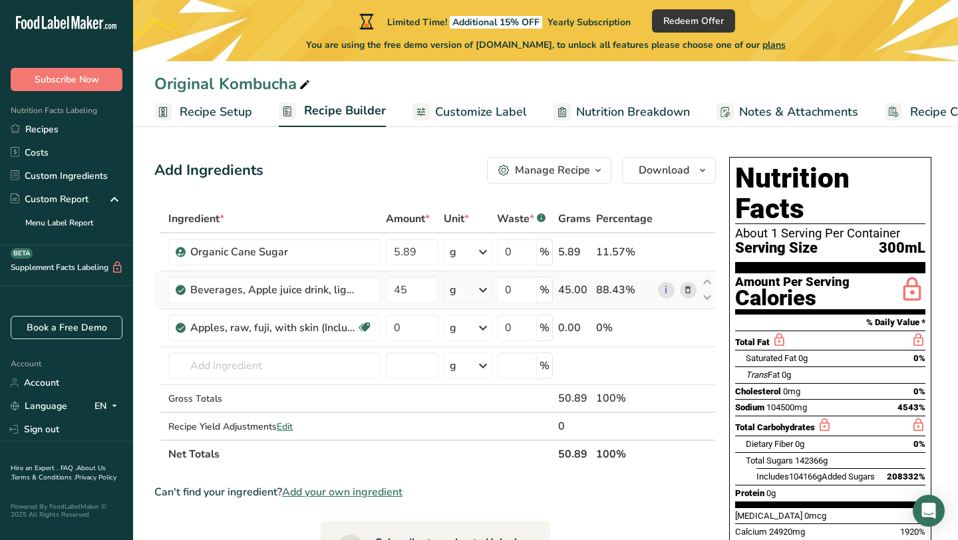
click at [687, 287] on icon at bounding box center [687, 290] width 9 height 14
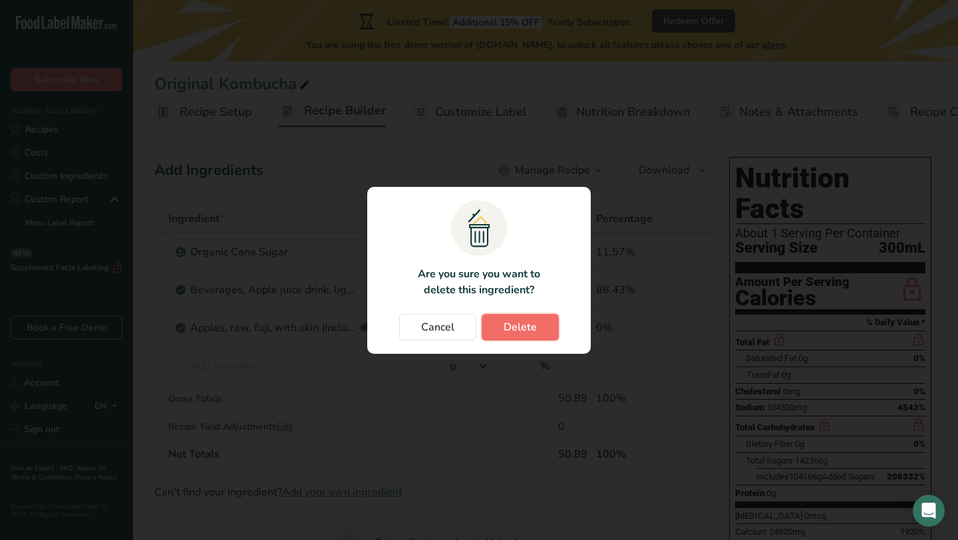
click at [524, 321] on span "Delete" at bounding box center [520, 327] width 33 height 16
type input "0"
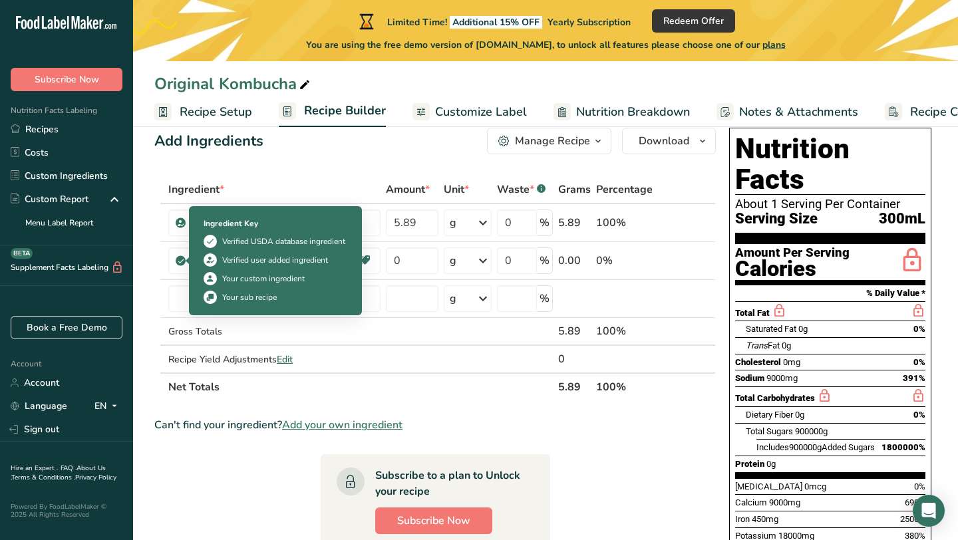
scroll to position [27, 0]
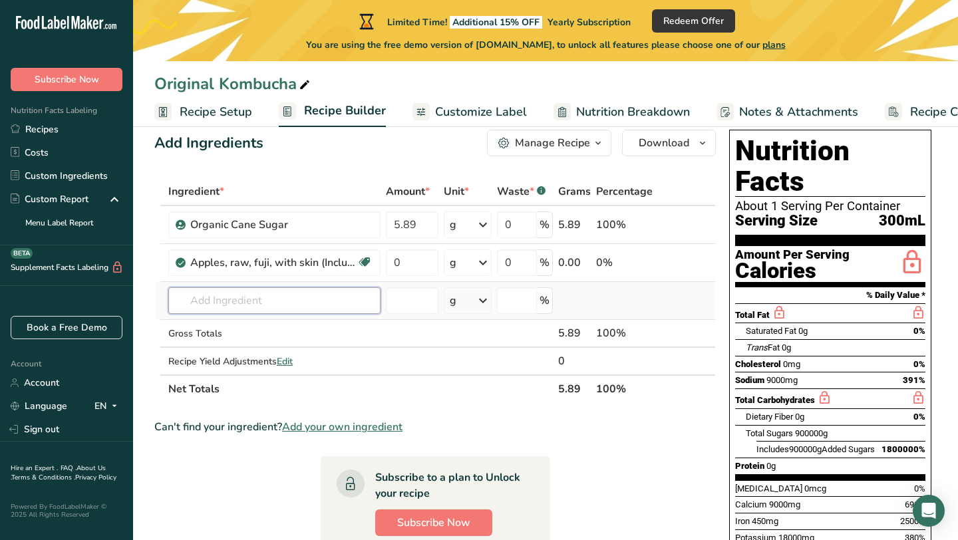
click at [248, 301] on input "text" at bounding box center [274, 300] width 212 height 27
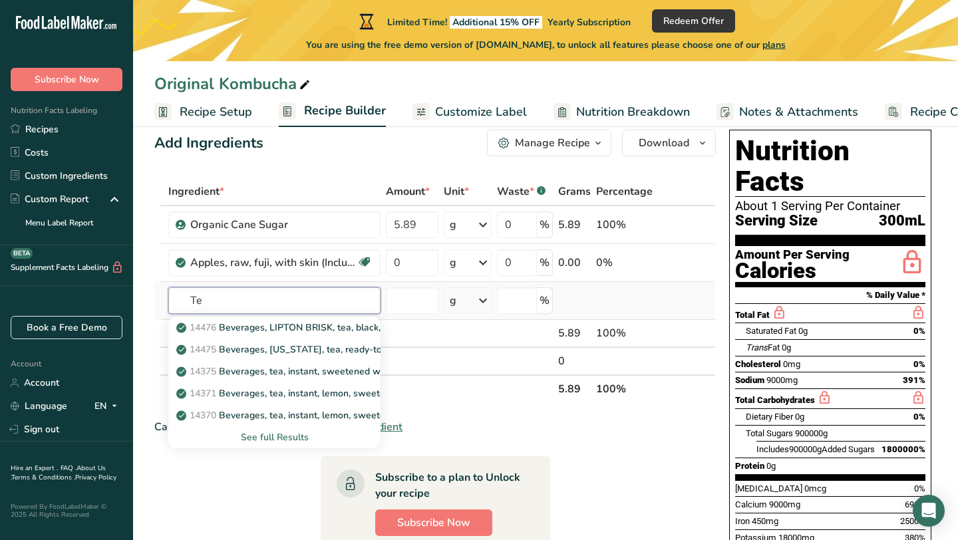
type input "T"
type input "Black tea"
click at [313, 413] on p "14352 Beverages, tea, black, brewed, prepared with tap water, decaffeinated" at bounding box center [350, 415] width 342 height 14
type input "Beverages, tea, black, brewed, prepared with tap water, decaffeinated"
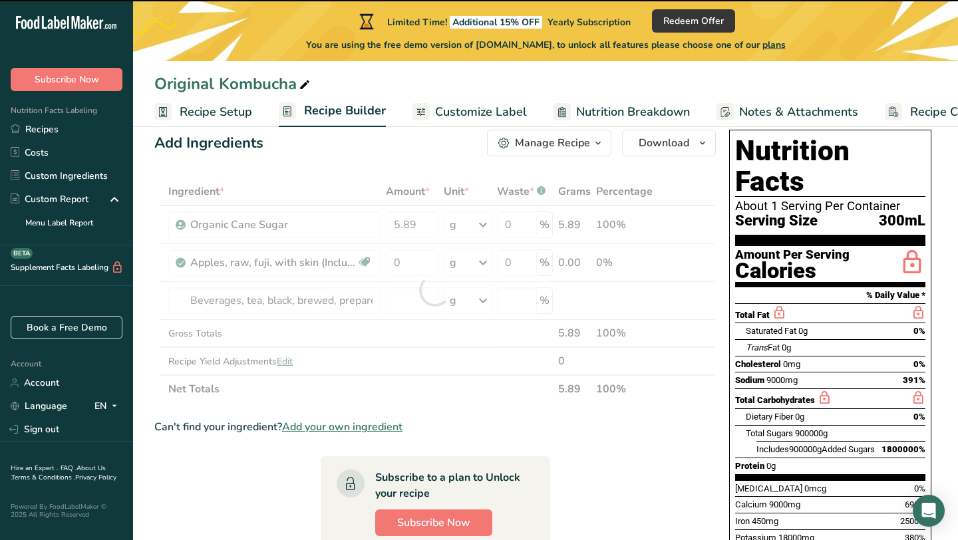
type input "0"
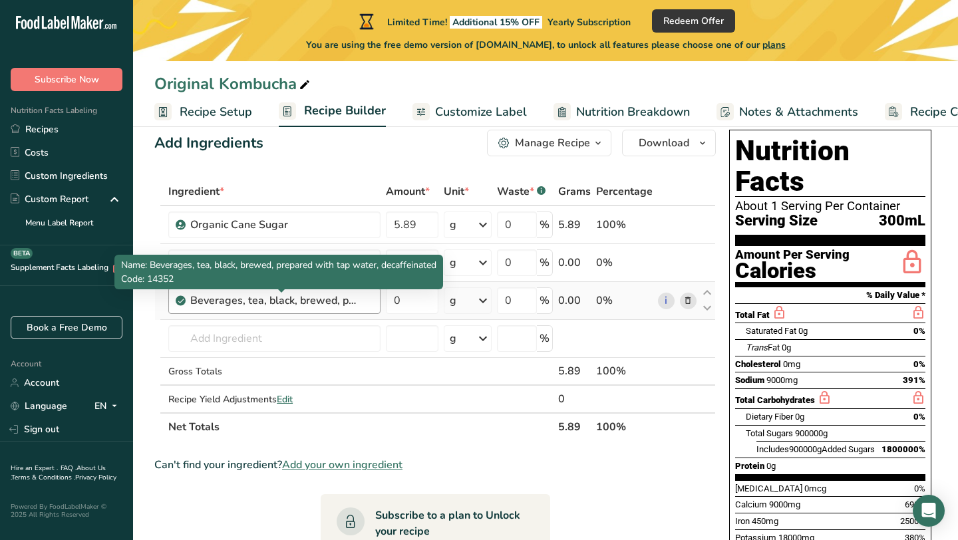
click at [300, 303] on div "Beverages, tea, black, brewed, prepared with tap water, decaffeinated" at bounding box center [273, 301] width 166 height 16
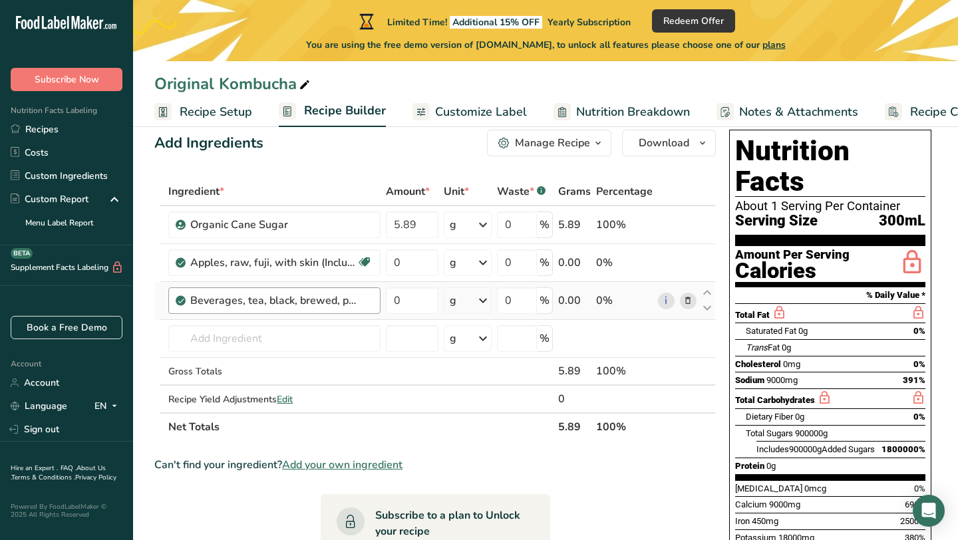
click at [362, 298] on div "Beverages, tea, black, brewed, prepared with tap water, decaffeinated" at bounding box center [281, 301] width 182 height 16
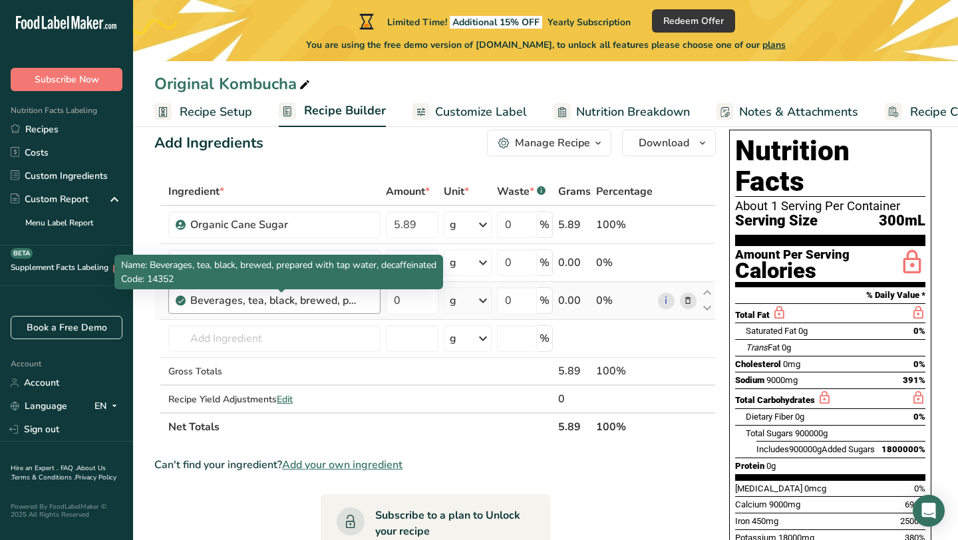
click at [299, 296] on div "Beverages, tea, black, brewed, prepared with tap water, decaffeinated" at bounding box center [273, 301] width 166 height 16
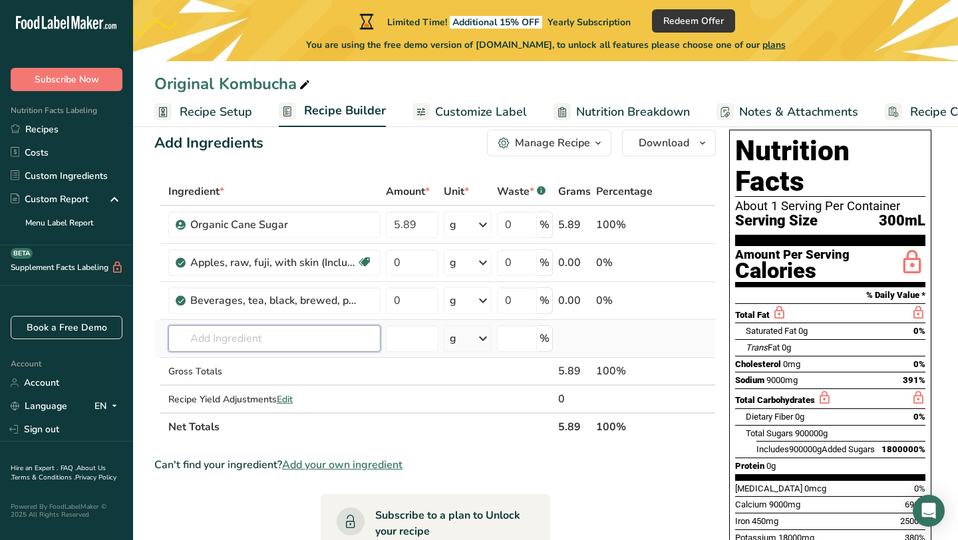
click at [256, 339] on input "text" at bounding box center [274, 338] width 212 height 27
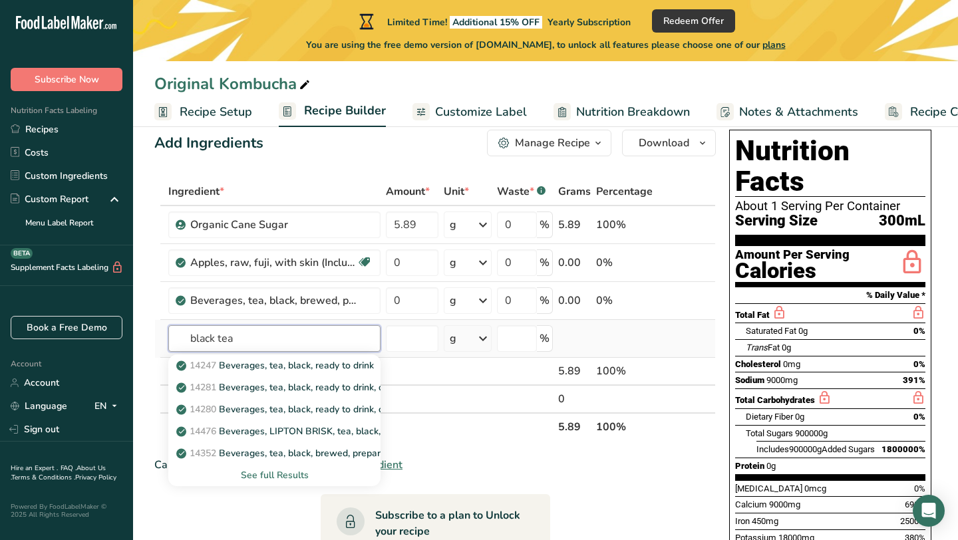
type input "black tea"
click at [297, 473] on div "See full Results" at bounding box center [274, 475] width 191 height 14
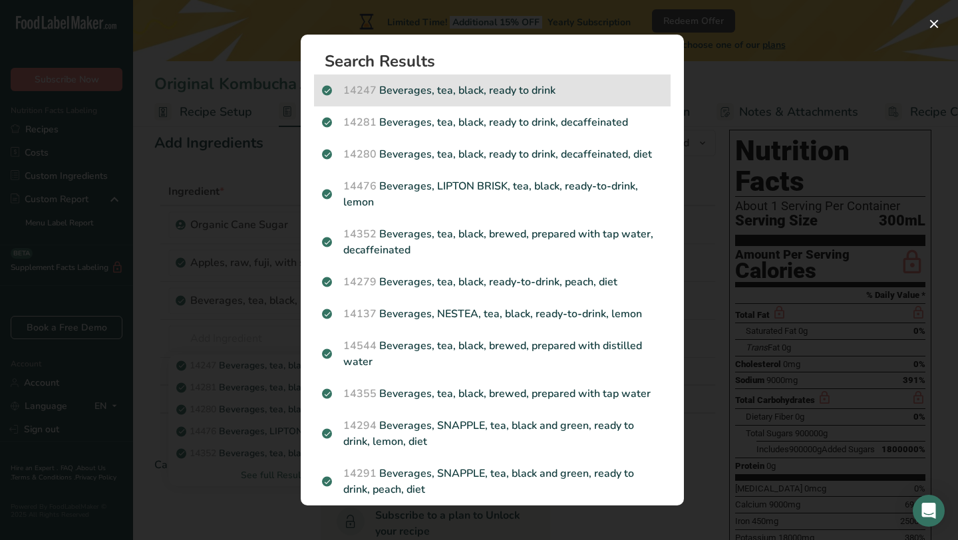
click at [496, 93] on p "14247 Beverages, tea, black, ready to drink" at bounding box center [492, 90] width 341 height 16
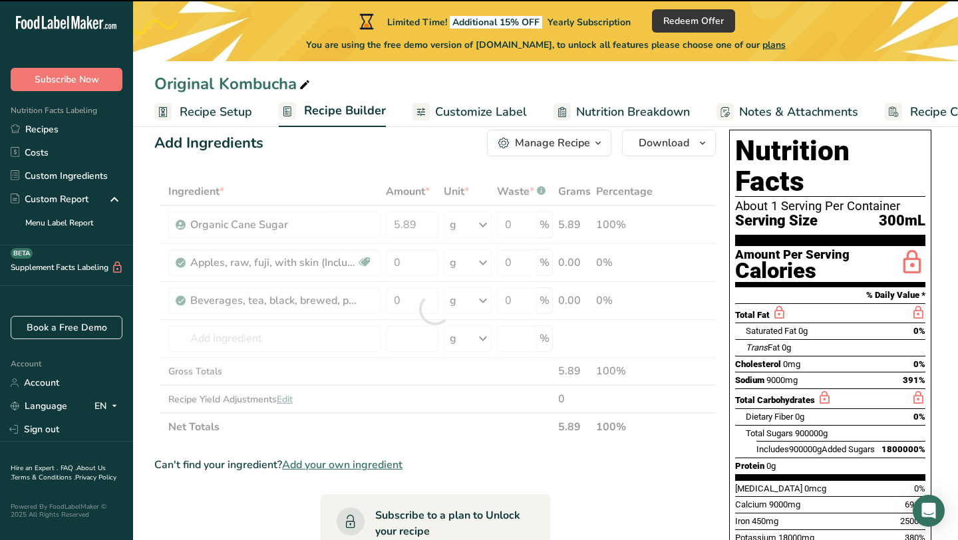
type input "0"
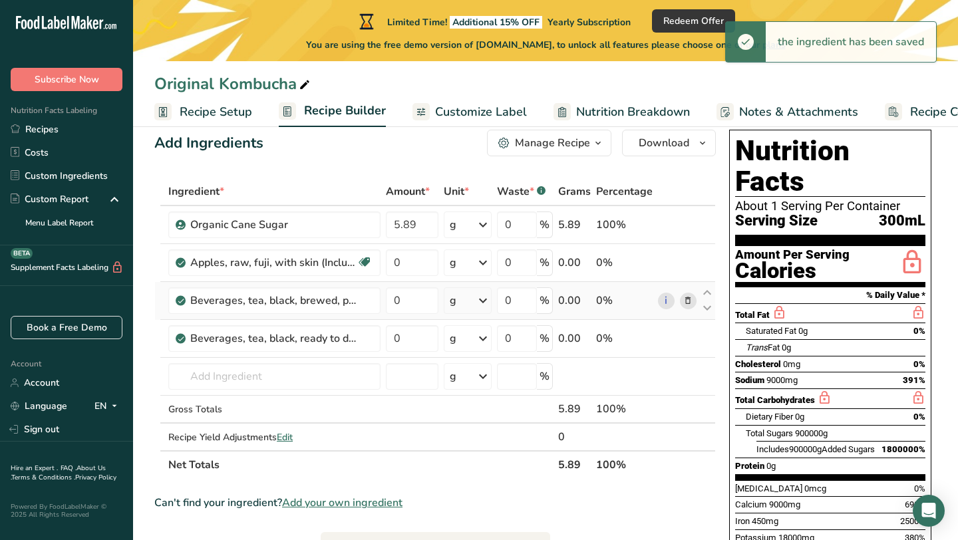
click at [688, 299] on icon at bounding box center [687, 301] width 9 height 14
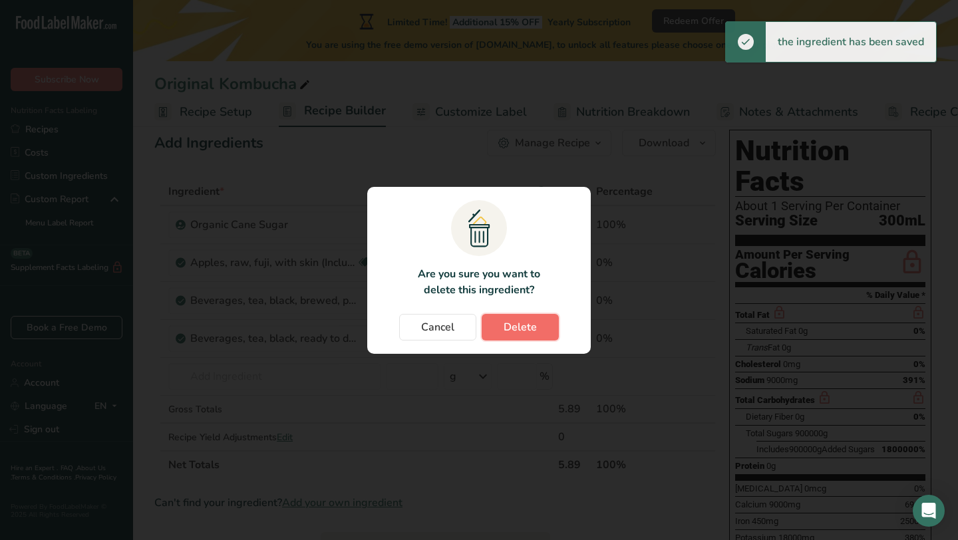
click at [531, 321] on span "Delete" at bounding box center [520, 327] width 33 height 16
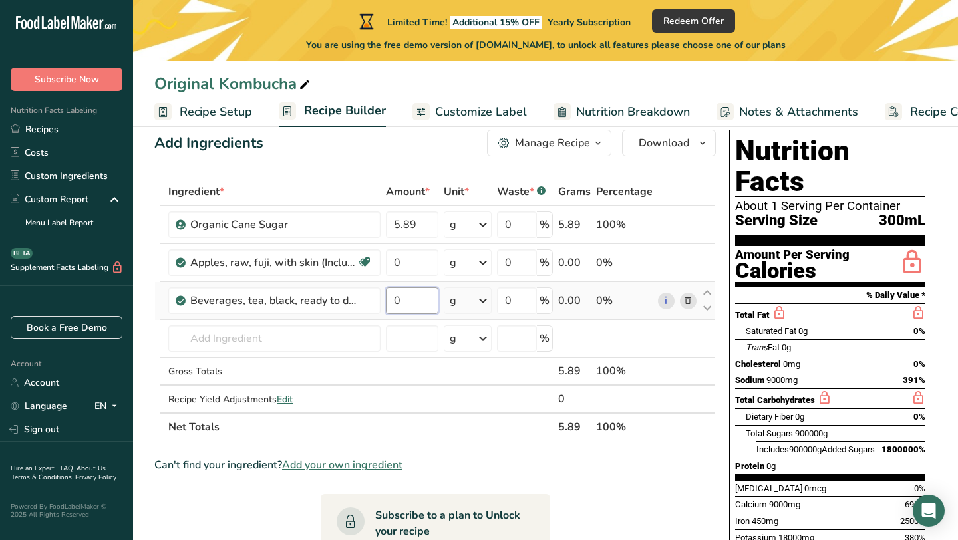
click at [417, 303] on input "0" at bounding box center [412, 300] width 53 height 27
click at [416, 301] on input "0" at bounding box center [412, 300] width 53 height 27
type input "1"
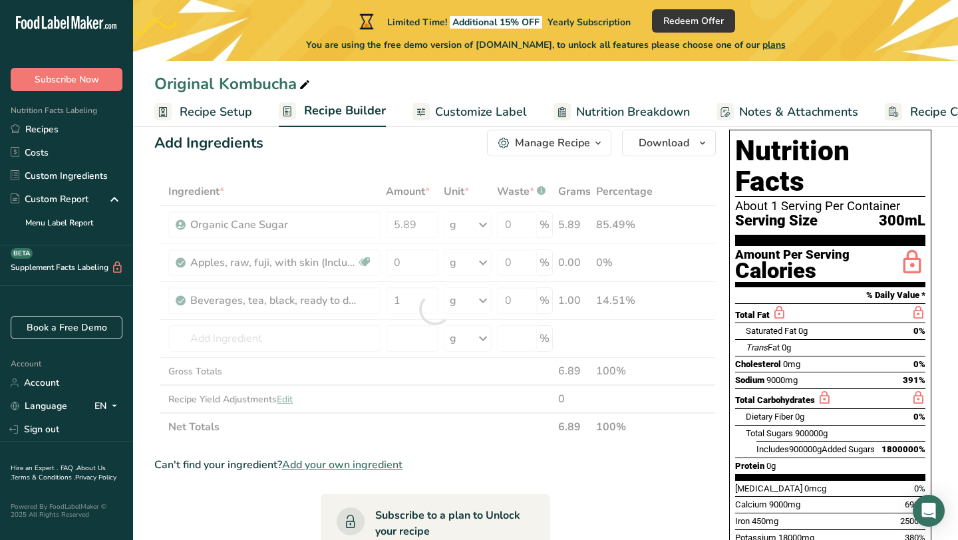
drag, startPoint x: 416, startPoint y: 301, endPoint x: 583, endPoint y: 484, distance: 248.2
click at [583, 484] on section "Ingredient * Amount * Unit * Waste * .a-a{fill:#347362;}.b-a{fill:#fff;} Grams …" at bounding box center [434, 542] width 561 height 729
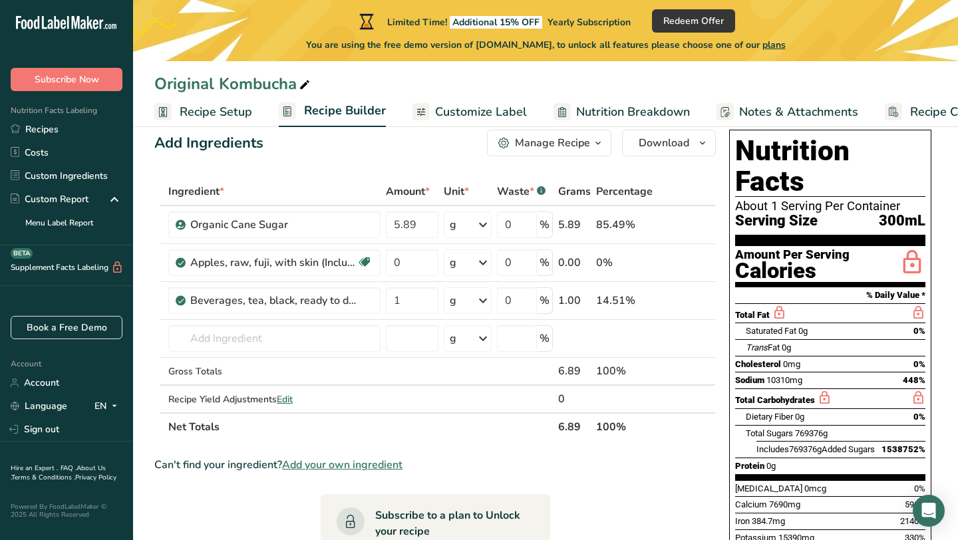
click at [548, 222] on div "0 %" at bounding box center [525, 225] width 56 height 27
click at [419, 261] on input "0" at bounding box center [412, 262] width 53 height 27
type input "45"
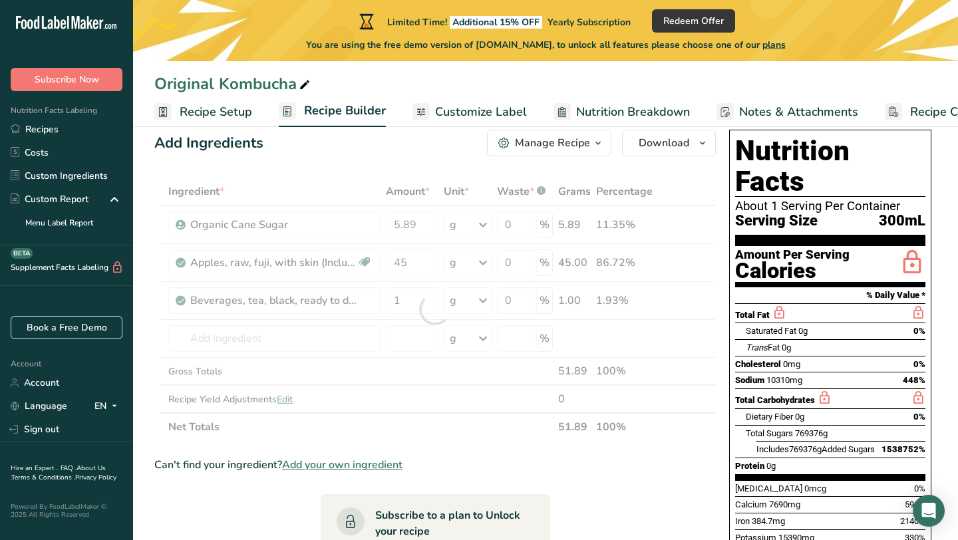
drag, startPoint x: 583, startPoint y: 484, endPoint x: 643, endPoint y: 462, distance: 64.4
click at [643, 462] on div "Can't find your ingredient? Add your own ingredient" at bounding box center [434, 465] width 561 height 16
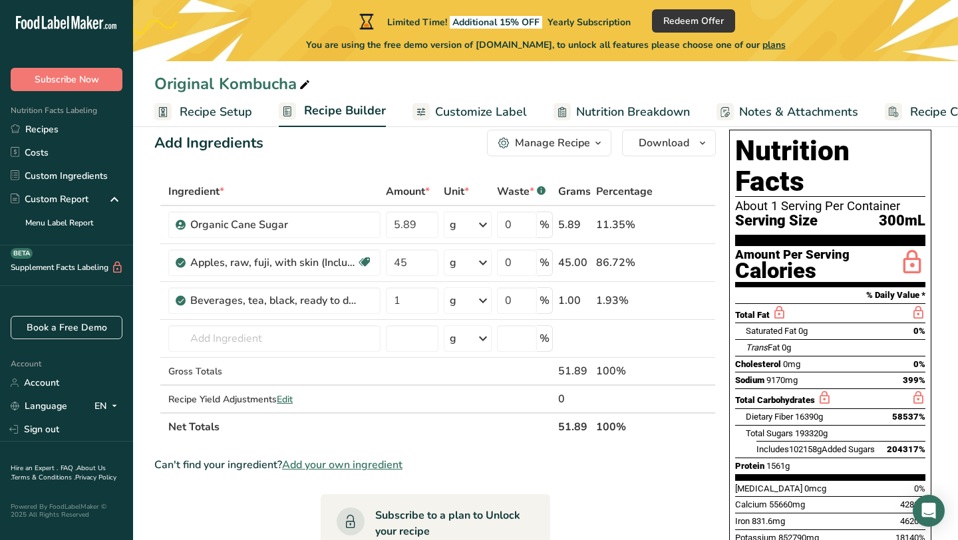
click at [184, 108] on span "Recipe Setup" at bounding box center [216, 112] width 73 height 18
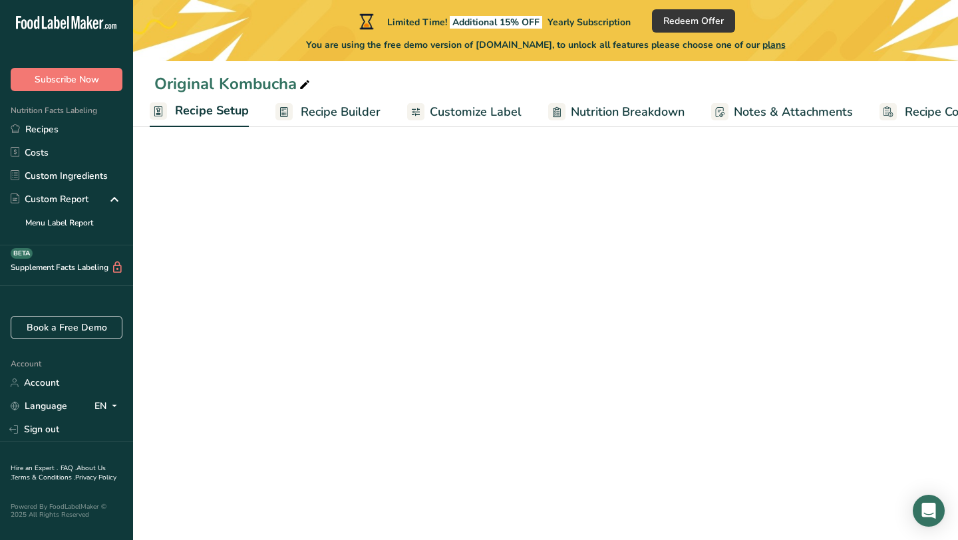
select select "17"
select select "22"
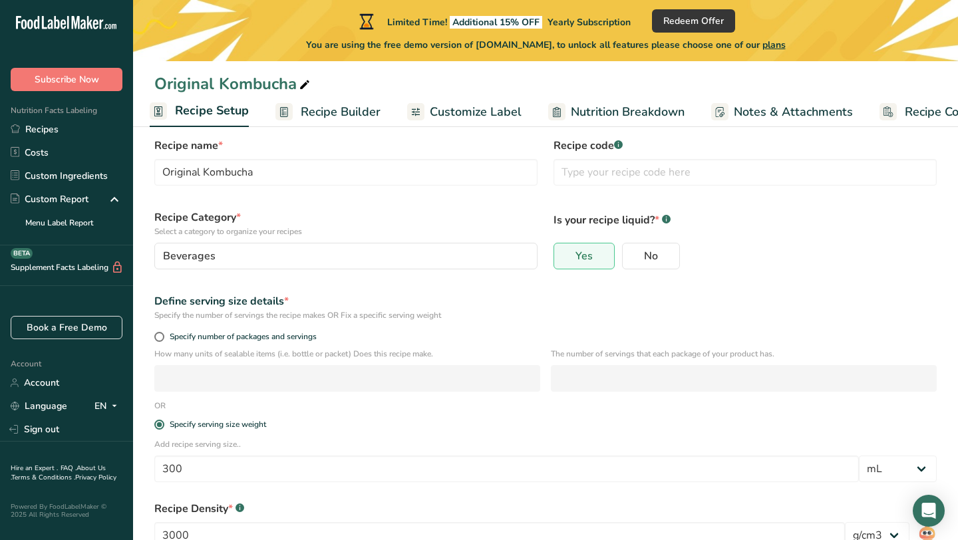
click at [202, 112] on span "Recipe Setup" at bounding box center [212, 111] width 74 height 18
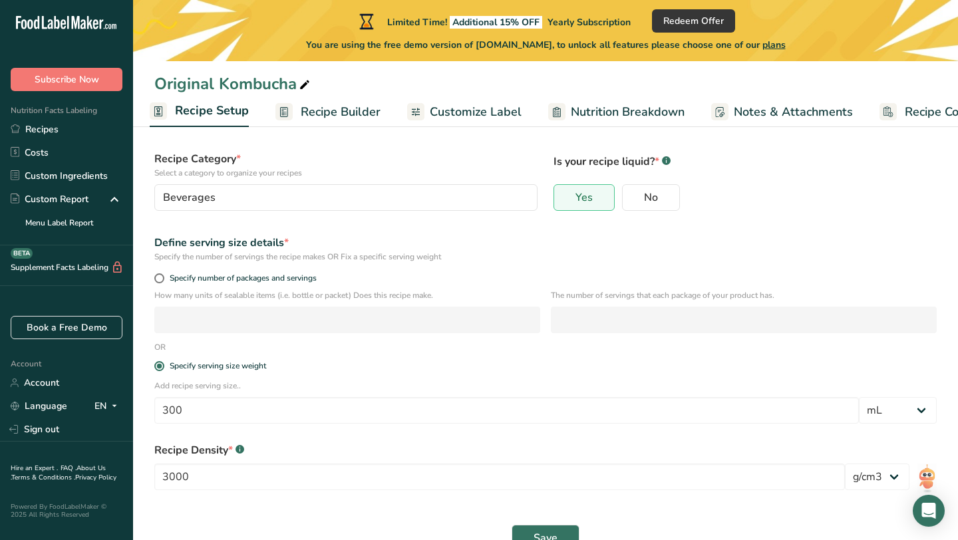
scroll to position [118, 0]
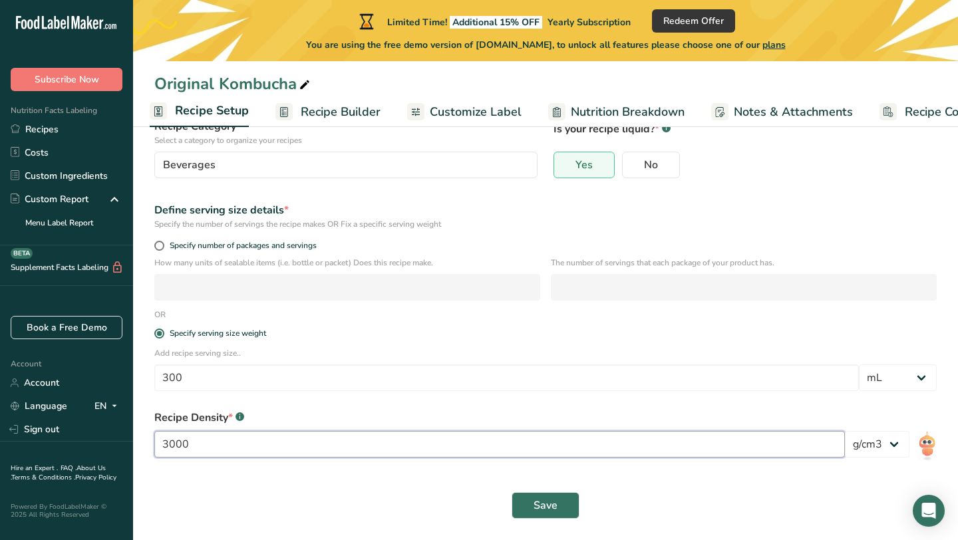
click at [220, 442] on input "3000" at bounding box center [499, 444] width 690 height 27
type input "300"
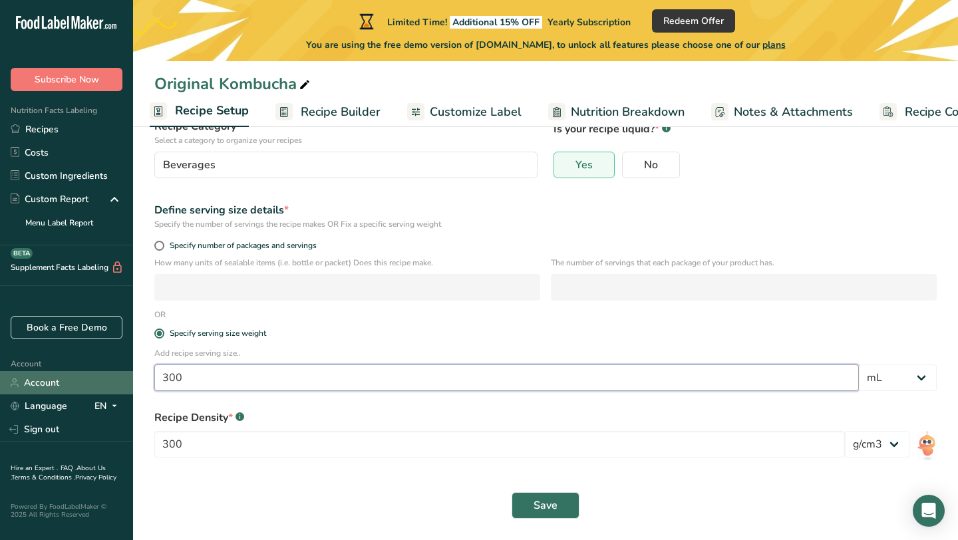
drag, startPoint x: 643, startPoint y: 462, endPoint x: 127, endPoint y: 377, distance: 523.1
click at [127, 377] on div ".a-20{fill:#fff;} Subscribe Now Nutrition Facts Labeling Recipes Costs Custom I…" at bounding box center [479, 211] width 958 height 659
type input "100"
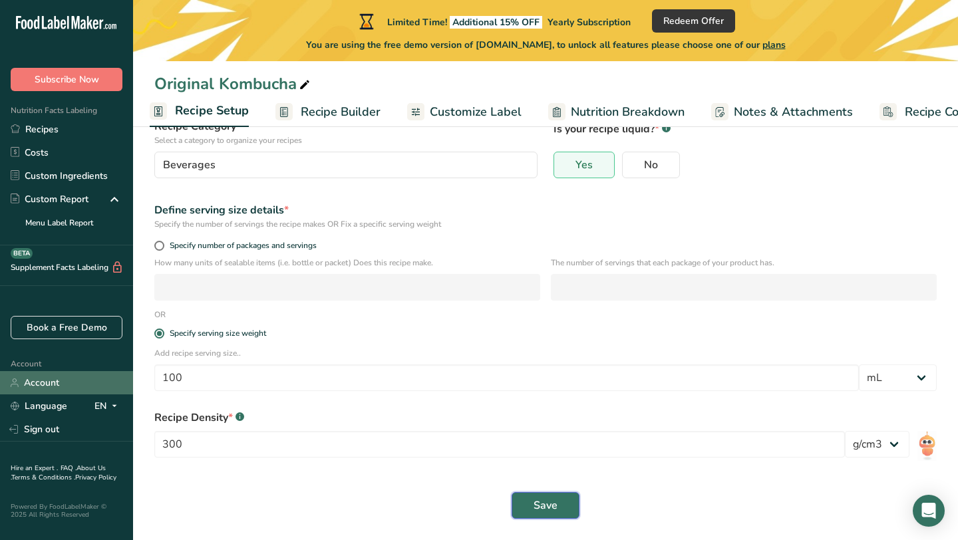
click at [556, 506] on span "Save" at bounding box center [545, 506] width 24 height 16
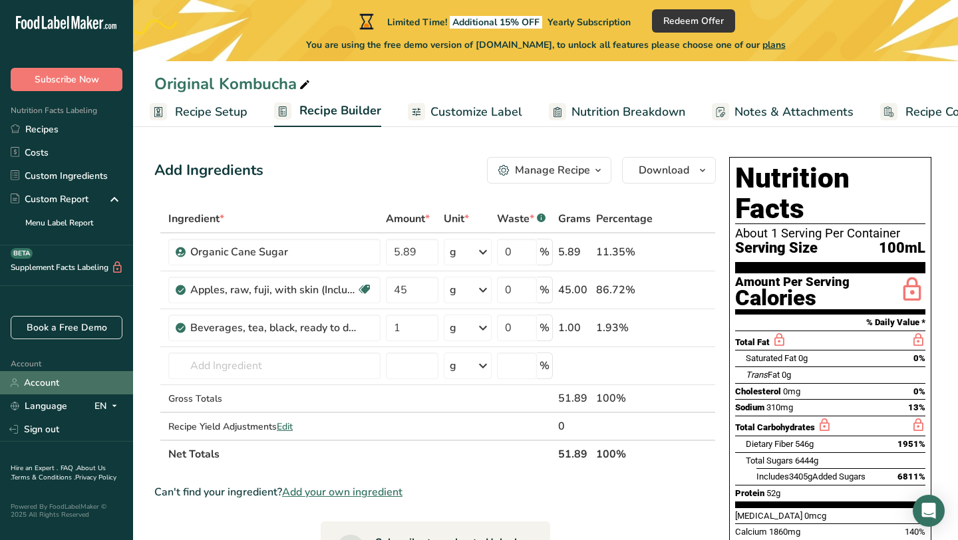
scroll to position [1, 0]
click at [194, 112] on span "Recipe Setup" at bounding box center [211, 112] width 73 height 18
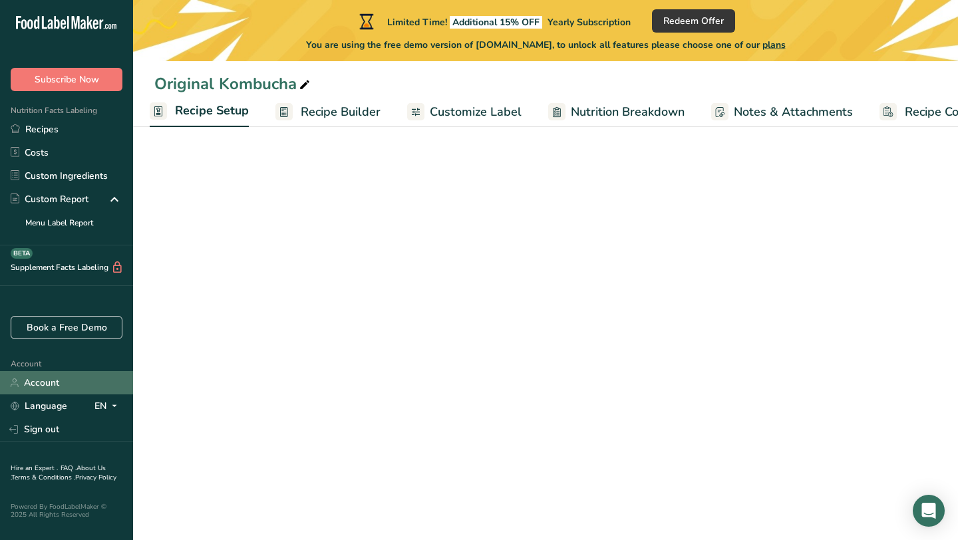
select select "17"
select select "22"
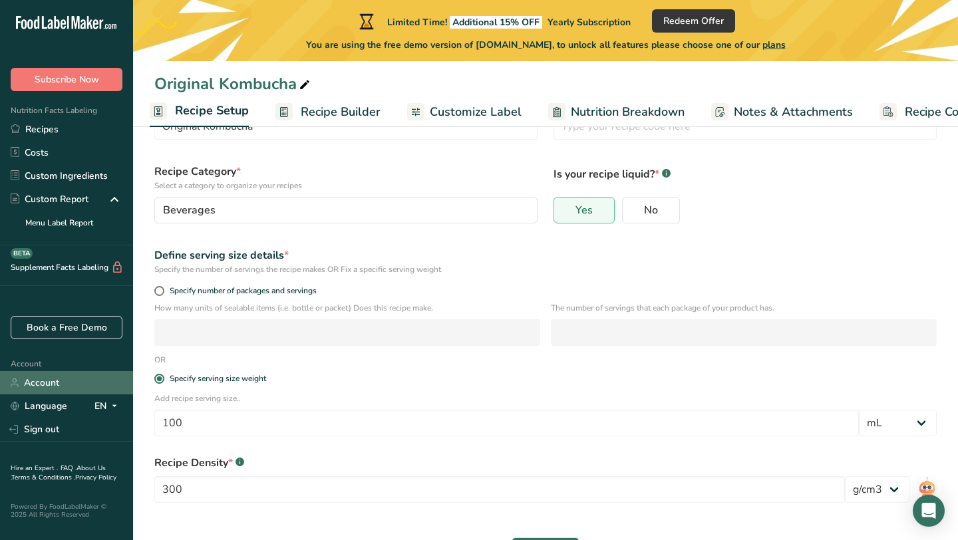
scroll to position [83, 0]
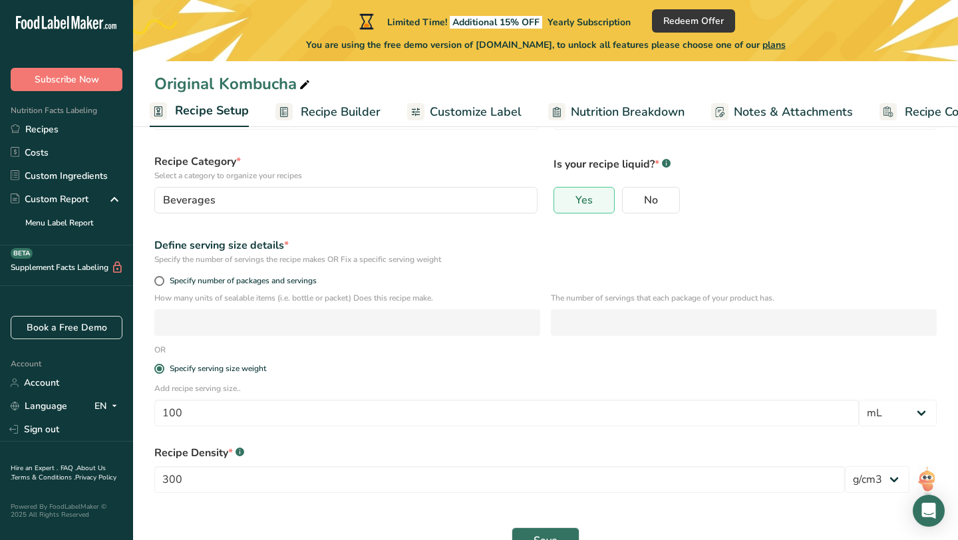
drag, startPoint x: 127, startPoint y: 377, endPoint x: 345, endPoint y: 119, distance: 337.9
click at [345, 119] on span "Recipe Builder" at bounding box center [341, 112] width 80 height 18
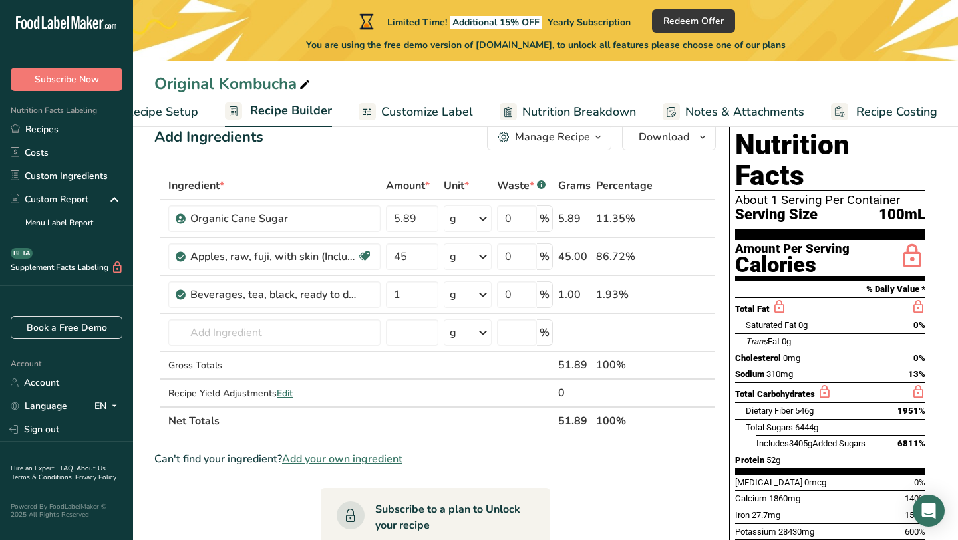
scroll to position [34, 0]
click at [482, 213] on icon at bounding box center [483, 218] width 16 height 24
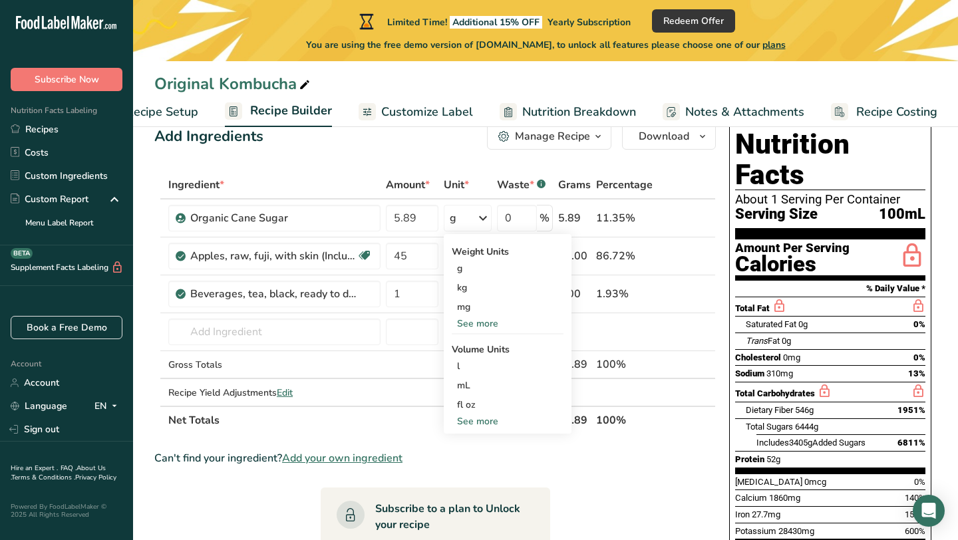
click at [621, 461] on div "Can't find your ingredient? Add your own ingredient" at bounding box center [434, 458] width 561 height 16
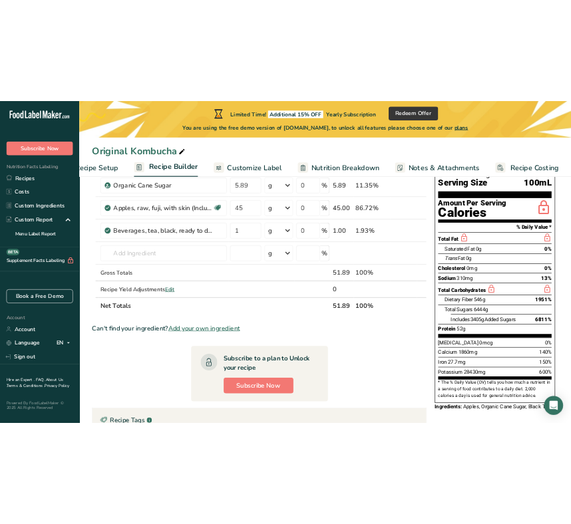
scroll to position [118, 0]
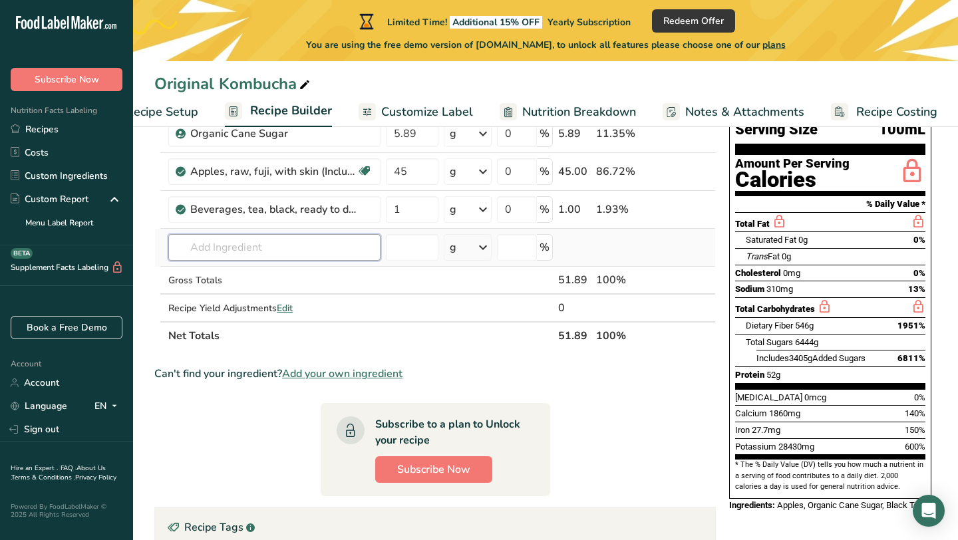
drag, startPoint x: 345, startPoint y: 119, endPoint x: 234, endPoint y: 251, distance: 172.3
click at [234, 251] on input "text" at bounding box center [274, 247] width 212 height 27
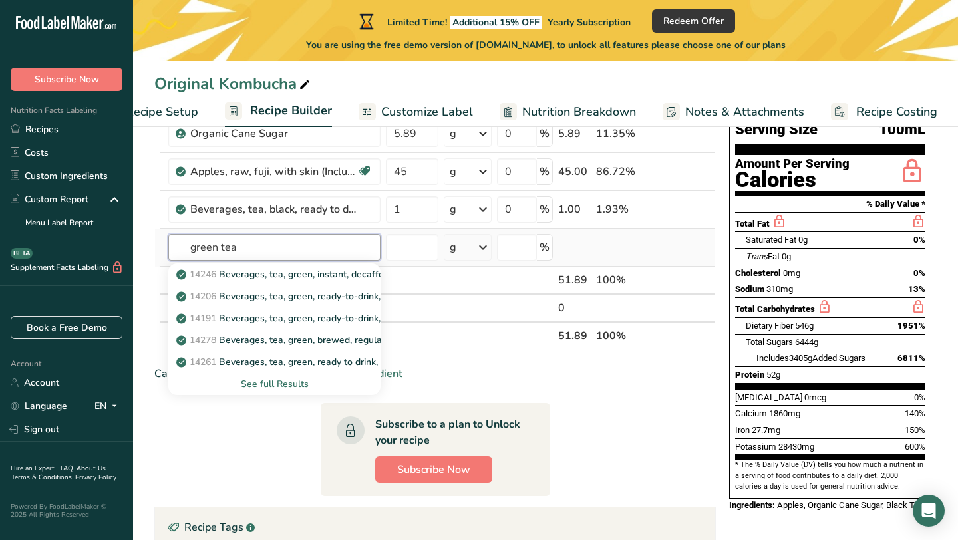
type input "green tea"
click at [281, 381] on div "See full Results" at bounding box center [274, 384] width 191 height 14
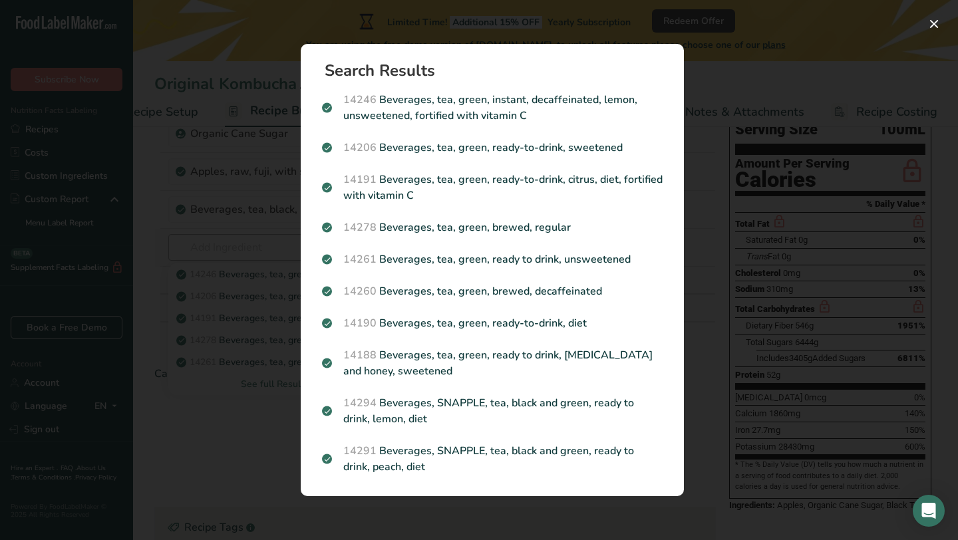
click at [434, 227] on p "14278 Beverages, tea, green, brewed, regular" at bounding box center [492, 228] width 341 height 16
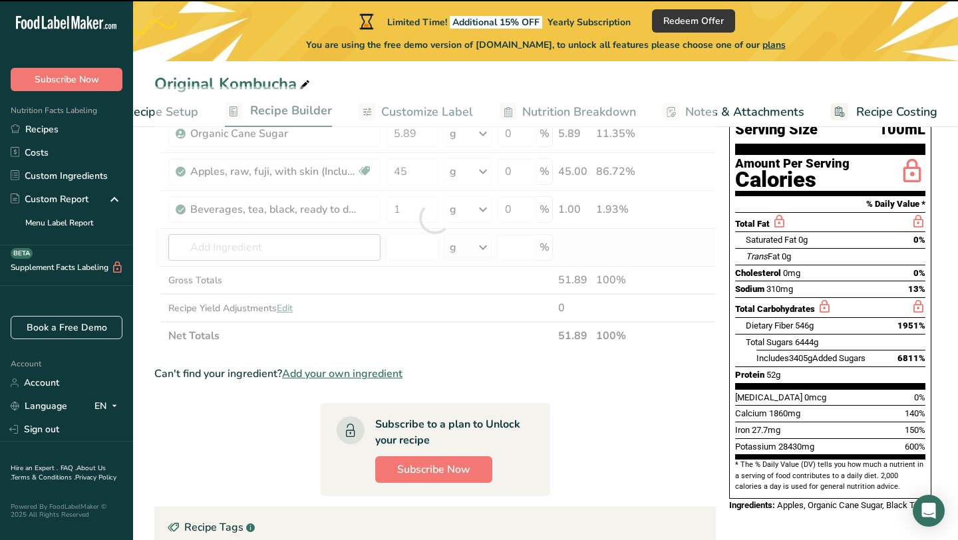
type input "0"
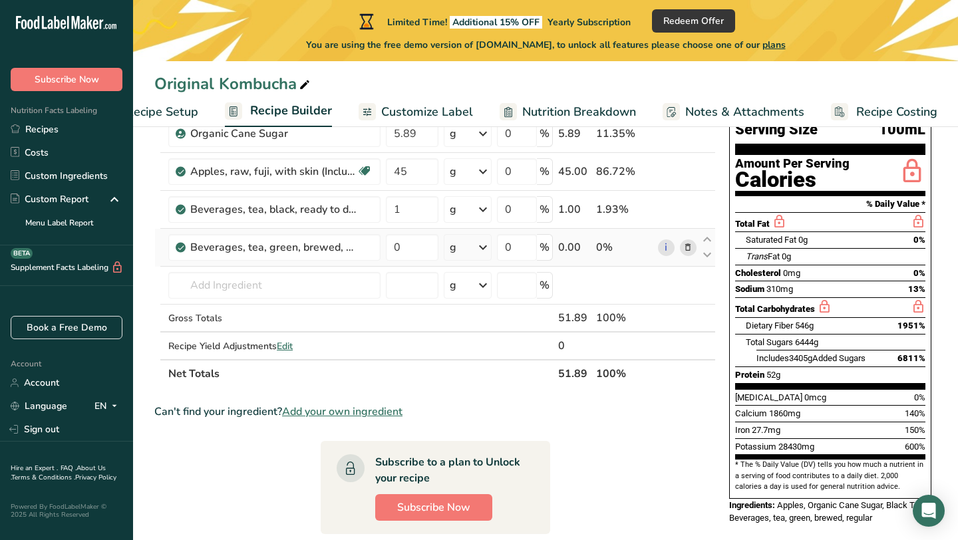
scroll to position [0, 0]
